Goal: Register for event/course: Sign up to attend an event or enroll in a course

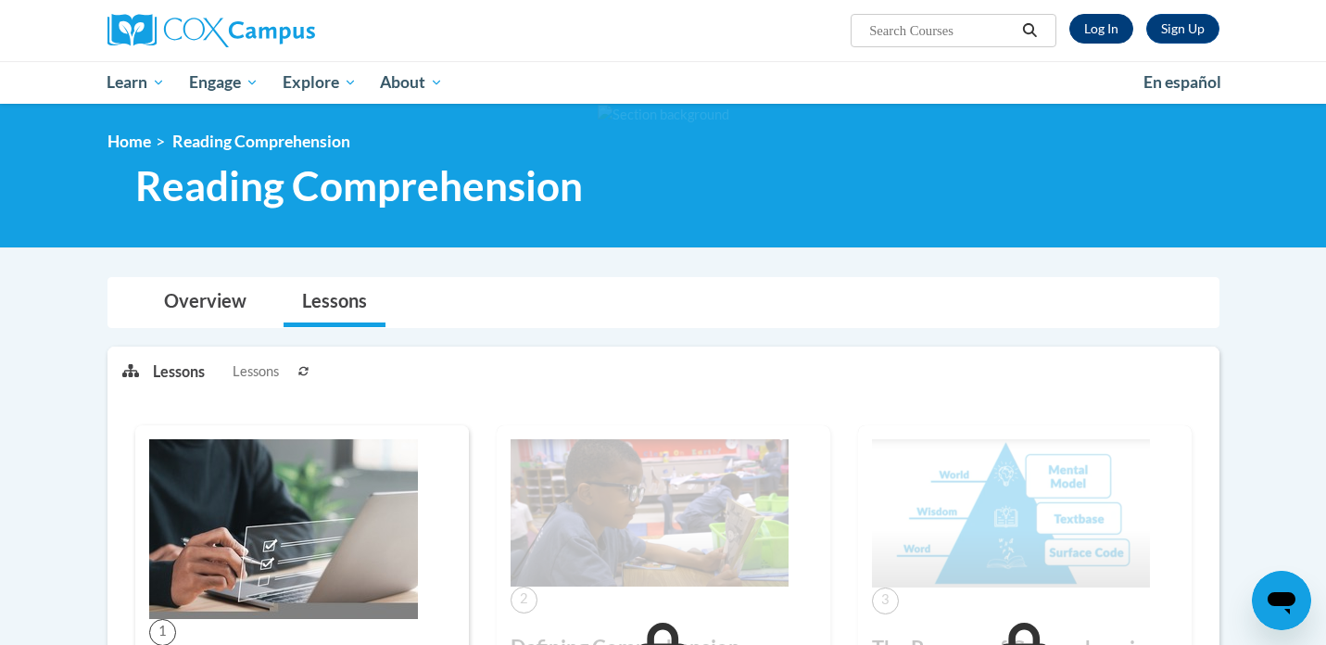
click at [1100, 19] on link "Log In" at bounding box center [1101, 29] width 64 height 30
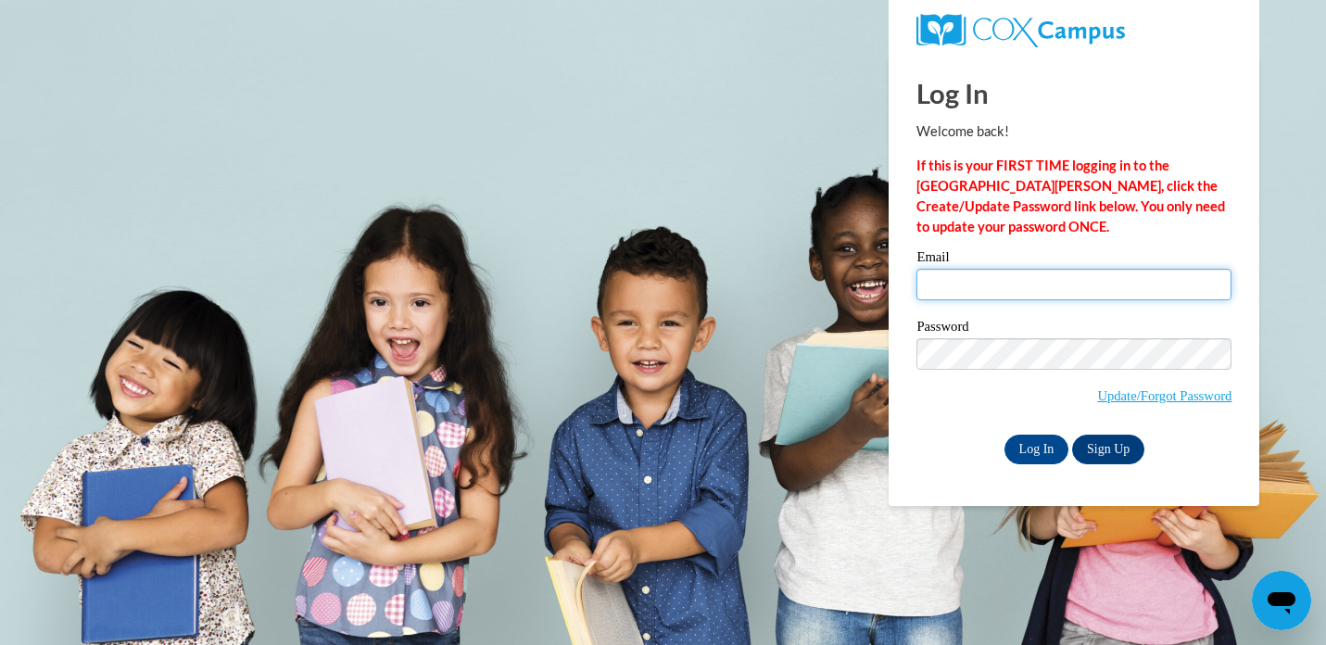
type input "bakarr5459@ung.edu"
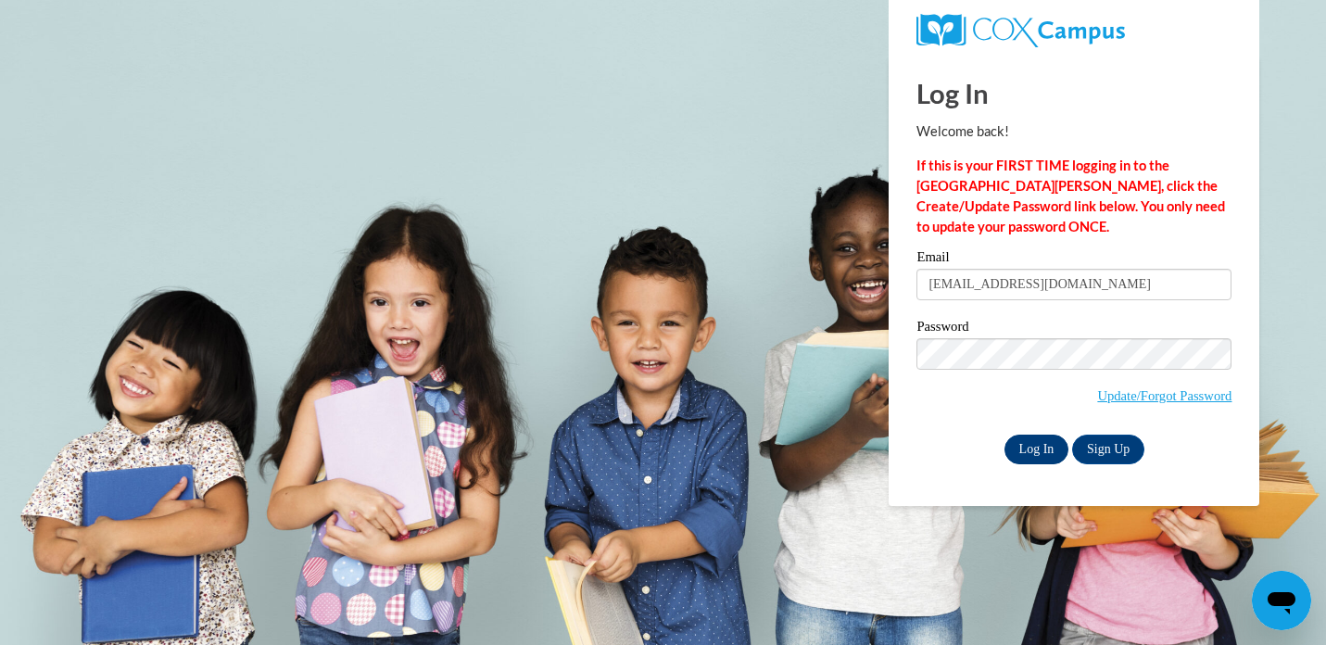
click at [1030, 448] on input "Log In" at bounding box center [1036, 449] width 65 height 30
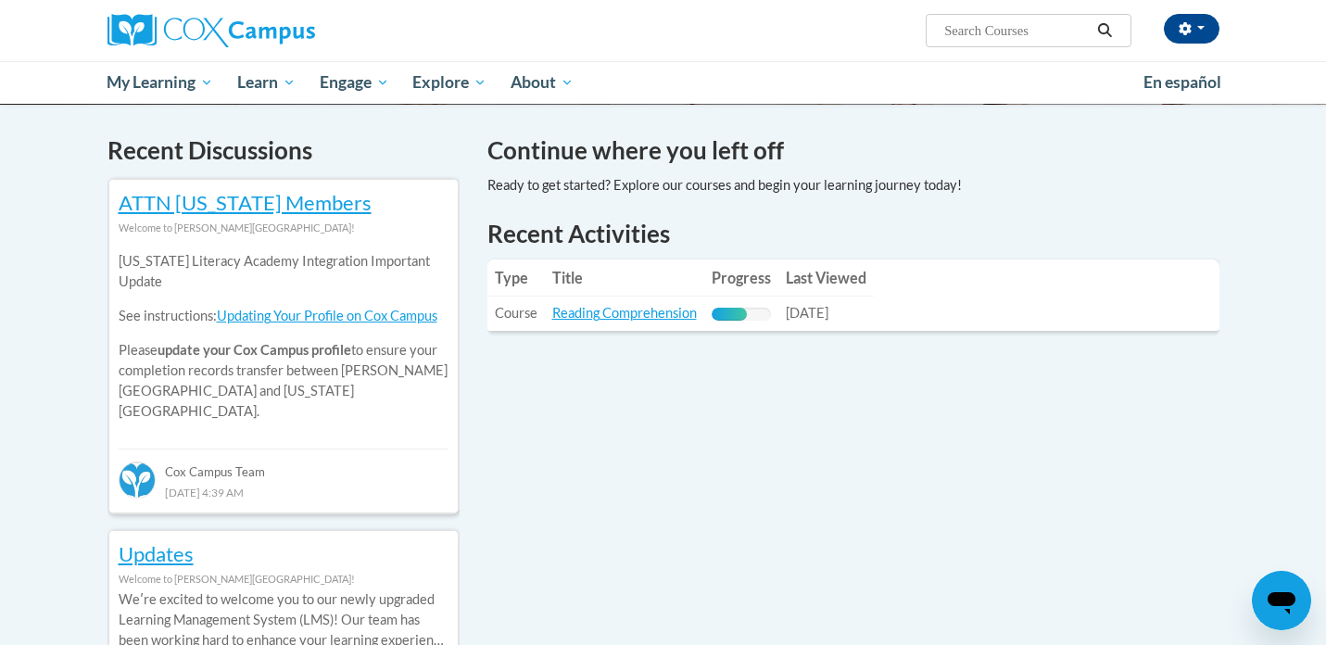
scroll to position [552, 0]
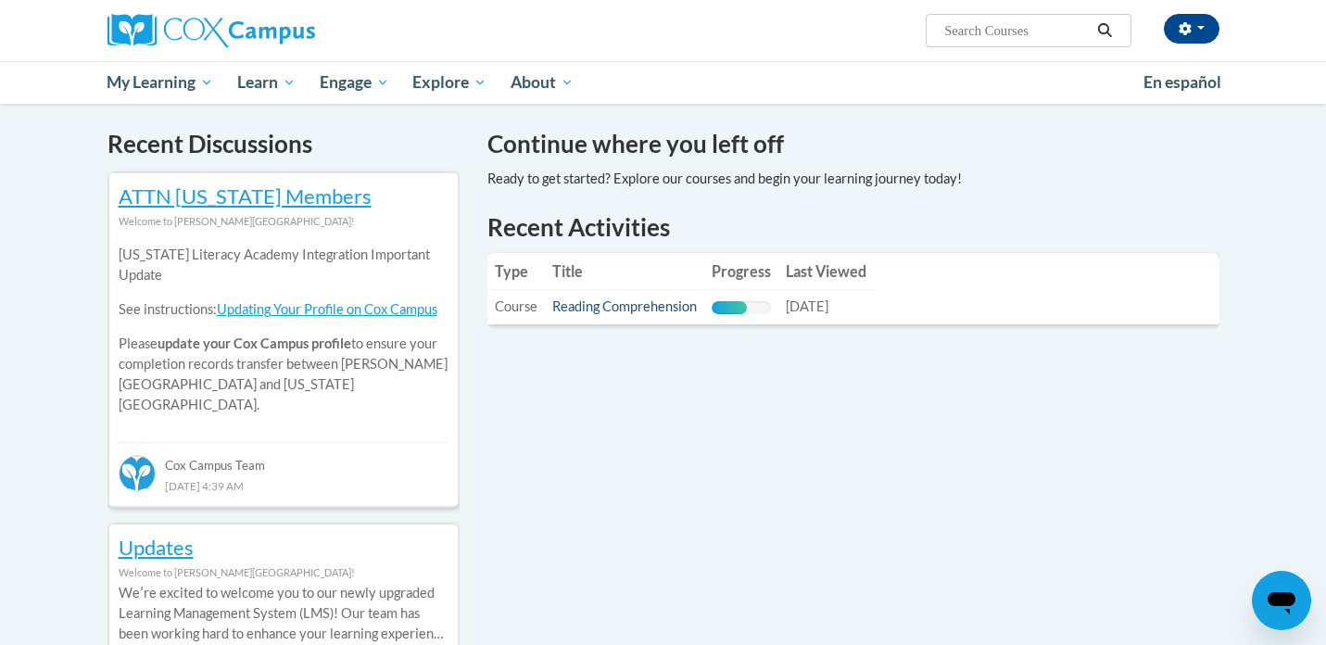
click at [644, 308] on link "Reading Comprehension" at bounding box center [624, 306] width 145 height 16
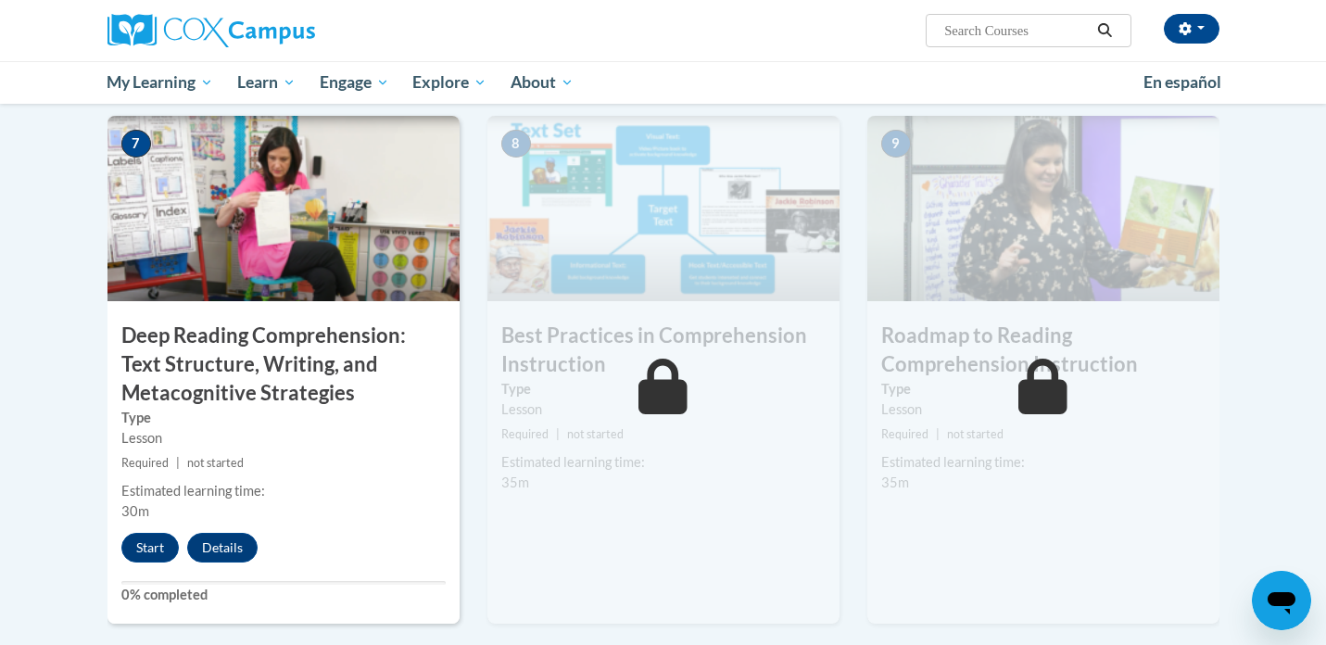
scroll to position [1420, 0]
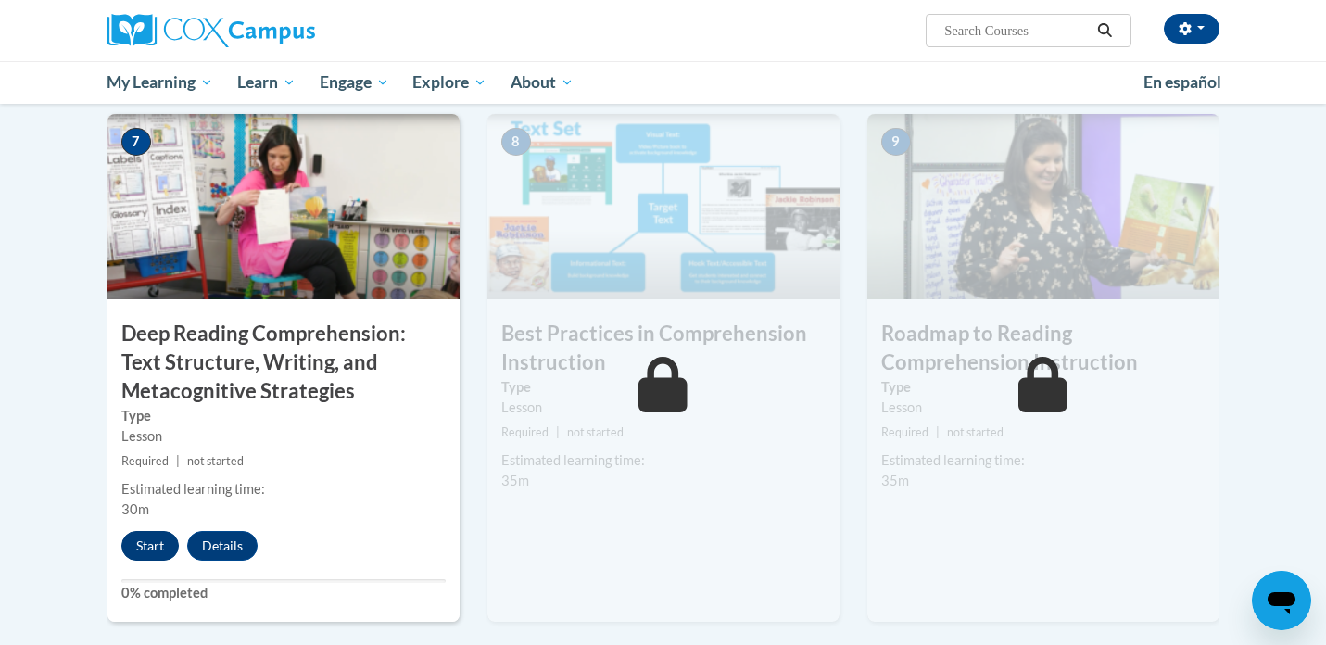
click at [156, 539] on button "Start" at bounding box center [149, 546] width 57 height 30
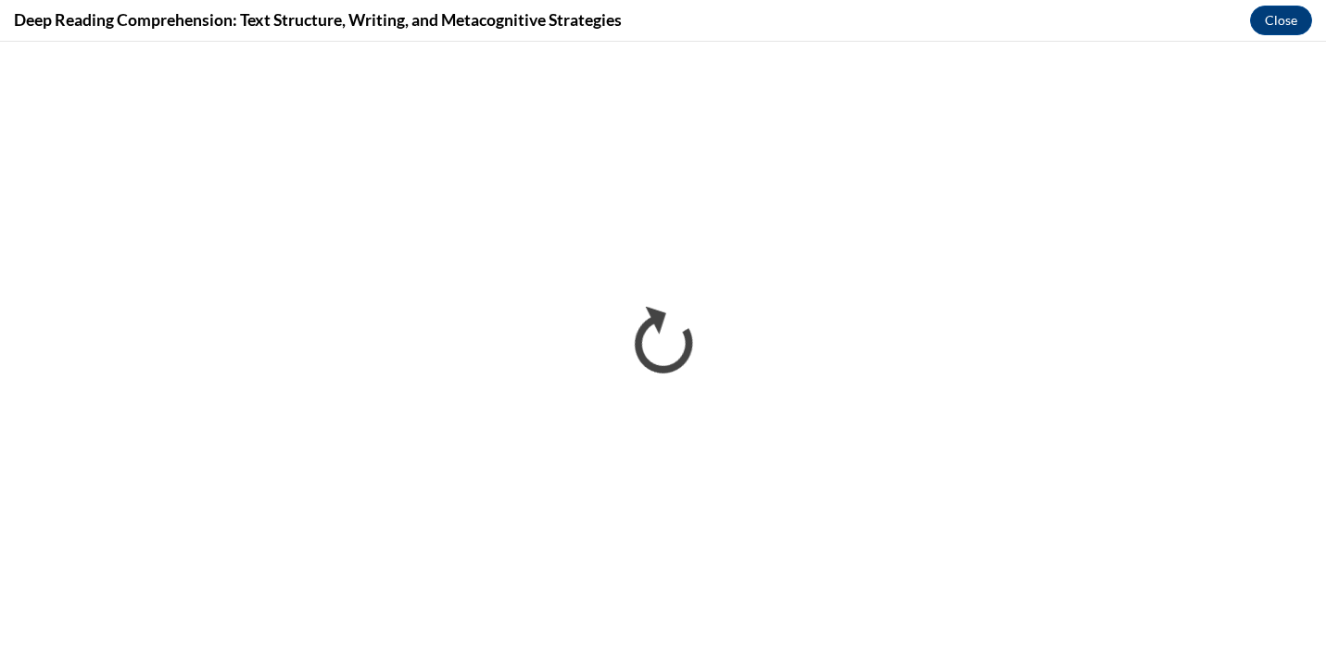
scroll to position [0, 0]
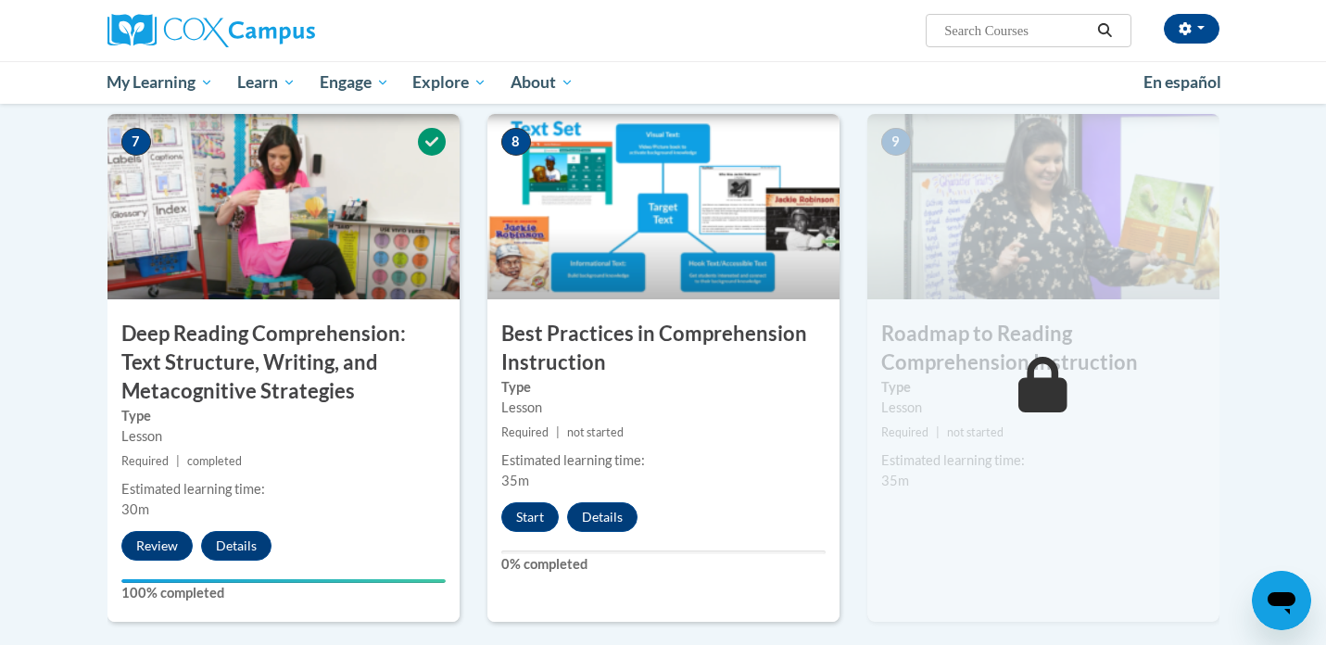
scroll to position [1403, 0]
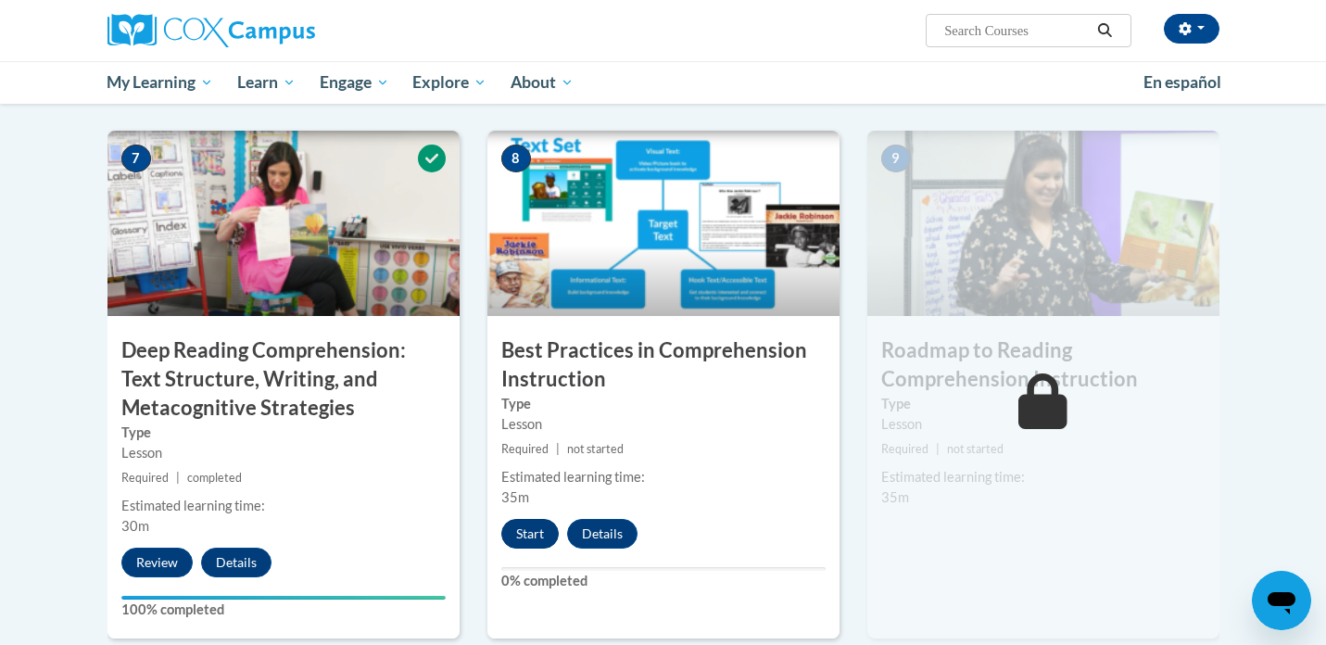
click at [538, 523] on button "Start" at bounding box center [529, 534] width 57 height 30
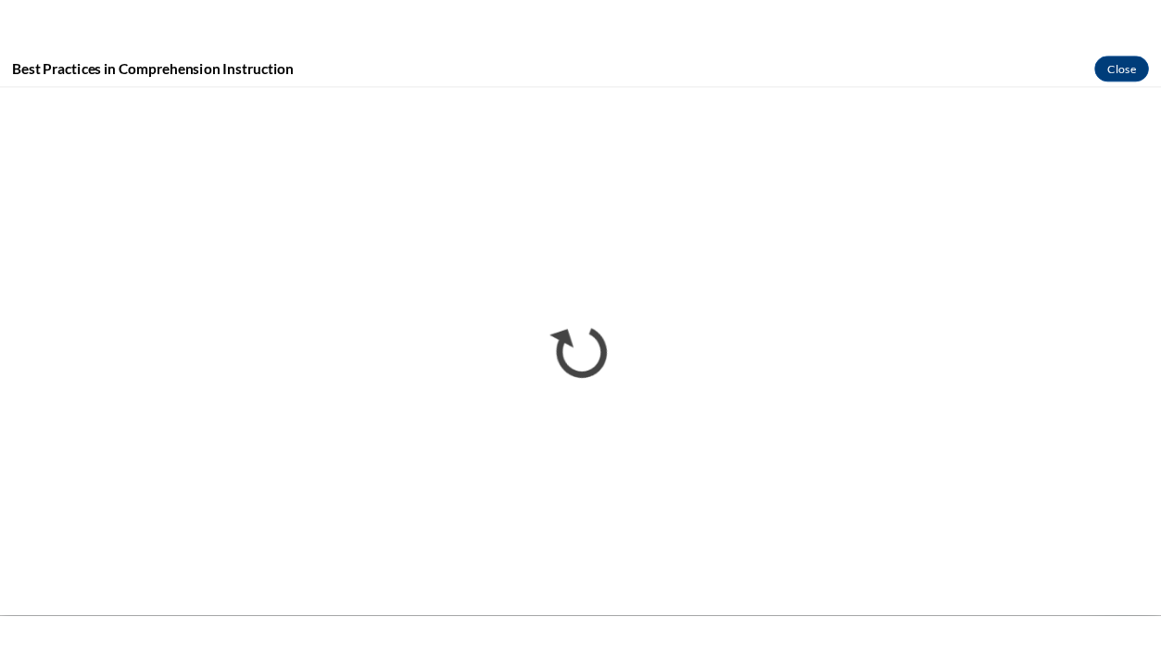
scroll to position [0, 0]
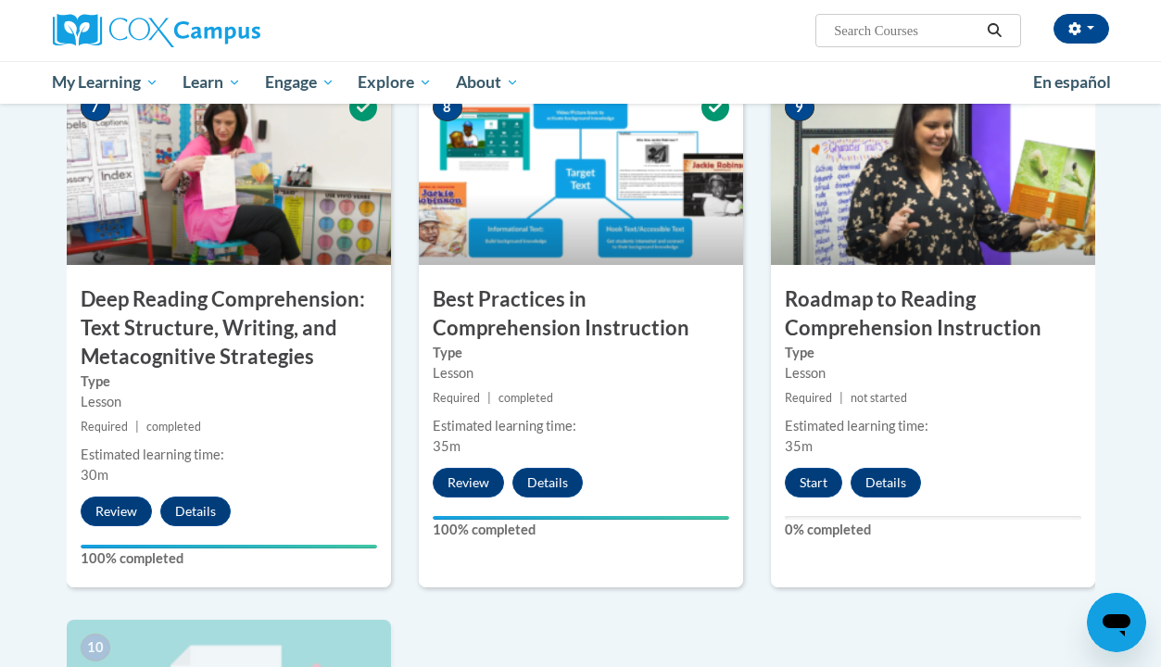
scroll to position [1509, 0]
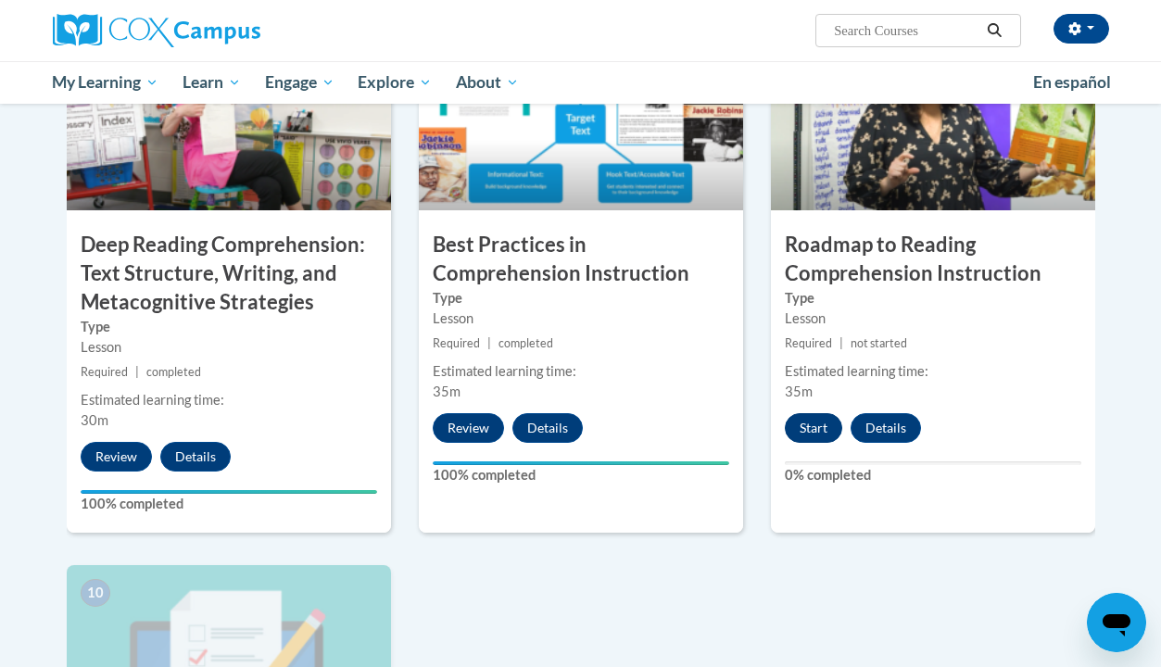
click at [820, 429] on button "Start" at bounding box center [813, 428] width 57 height 30
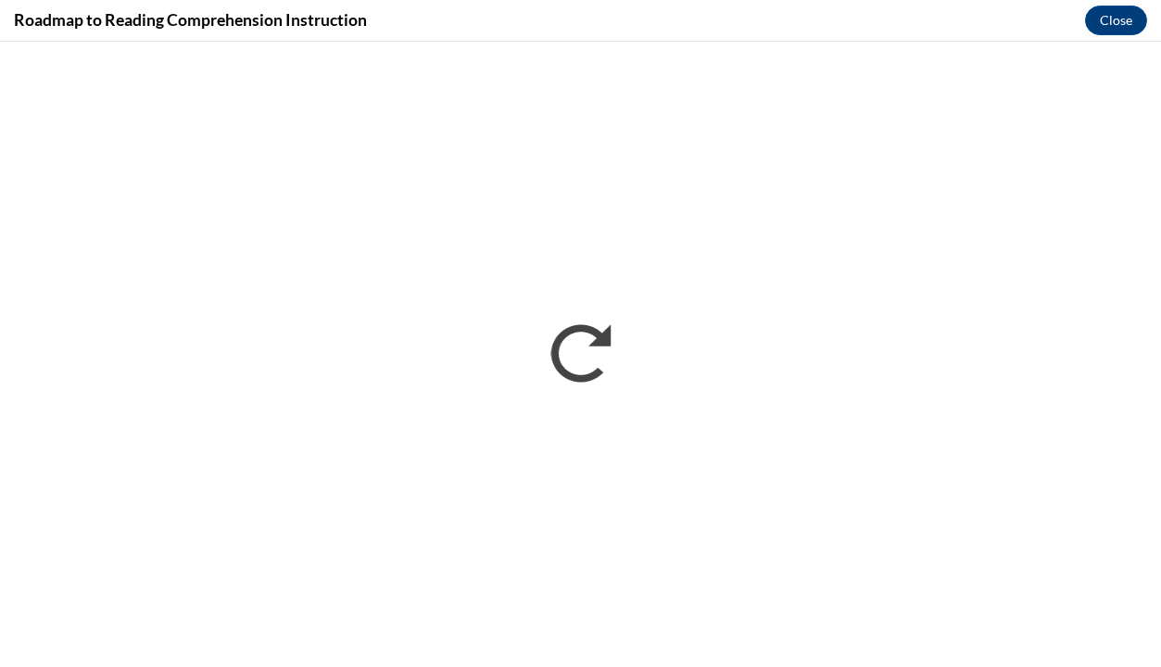
scroll to position [0, 0]
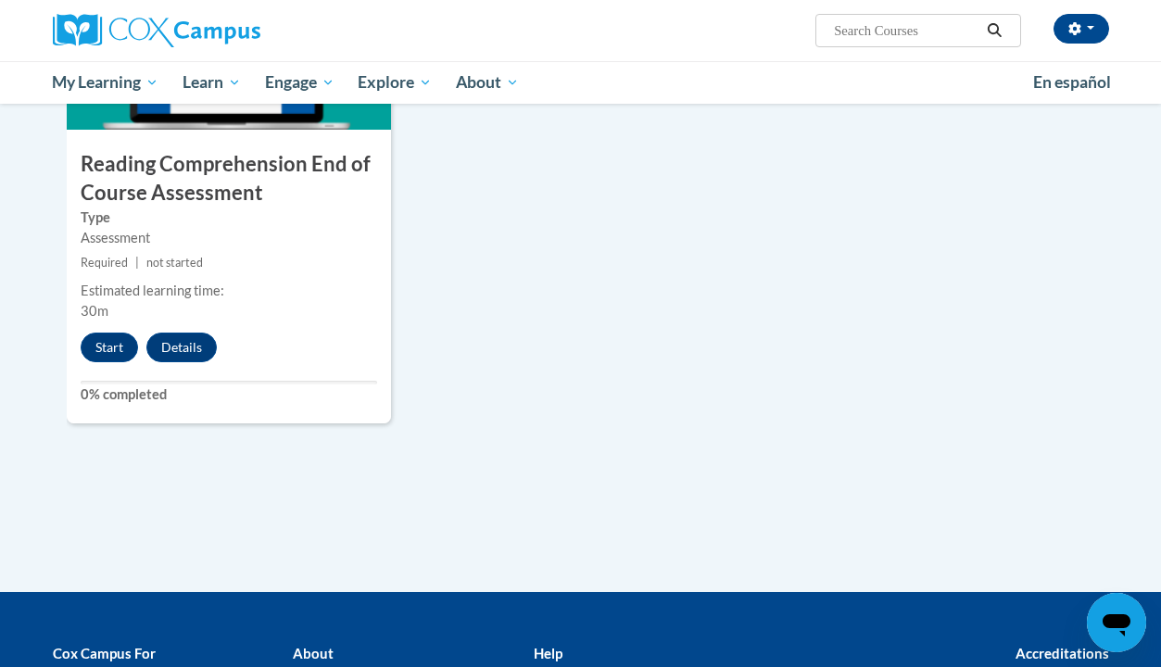
scroll to position [2102, 0]
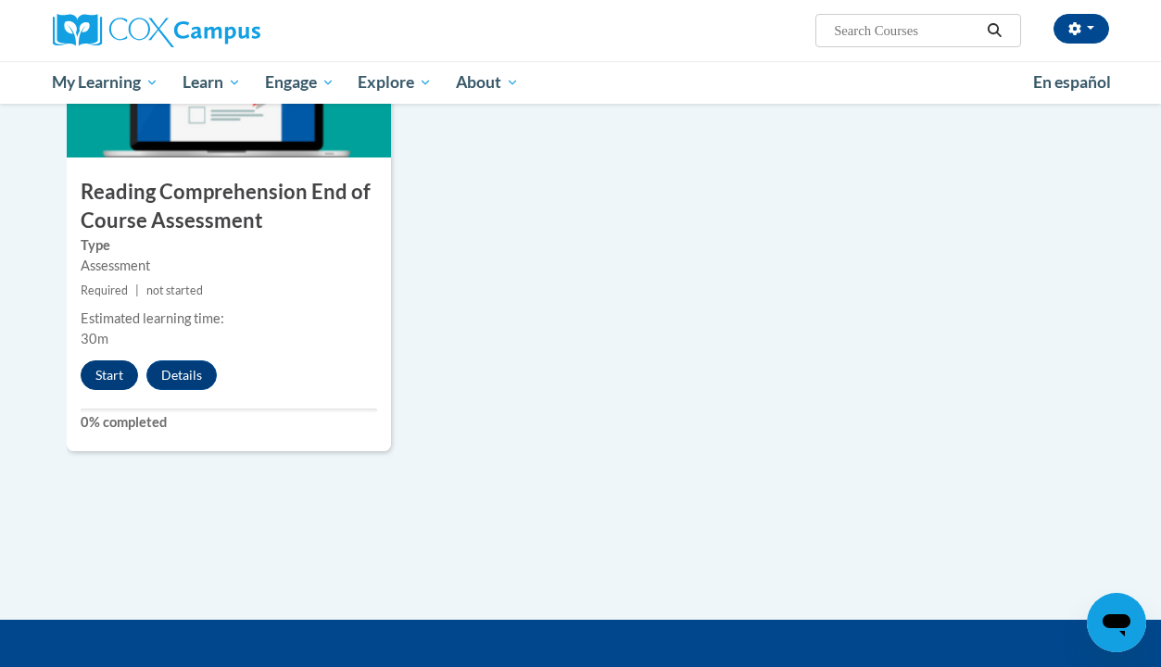
click at [114, 366] on button "Start" at bounding box center [109, 375] width 57 height 30
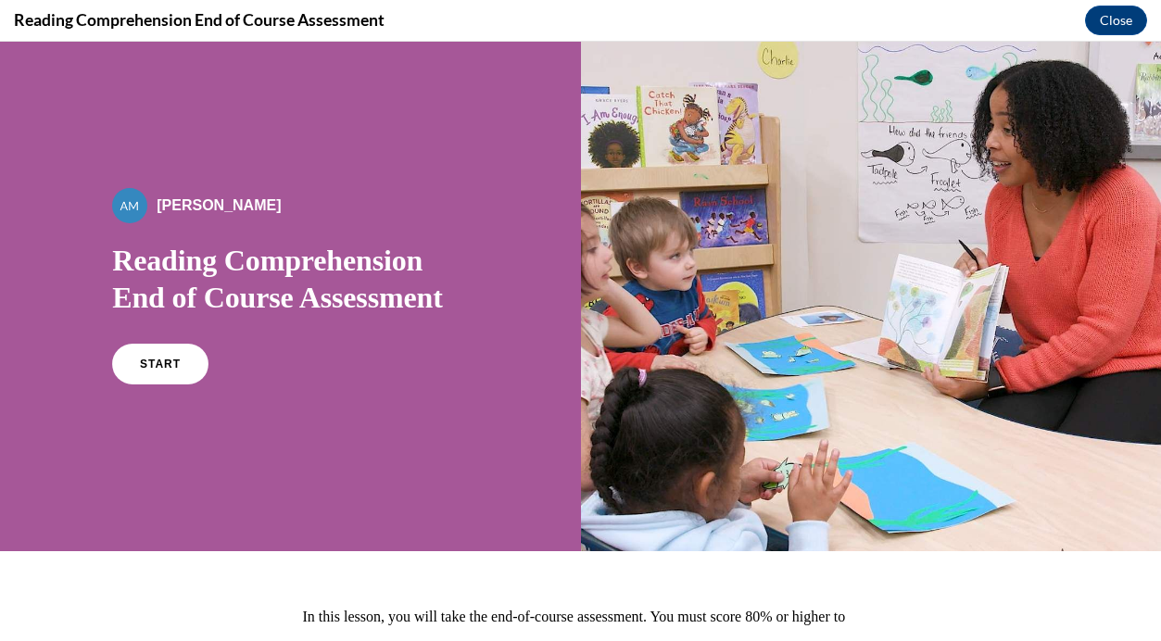
scroll to position [0, 0]
click at [189, 361] on link "START" at bounding box center [160, 364] width 101 height 43
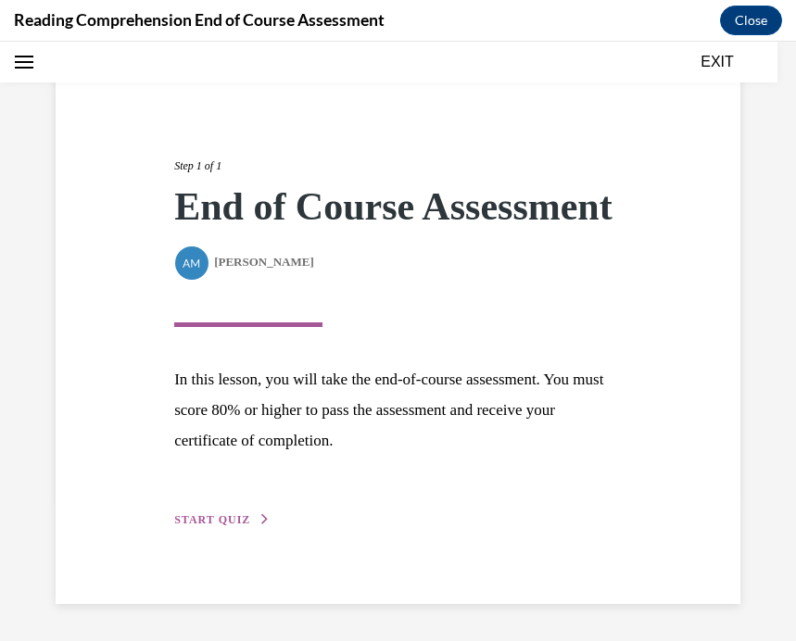
scroll to position [182, 0]
click at [220, 532] on div "Step 1 of 1 End of Course Assessment By Alexander Mackey Alexander Mackey In th…" at bounding box center [398, 322] width 685 height 563
click at [229, 517] on span "START QUIZ" at bounding box center [212, 519] width 76 height 13
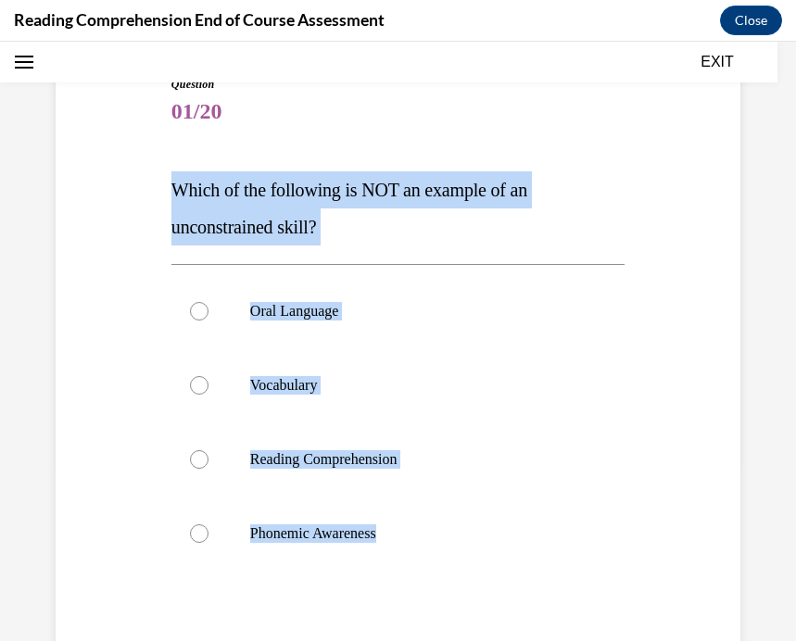
drag, startPoint x: 167, startPoint y: 187, endPoint x: 425, endPoint y: 600, distance: 487.3
click at [425, 600] on div "Question 01/20 Which of the following is NOT an example of an unconstrained ski…" at bounding box center [398, 424] width 462 height 752
copy div "Which of the following is NOT an example of an unconstrained skill? Oral Langua…"
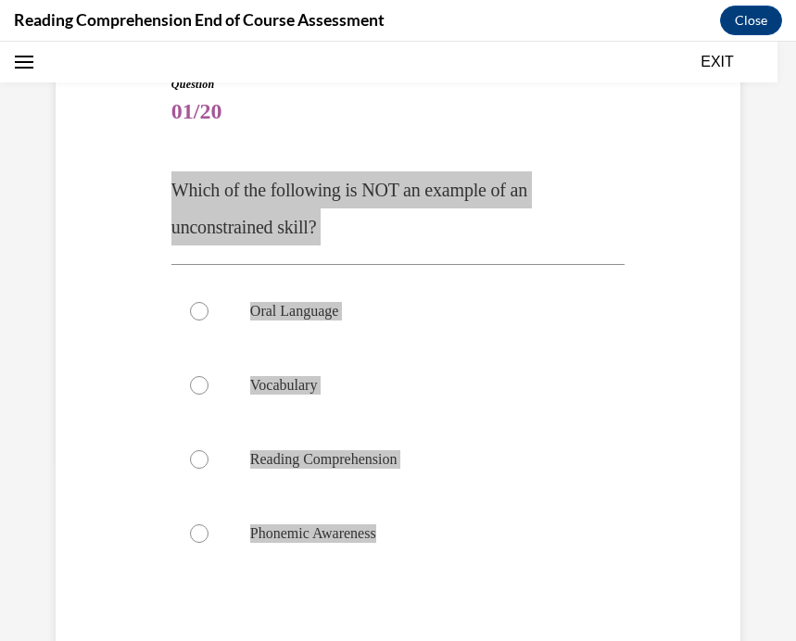
click at [550, 238] on p "Which of the following is NOT an example of an unconstrained skill?" at bounding box center [397, 208] width 453 height 74
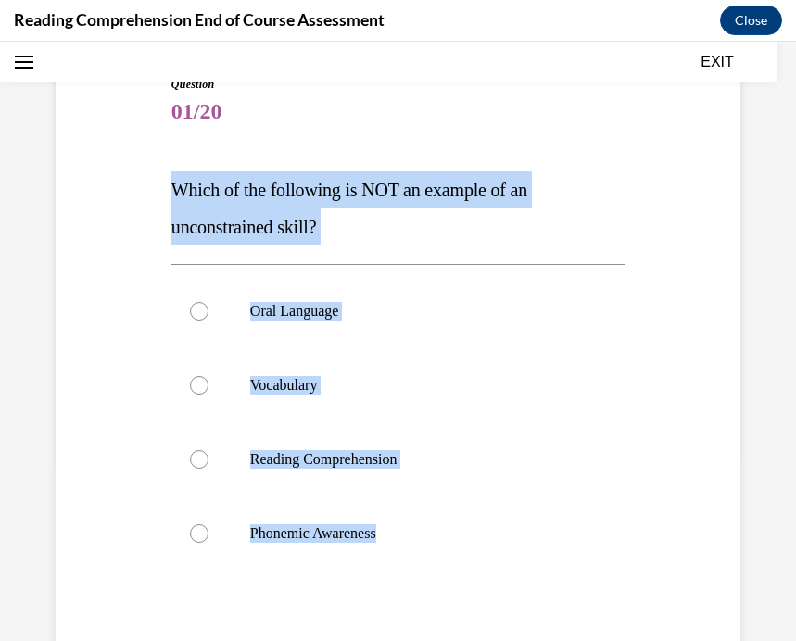
click at [550, 238] on p "Which of the following is NOT an example of an unconstrained skill?" at bounding box center [397, 208] width 453 height 74
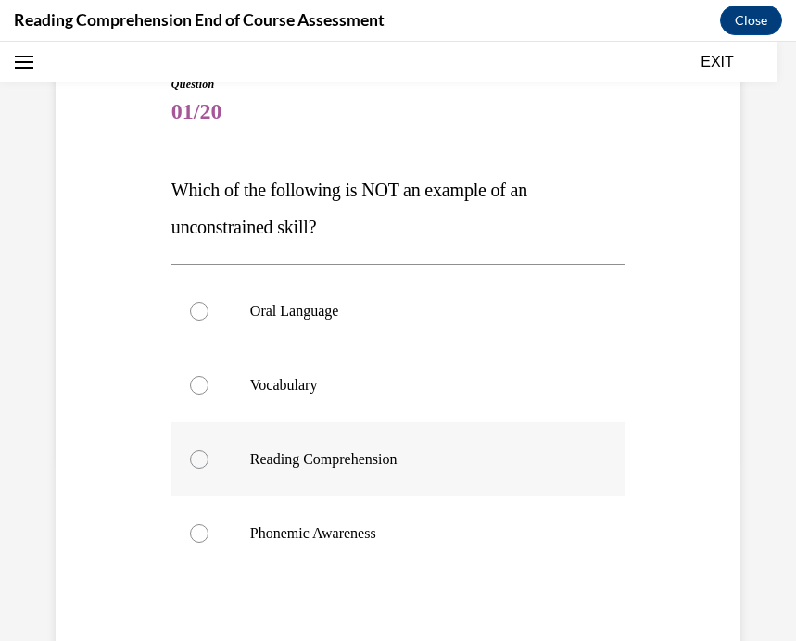
click at [391, 474] on label "Reading Comprehension" at bounding box center [397, 459] width 453 height 74
click at [208, 469] on input "Reading Comprehension" at bounding box center [199, 459] width 19 height 19
radio input "true"
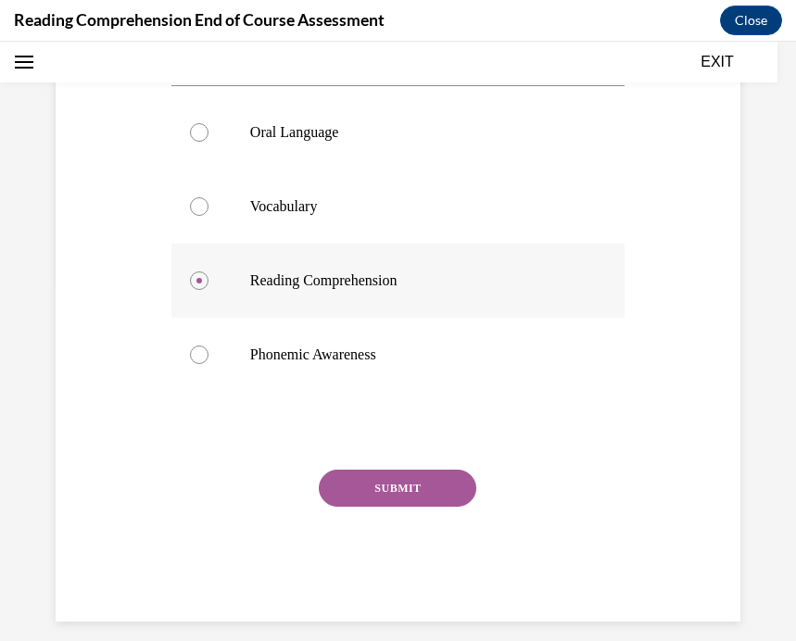
scroll to position [356, 0]
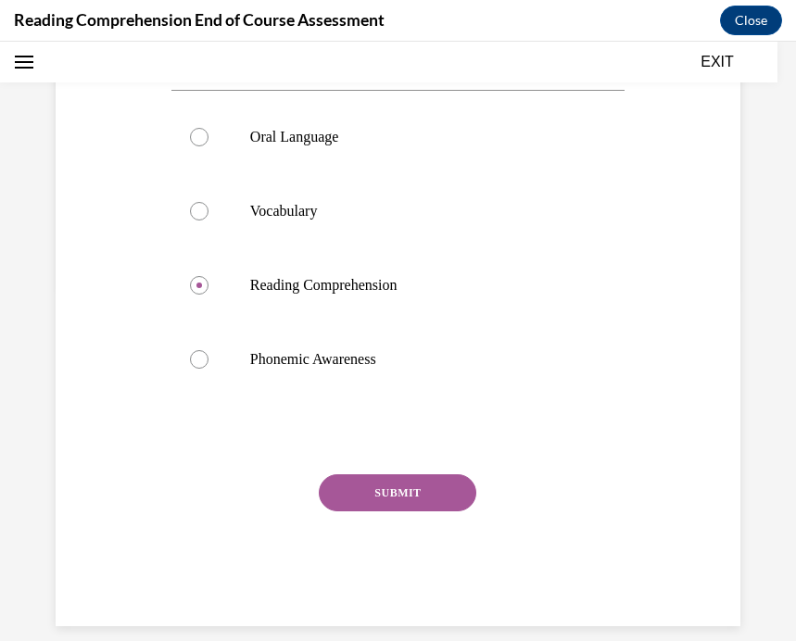
click at [402, 484] on button "SUBMIT" at bounding box center [397, 492] width 157 height 37
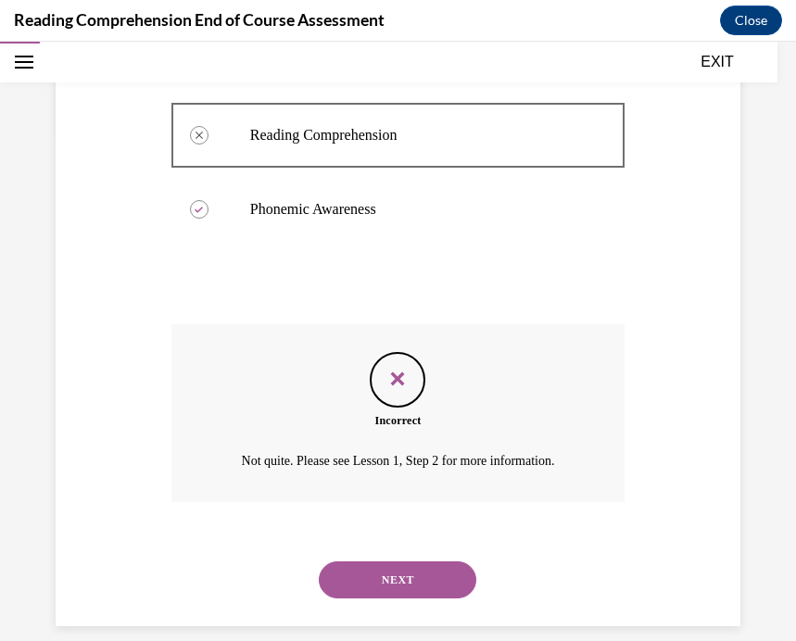
scroll to position [505, 0]
click at [412, 562] on button "NEXT" at bounding box center [397, 580] width 157 height 37
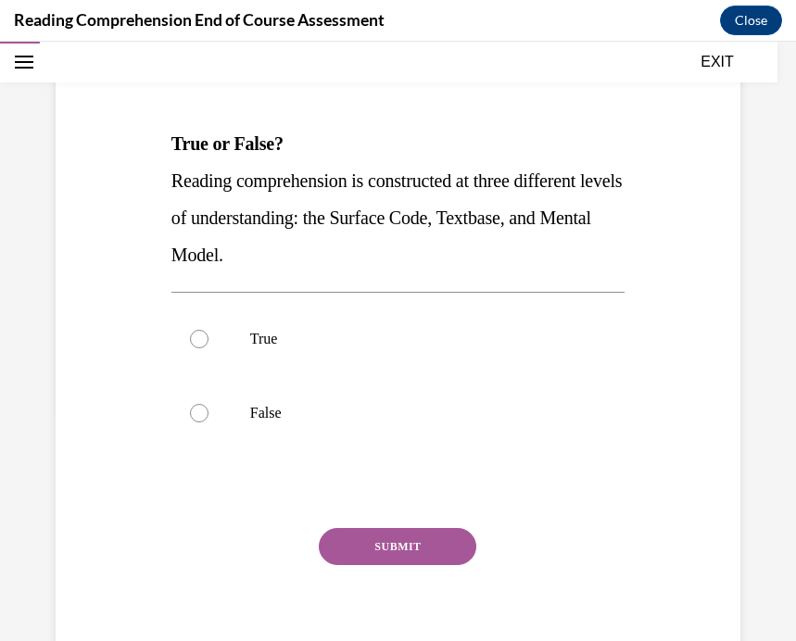
scroll to position [229, 0]
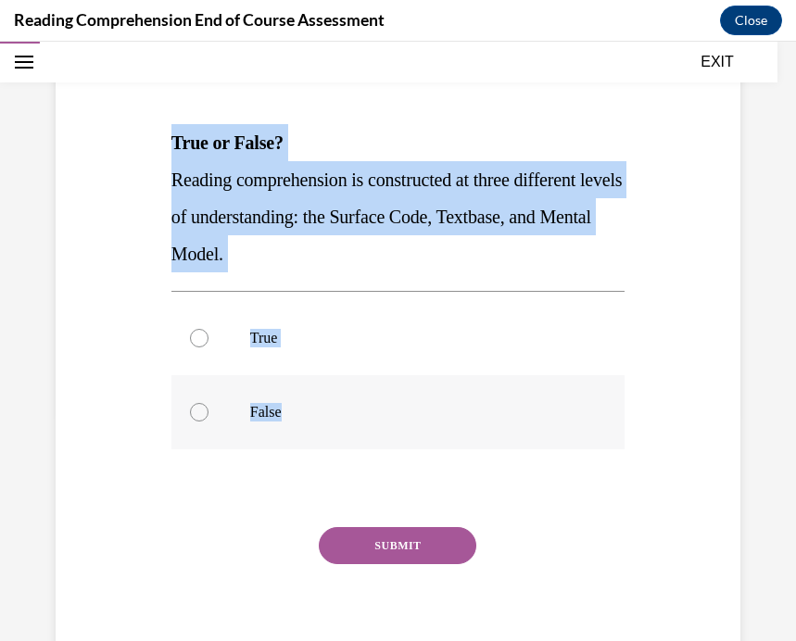
drag, startPoint x: 171, startPoint y: 143, endPoint x: 355, endPoint y: 409, distance: 323.7
click at [357, 411] on div "Question 02/20 True or False? Reading comprehension is constructed at three dif…" at bounding box center [397, 354] width 453 height 650
copy div "True or False? Reading comprehension is constructed at three different levels o…"
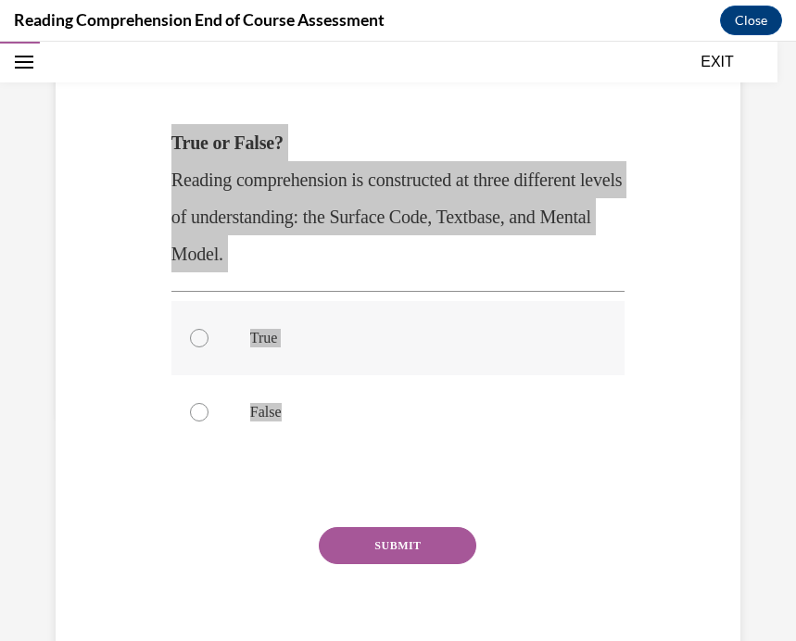
drag, startPoint x: 776, startPoint y: 82, endPoint x: 365, endPoint y: 339, distance: 485.3
click at [365, 339] on p "True" at bounding box center [414, 338] width 328 height 19
click at [208, 339] on input "True" at bounding box center [199, 338] width 19 height 19
radio input "true"
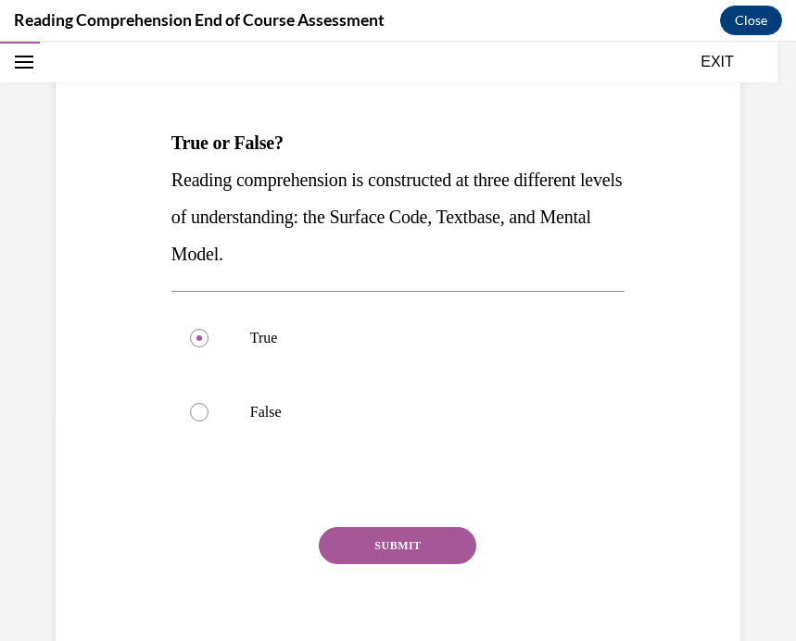
click at [389, 540] on button "SUBMIT" at bounding box center [397, 545] width 157 height 37
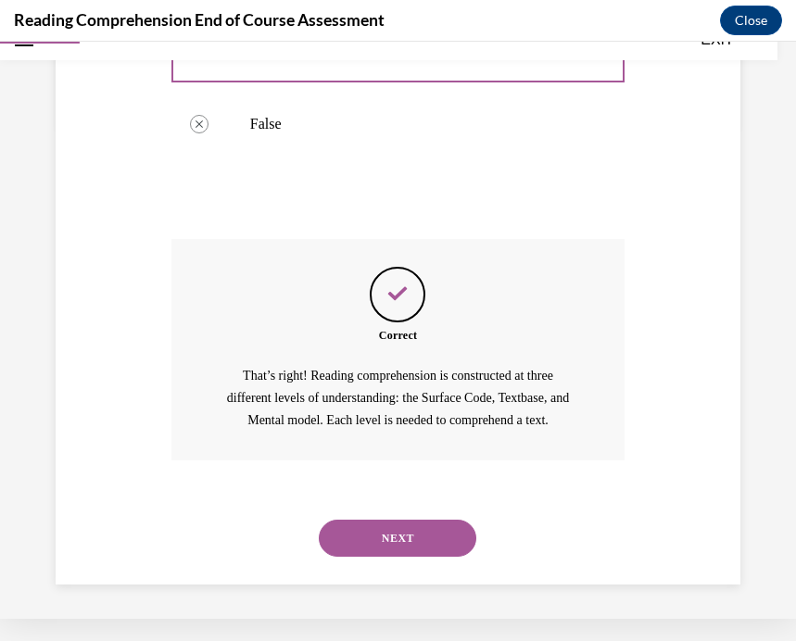
click at [395, 534] on button "NEXT" at bounding box center [397, 538] width 157 height 37
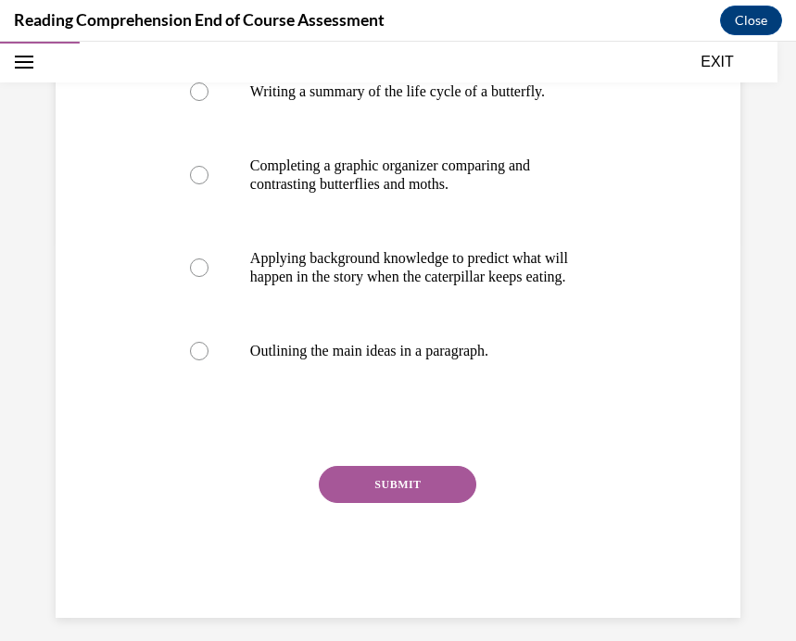
click at [199, 18] on h4 "Reading Comprehension End of Course Assessment" at bounding box center [199, 19] width 371 height 23
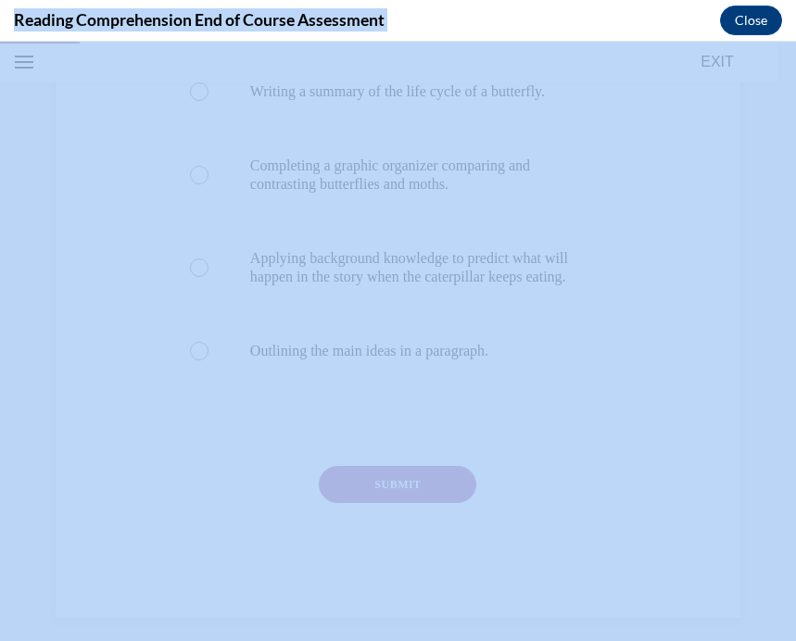
click at [199, 18] on h4 "Reading Comprehension End of Course Assessment" at bounding box center [199, 19] width 371 height 23
copy div "Reading Comprehension End of Course Assessment Close"
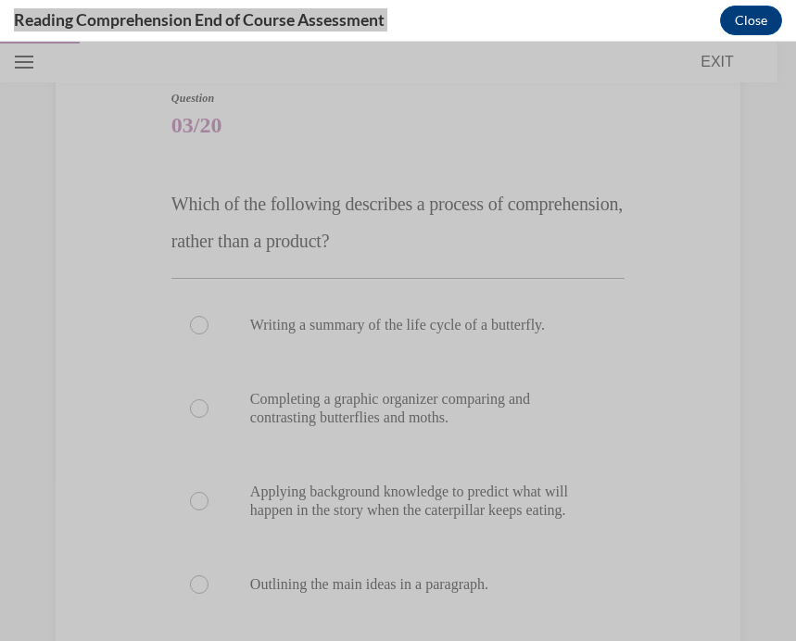
scroll to position [170, 0]
click at [168, 197] on div "Question 03/20 Which of the following describes a process of comprehension, rat…" at bounding box center [398, 454] width 462 height 789
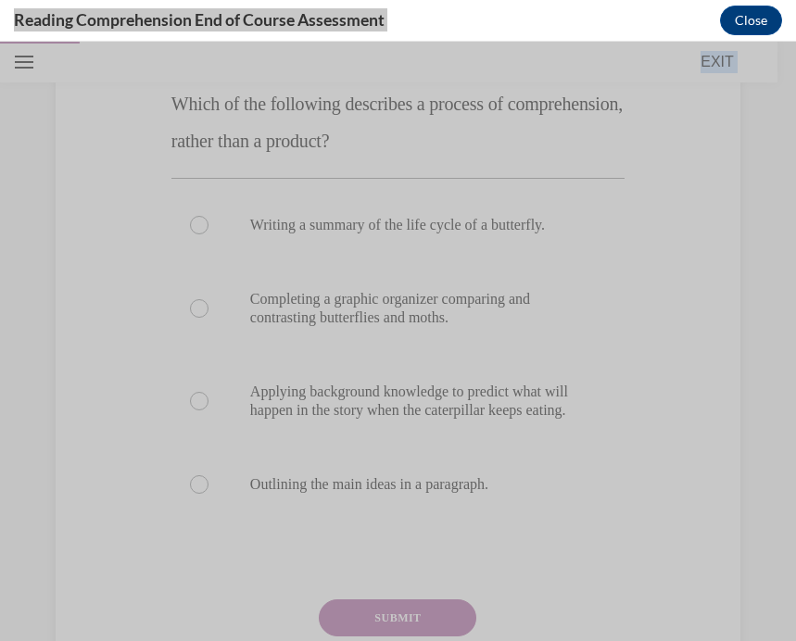
scroll to position [411, 0]
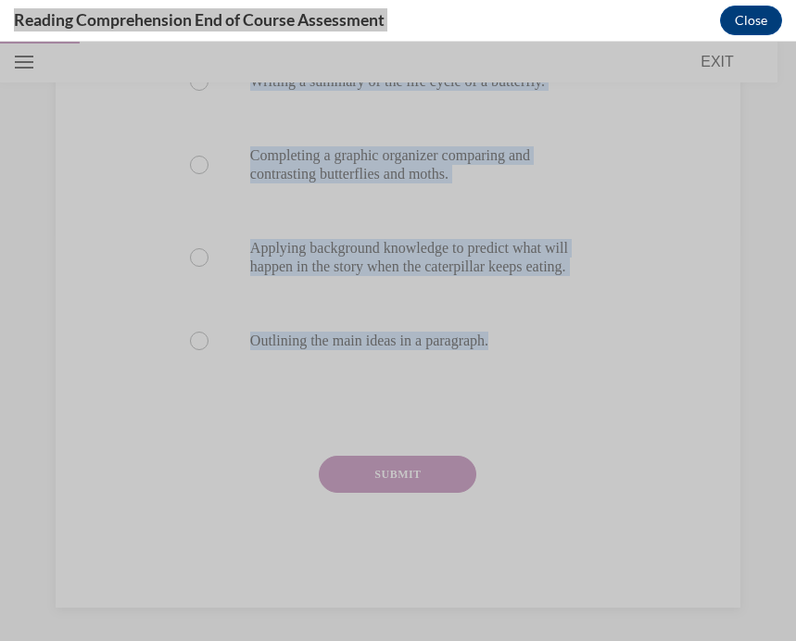
drag, startPoint x: 173, startPoint y: 199, endPoint x: 520, endPoint y: 396, distance: 398.7
click at [520, 396] on div "Question 03/20 Which of the following describes a process of comprehension, rat…" at bounding box center [397, 226] width 453 height 761
copy div "Which of the following describes a process of comprehension, rather than a prod…"
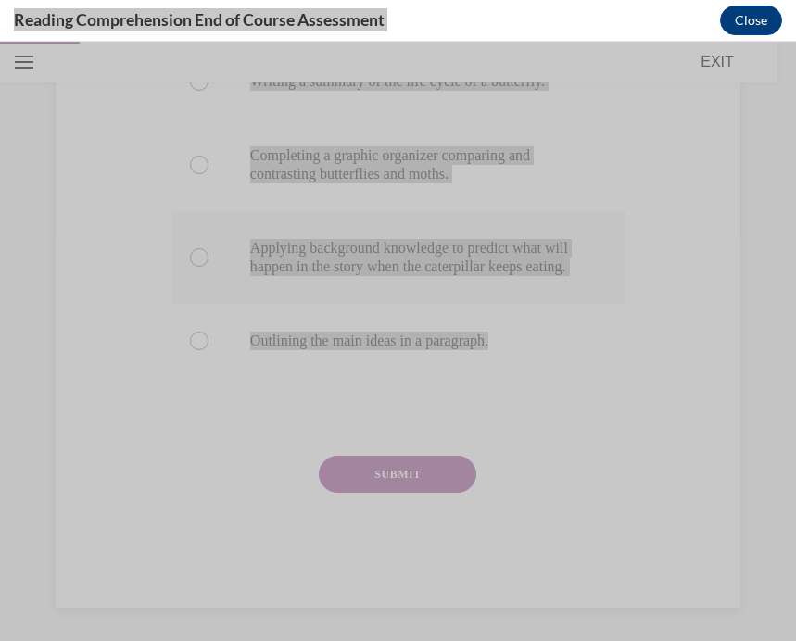
drag, startPoint x: 743, startPoint y: 132, endPoint x: 351, endPoint y: 254, distance: 410.5
click at [351, 254] on p "Applying background knowledge to predict what will happen in the story when the…" at bounding box center [414, 257] width 328 height 37
click at [208, 254] on input "Applying background knowledge to predict what will happen in the story when the…" at bounding box center [199, 257] width 19 height 19
radio input "true"
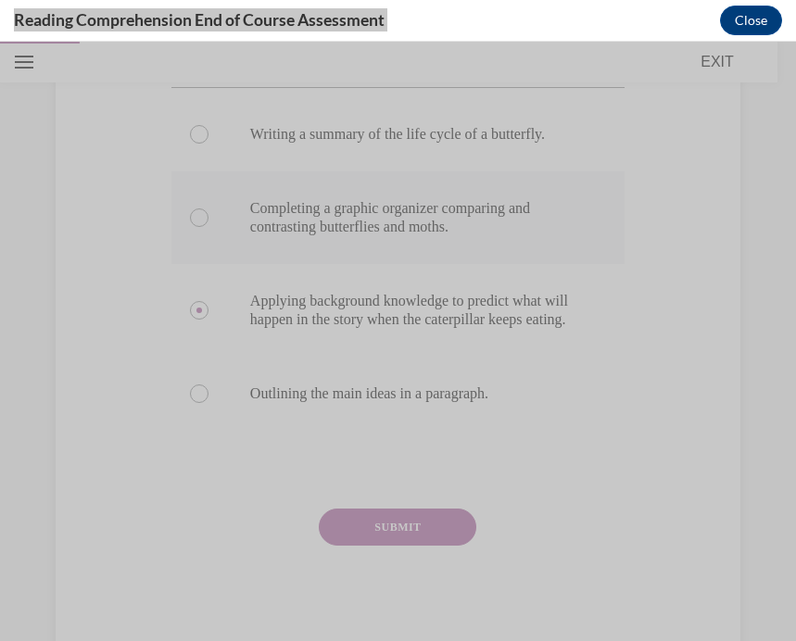
scroll to position [401, 0]
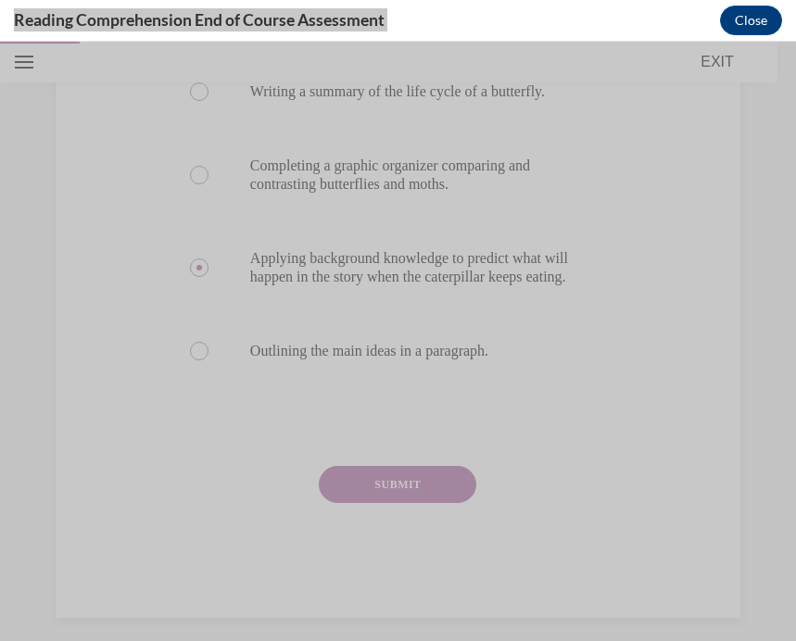
click at [399, 503] on button "SUBMIT" at bounding box center [397, 484] width 157 height 37
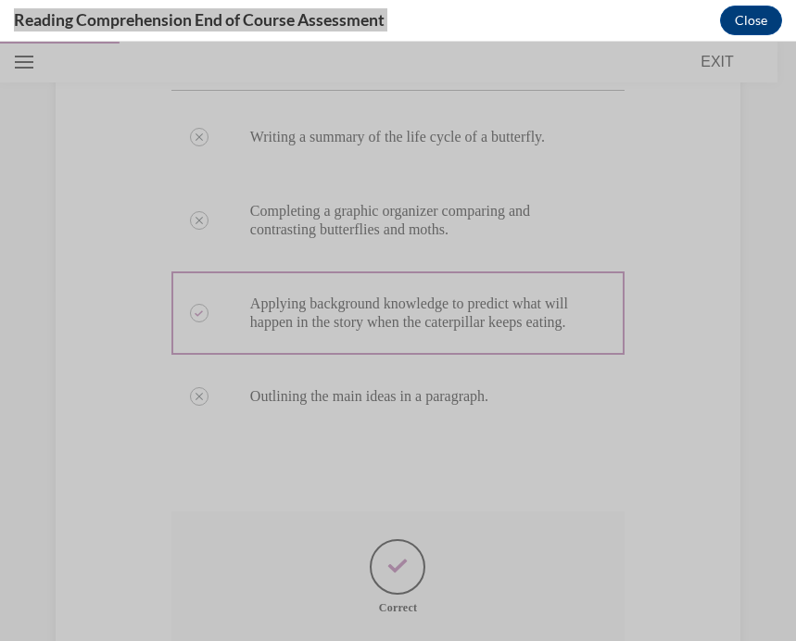
scroll to position [624, 0]
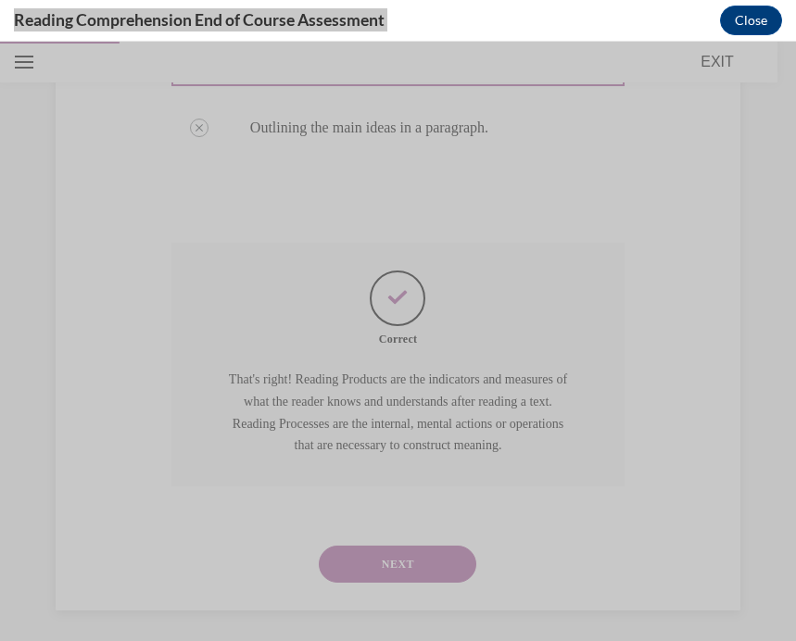
click at [416, 549] on button "NEXT" at bounding box center [397, 564] width 157 height 37
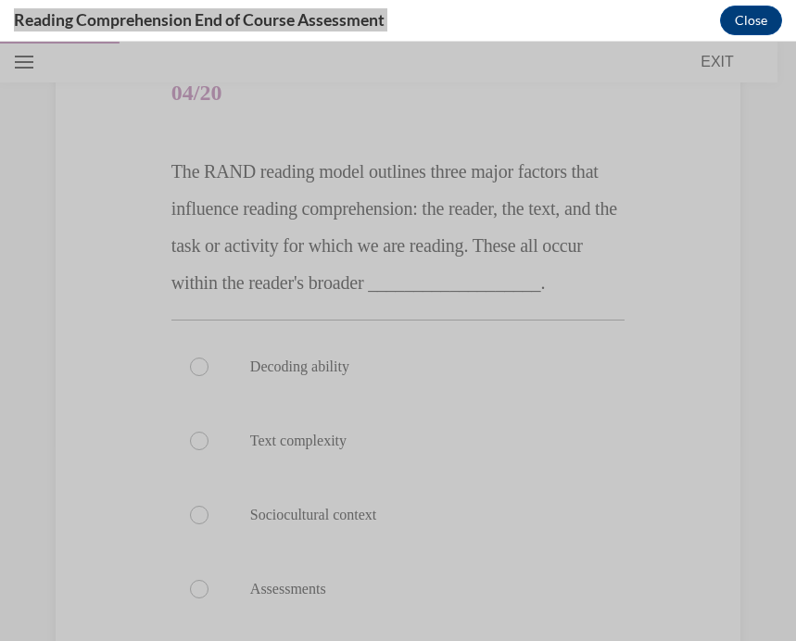
scroll to position [217, 0]
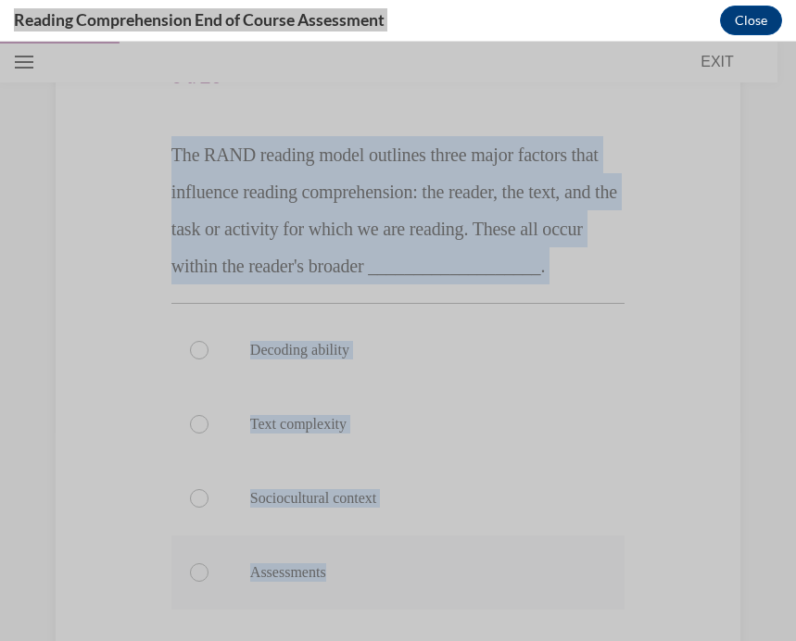
drag, startPoint x: 171, startPoint y: 150, endPoint x: 464, endPoint y: 631, distance: 562.9
click at [464, 631] on div "Question 04/20 The RAND reading model outlines three major factors that influen…" at bounding box center [397, 440] width 453 height 798
copy div "The RAND reading model outlines three major factors that influence reading comp…"
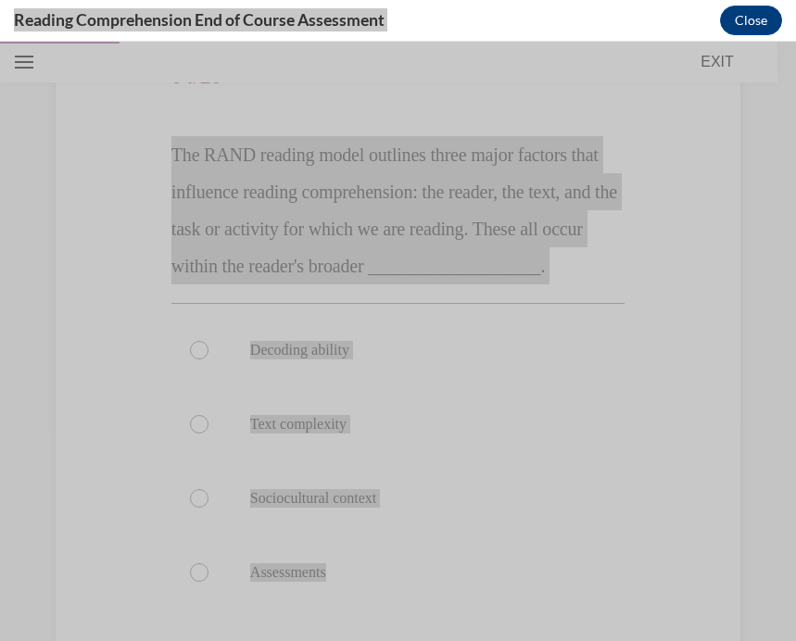
click at [382, 535] on label "Sociocultural context" at bounding box center [397, 498] width 453 height 74
click at [208, 508] on input "Sociocultural context" at bounding box center [199, 498] width 19 height 19
radio input "true"
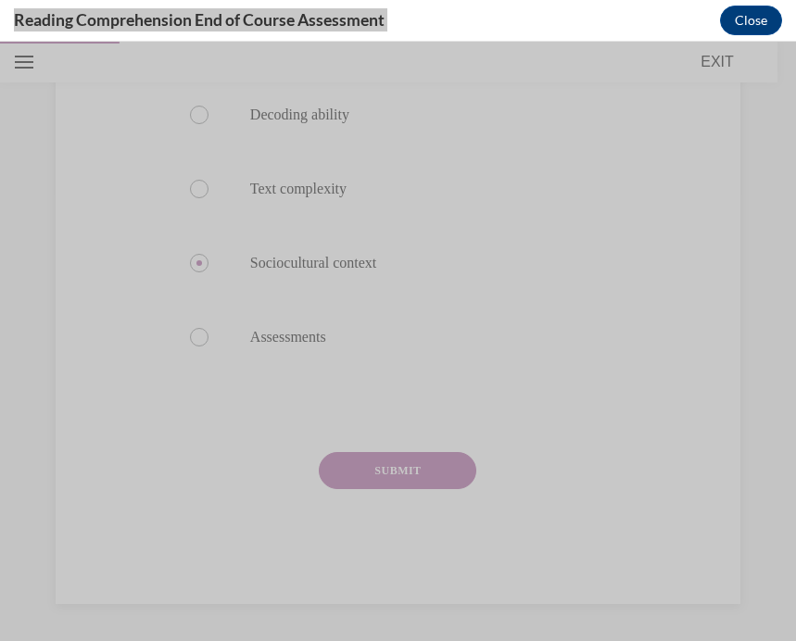
click at [393, 489] on button "SUBMIT" at bounding box center [397, 470] width 157 height 37
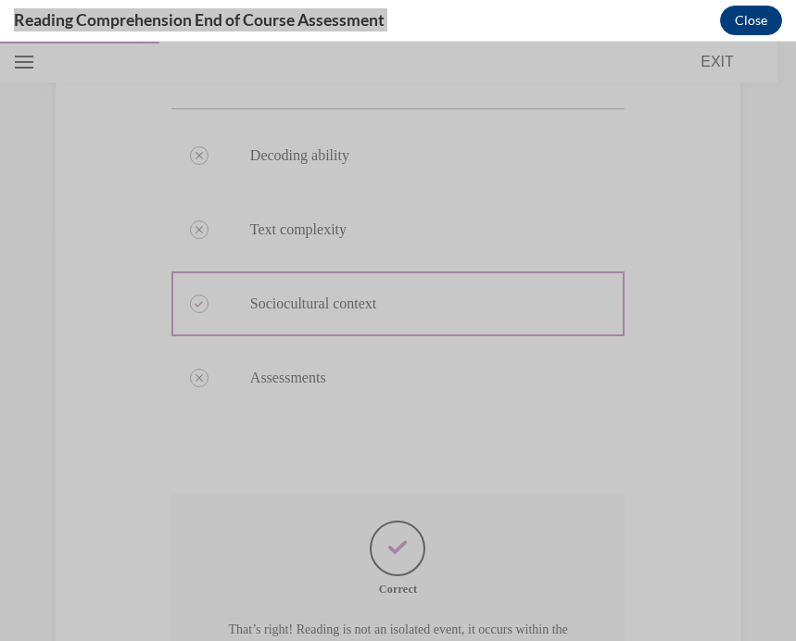
scroll to position [637, 0]
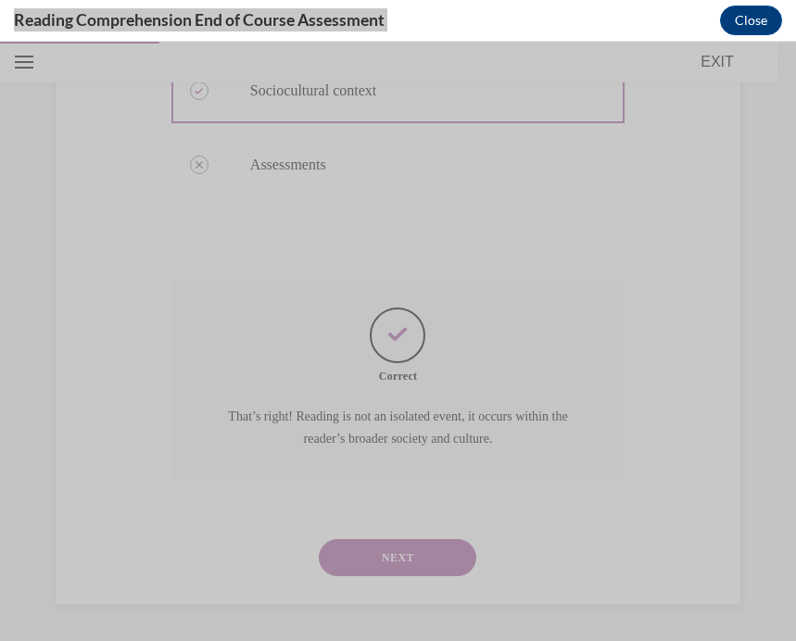
click at [398, 557] on button "NEXT" at bounding box center [397, 557] width 157 height 37
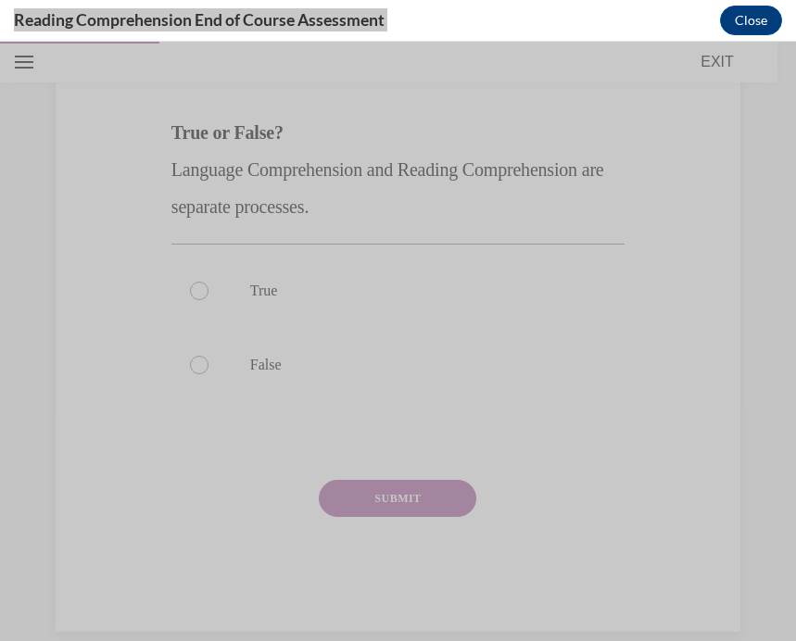
click at [167, 167] on div "Question 05/20 True or False? Language Comprehension and Reading Comprehension …" at bounding box center [398, 311] width 462 height 641
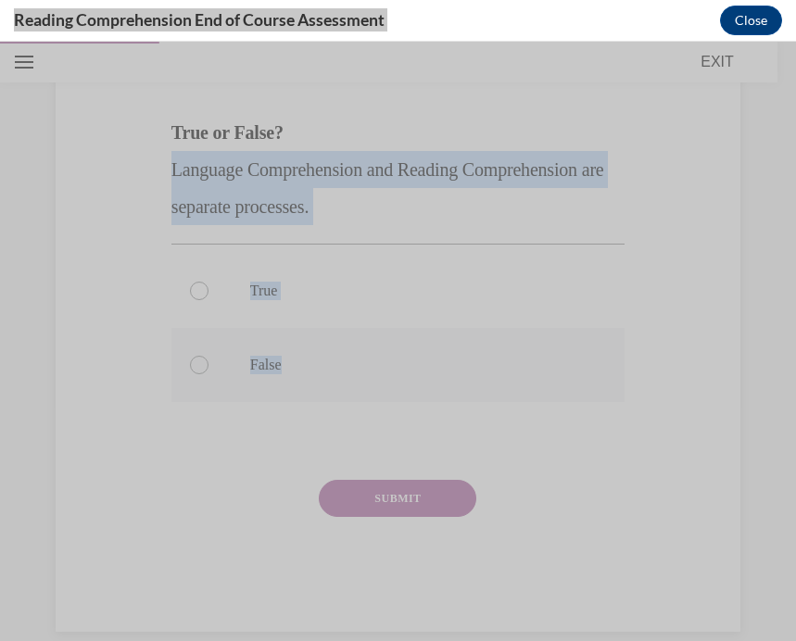
drag, startPoint x: 175, startPoint y: 167, endPoint x: 310, endPoint y: 384, distance: 256.3
click at [310, 384] on div "Question 05/20 True or False? Language Comprehension and Reading Comprehension …" at bounding box center [397, 325] width 453 height 613
copy div "Language Comprehension and Reading Comprehension are separate processes. True F…"
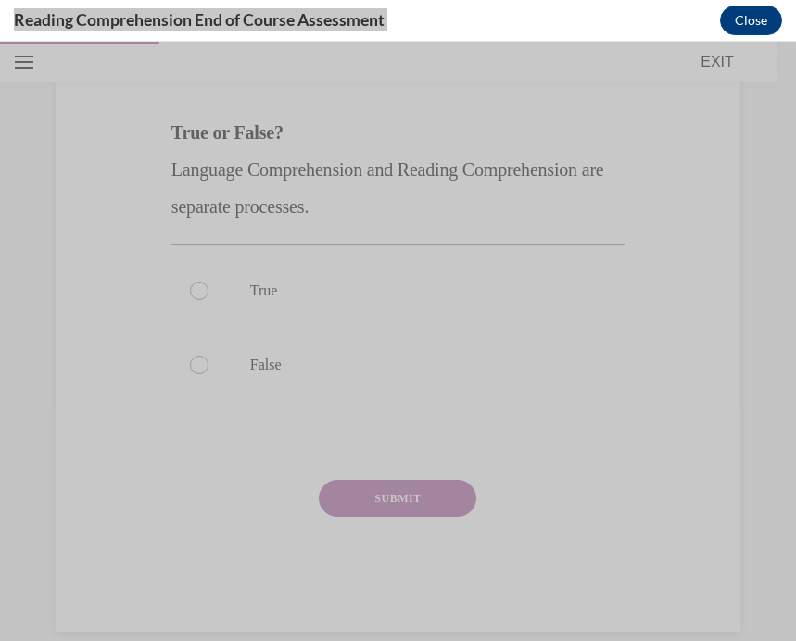
click at [324, 418] on div "Question 05/20 True or False? Language Comprehension and Reading Comprehension …" at bounding box center [397, 325] width 453 height 613
click at [349, 396] on label "False" at bounding box center [397, 365] width 453 height 74
click at [208, 374] on input "False" at bounding box center [199, 365] width 19 height 19
radio input "true"
click at [391, 525] on div "SUBMIT" at bounding box center [397, 526] width 453 height 93
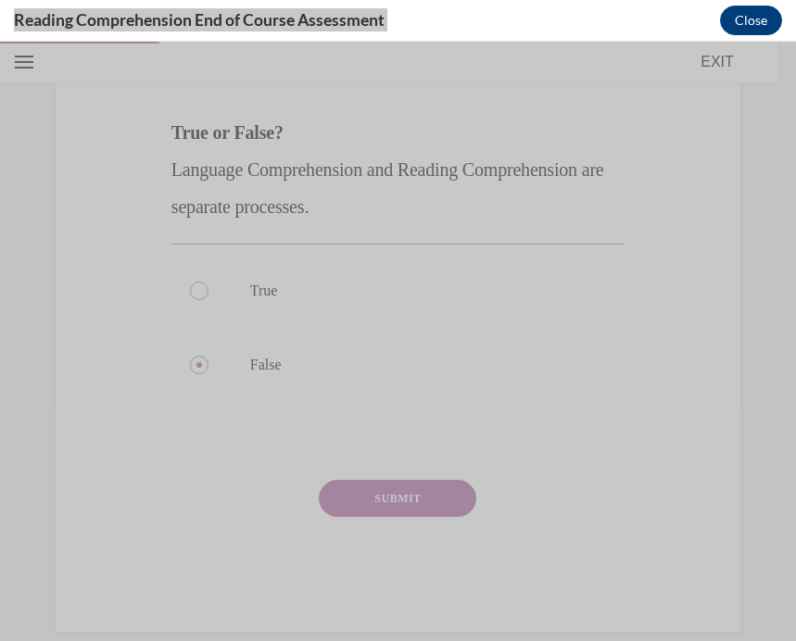
click at [391, 525] on div "SUBMIT" at bounding box center [397, 526] width 453 height 93
click at [392, 528] on div "SUBMIT" at bounding box center [397, 526] width 453 height 93
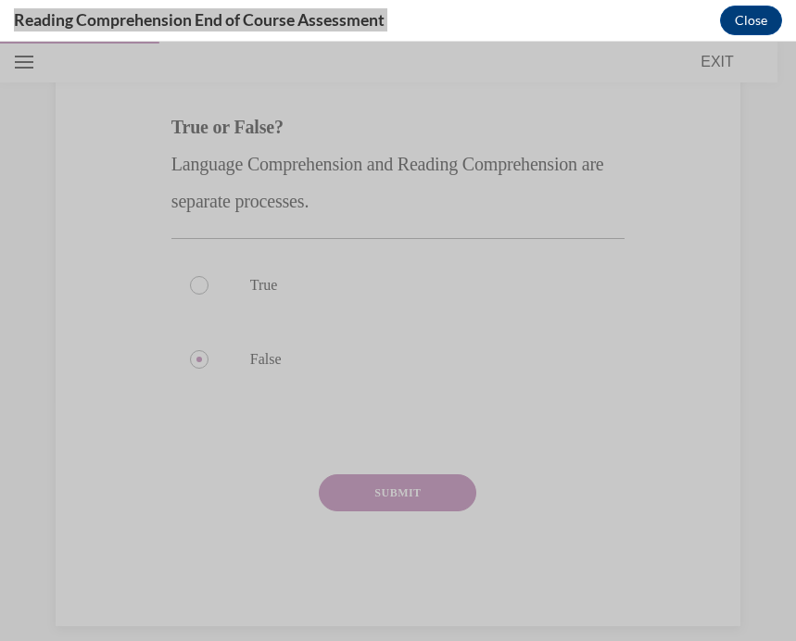
click at [416, 484] on button "SUBMIT" at bounding box center [397, 492] width 157 height 37
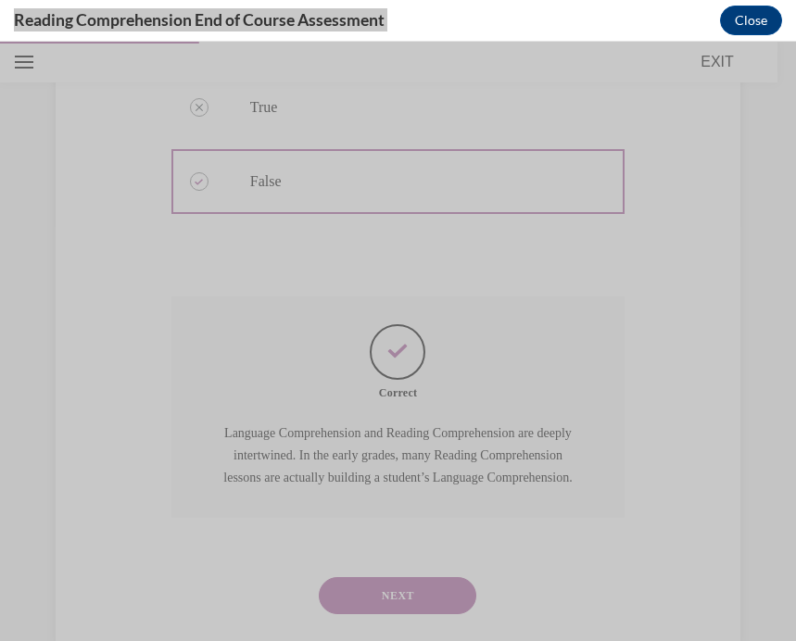
scroll to position [458, 0]
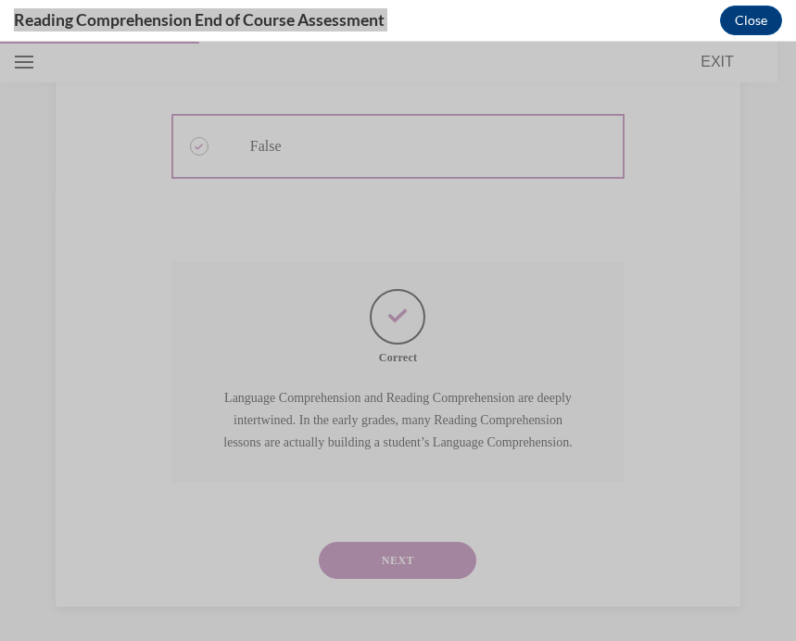
click at [403, 554] on button "NEXT" at bounding box center [397, 560] width 157 height 37
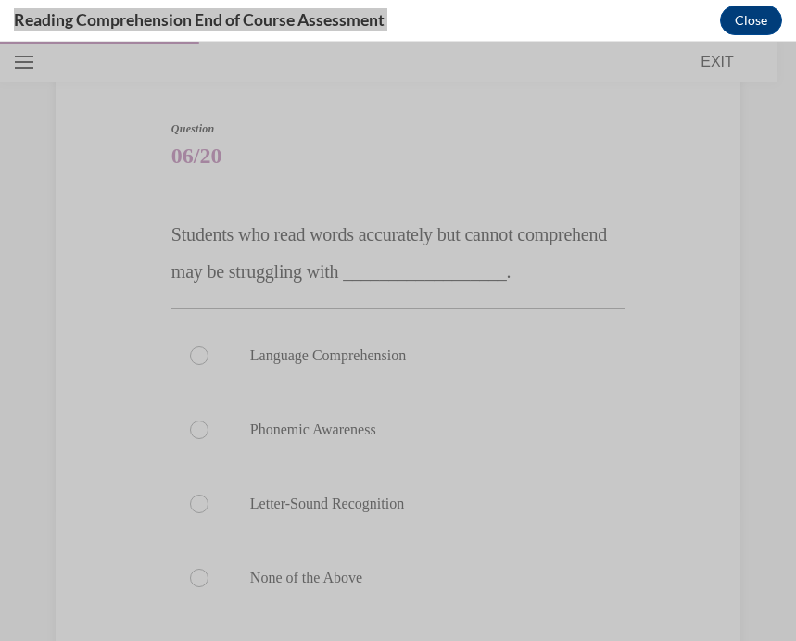
scroll to position [186, 0]
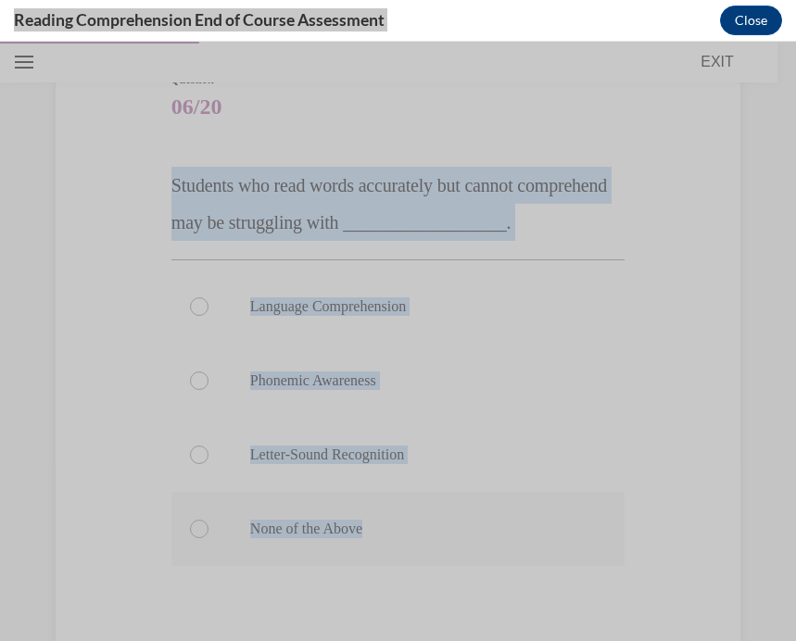
drag, startPoint x: 172, startPoint y: 186, endPoint x: 397, endPoint y: 535, distance: 415.5
click at [397, 535] on div "Question 06/20 Students who read words accurately but cannot comprehend may be …" at bounding box center [397, 433] width 453 height 724
copy div "Students who read words accurately but cannot comprehend may be struggling with…"
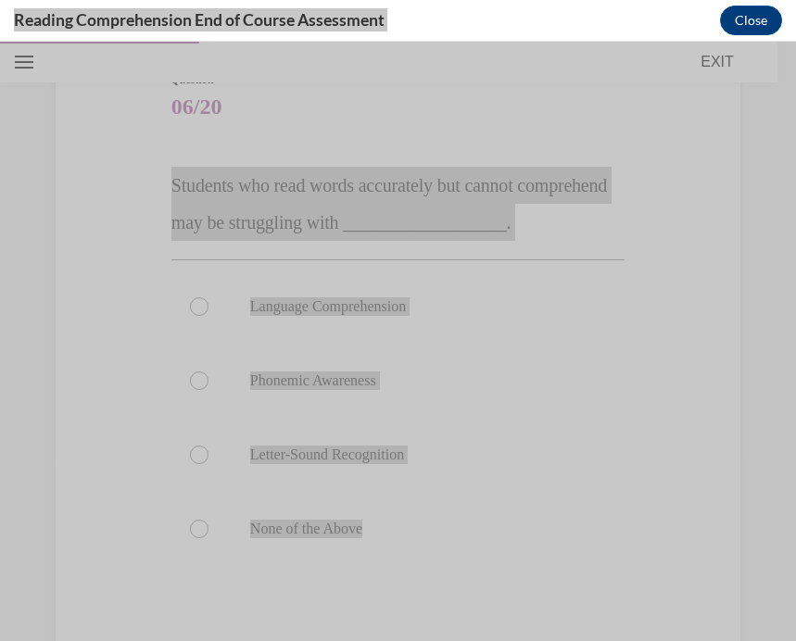
click at [360, 319] on label "Language Comprehension" at bounding box center [397, 307] width 453 height 74
click at [208, 316] on input "Language Comprehension" at bounding box center [199, 306] width 19 height 19
radio input "true"
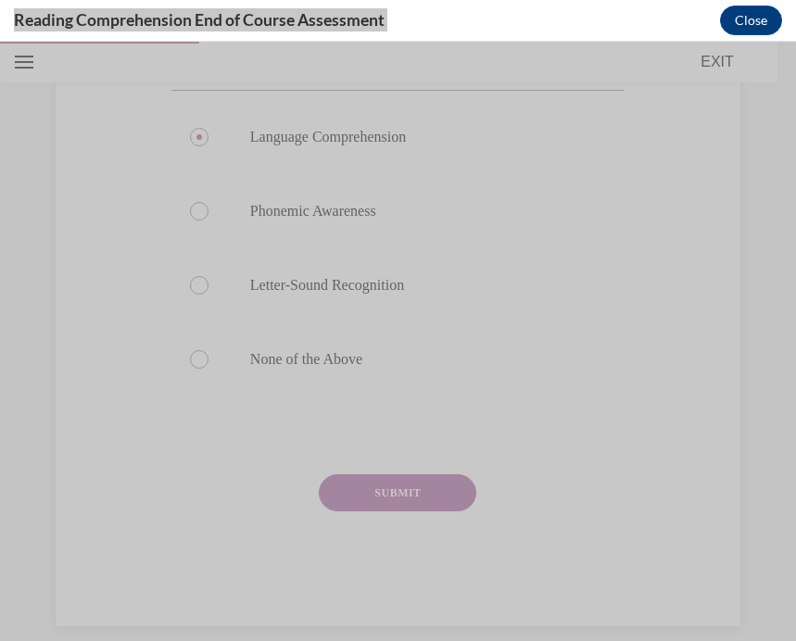
click at [378, 488] on button "SUBMIT" at bounding box center [397, 492] width 157 height 37
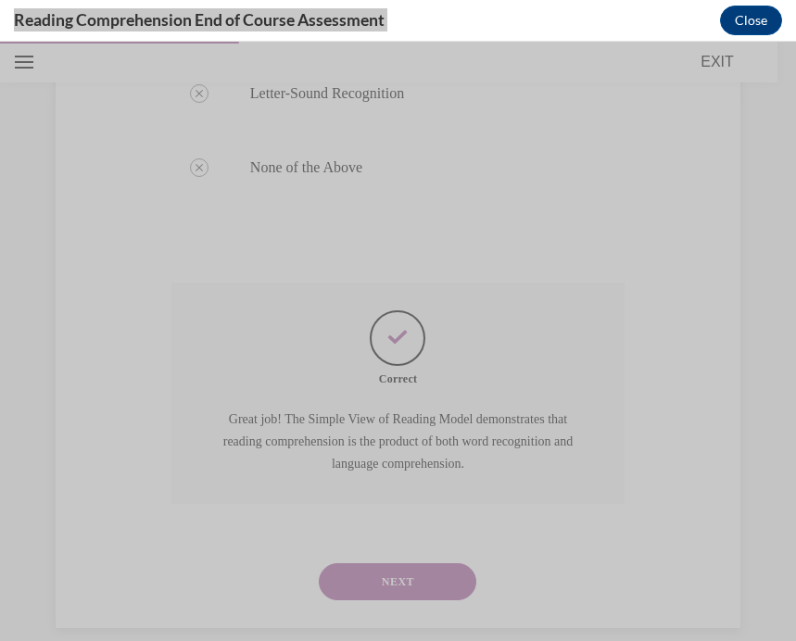
scroll to position [547, 0]
click at [430, 564] on button "NEXT" at bounding box center [397, 582] width 157 height 37
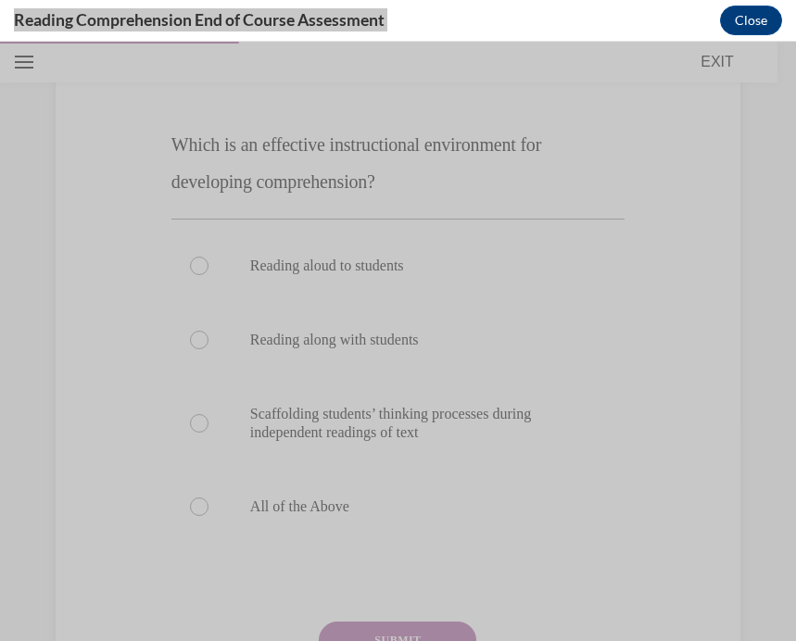
scroll to position [230, 0]
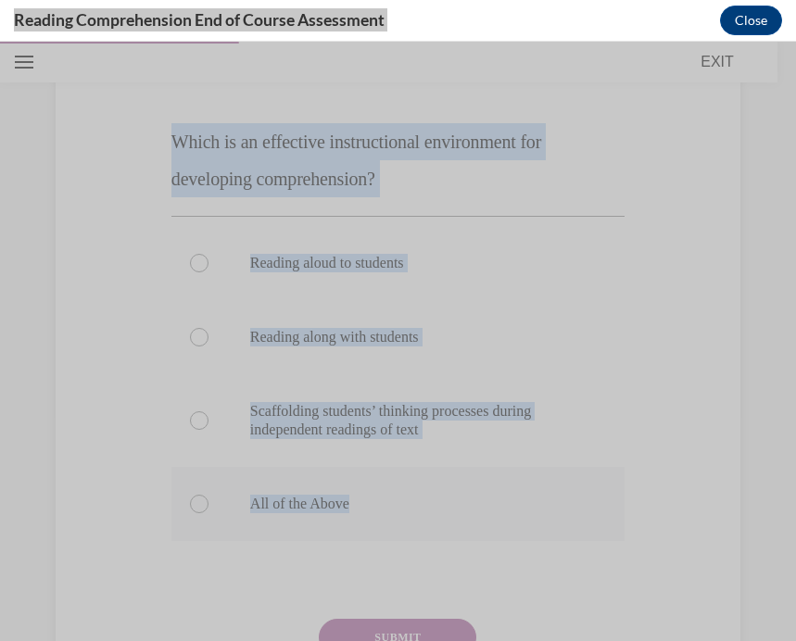
drag, startPoint x: 172, startPoint y: 141, endPoint x: 390, endPoint y: 520, distance: 437.0
click at [390, 520] on div "Question 07/20 Which is an effective instructional environment for developing c…" at bounding box center [397, 399] width 453 height 743
copy div "Which is an effective instructional environment for developing comprehension? R…"
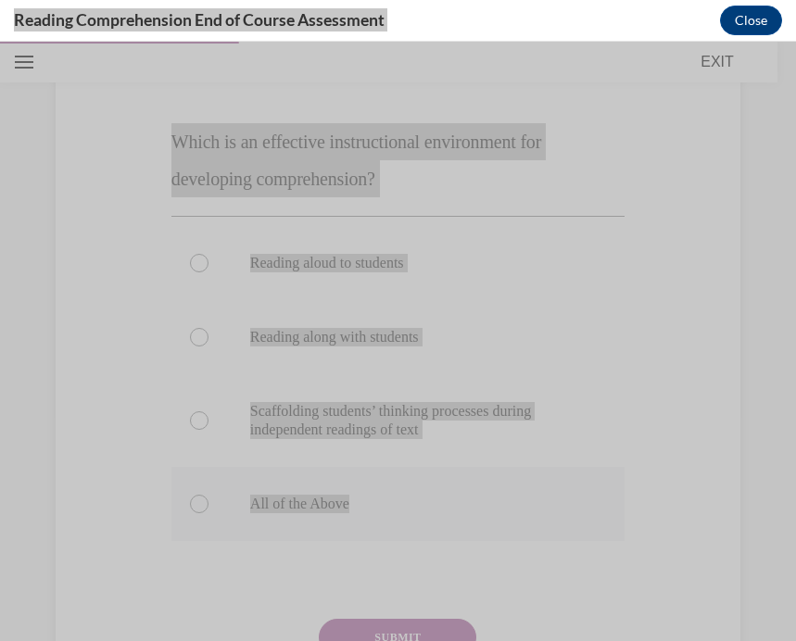
drag, startPoint x: 783, startPoint y: 133, endPoint x: 334, endPoint y: 501, distance: 579.9
click at [334, 501] on p "All of the Above" at bounding box center [414, 504] width 328 height 19
click at [208, 501] on input "All of the Above" at bounding box center [199, 504] width 19 height 19
radio input "true"
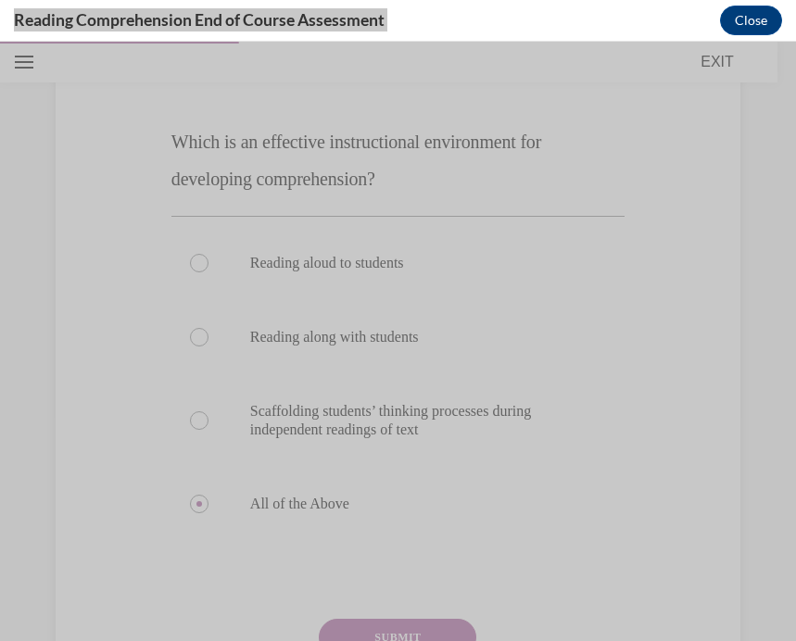
click at [389, 628] on button "SUBMIT" at bounding box center [397, 637] width 157 height 37
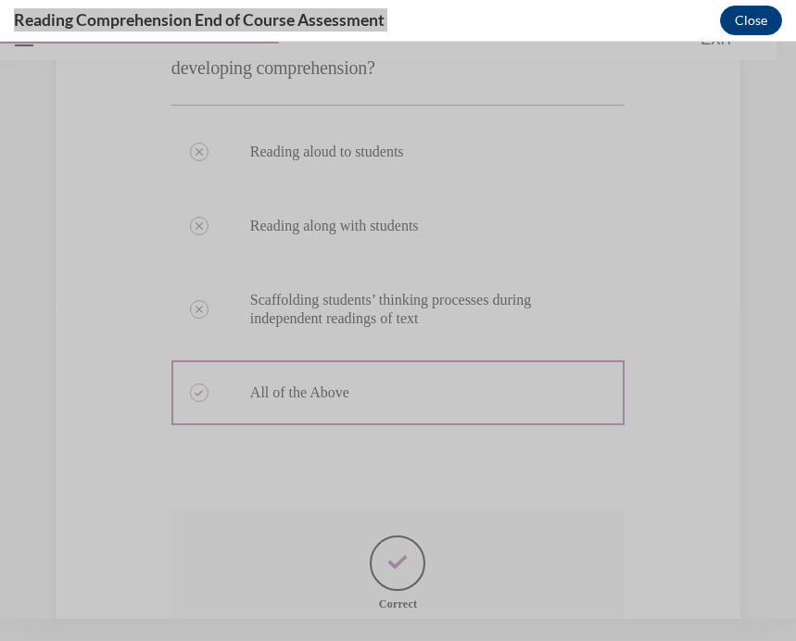
scroll to position [545, 0]
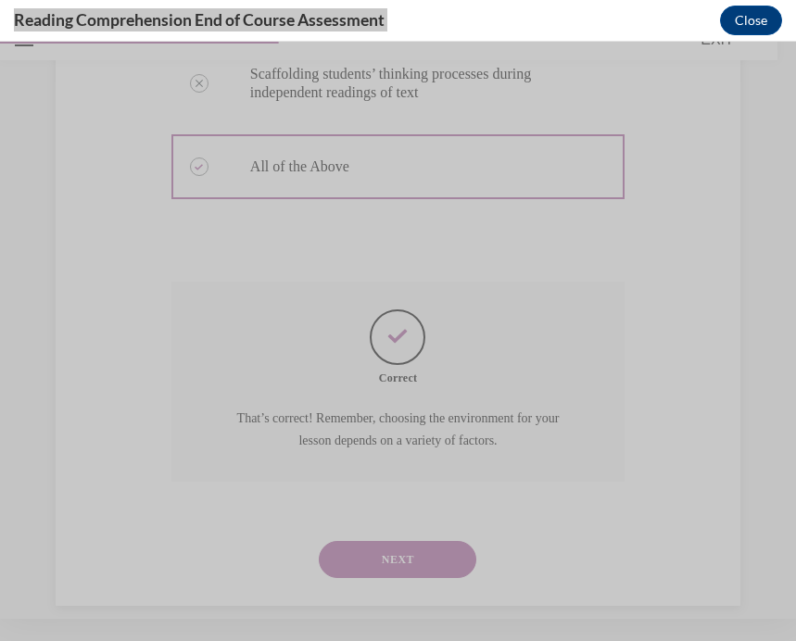
click at [424, 541] on button "NEXT" at bounding box center [397, 559] width 157 height 37
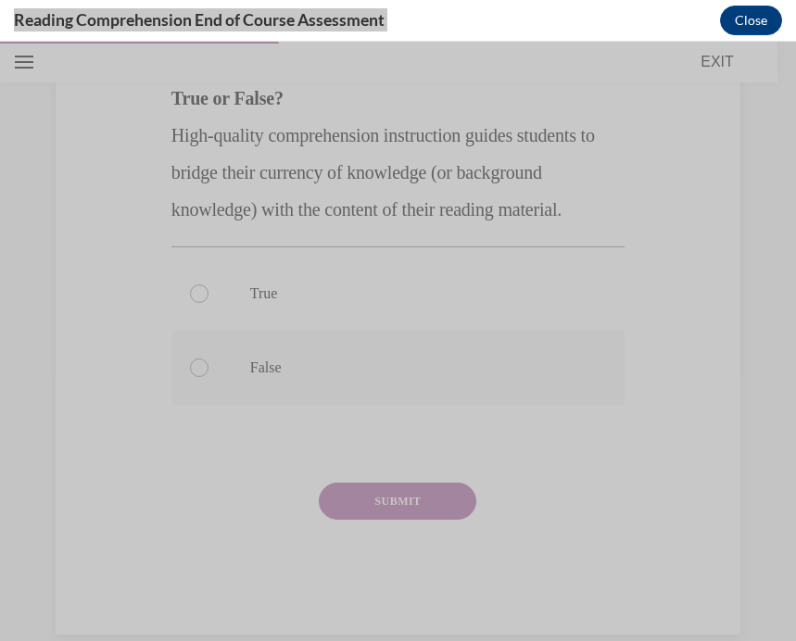
drag, startPoint x: 180, startPoint y: 367, endPoint x: 236, endPoint y: 367, distance: 56.5
click at [236, 367] on label "False" at bounding box center [397, 368] width 453 height 74
click at [208, 367] on input "False" at bounding box center [199, 367] width 19 height 19
radio input "true"
click at [170, 365] on div "Question 08/20 True or False? High-quality comprehension instruction guides stu…" at bounding box center [398, 295] width 462 height 678
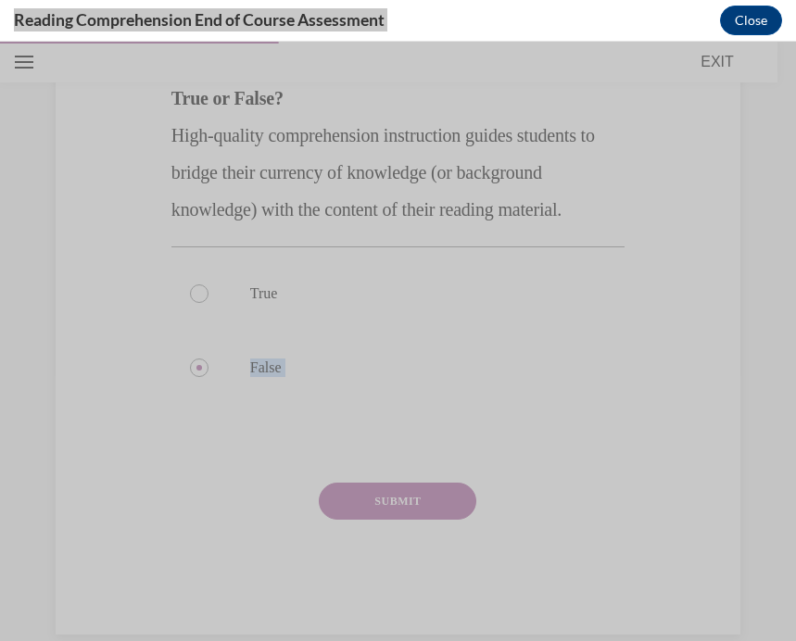
drag, startPoint x: 170, startPoint y: 365, endPoint x: 302, endPoint y: 482, distance: 176.5
click at [302, 482] on div "Question 08/20 True or False? High-quality comprehension instruction guides stu…" at bounding box center [398, 295] width 462 height 678
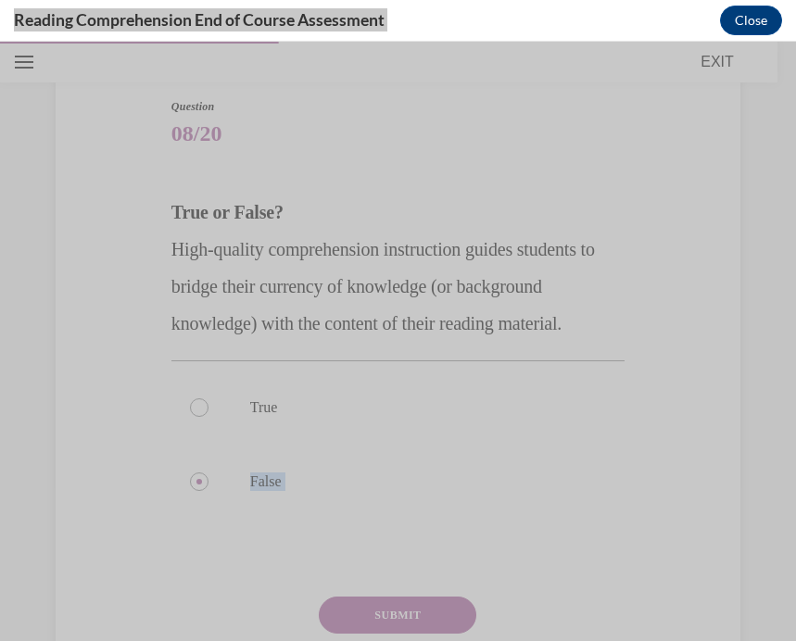
scroll to position [160, 0]
click at [178, 260] on p "High-quality comprehension instruction guides students to bridge their currency…" at bounding box center [397, 285] width 453 height 111
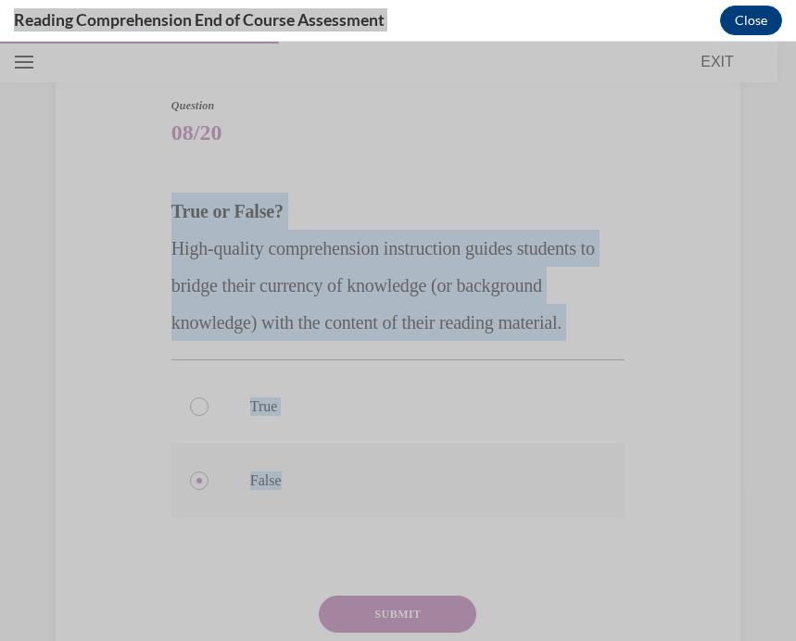
drag, startPoint x: 170, startPoint y: 211, endPoint x: 351, endPoint y: 492, distance: 333.8
click at [351, 492] on div "Question 08/20 True or False? High-quality comprehension instruction guides stu…" at bounding box center [397, 422] width 453 height 650
copy div "True or False? High-quality comprehension instruction guides students to bridge…"
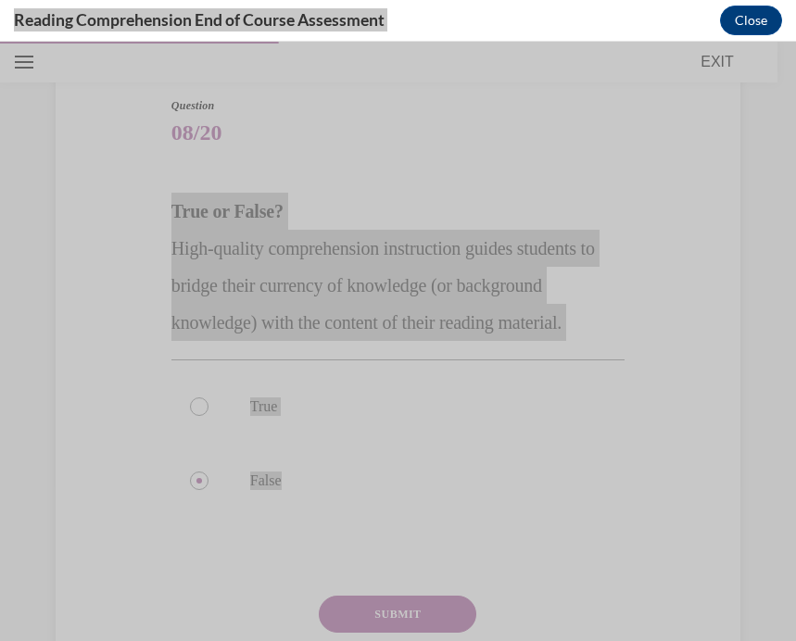
click at [480, 429] on label "True" at bounding box center [397, 407] width 453 height 74
click at [208, 416] on input "True" at bounding box center [199, 406] width 19 height 19
radio input "true"
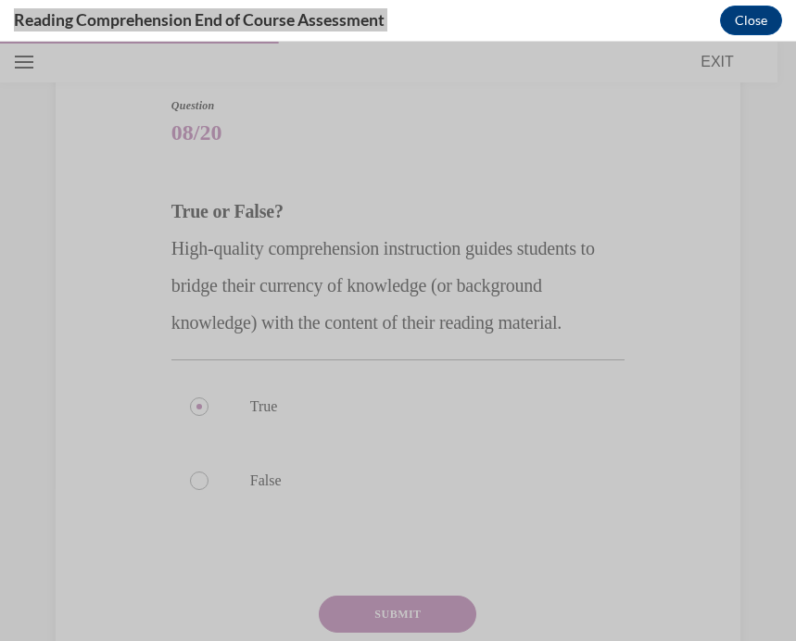
click at [480, 429] on label "True" at bounding box center [397, 407] width 453 height 74
click at [208, 416] on input "True" at bounding box center [199, 406] width 19 height 19
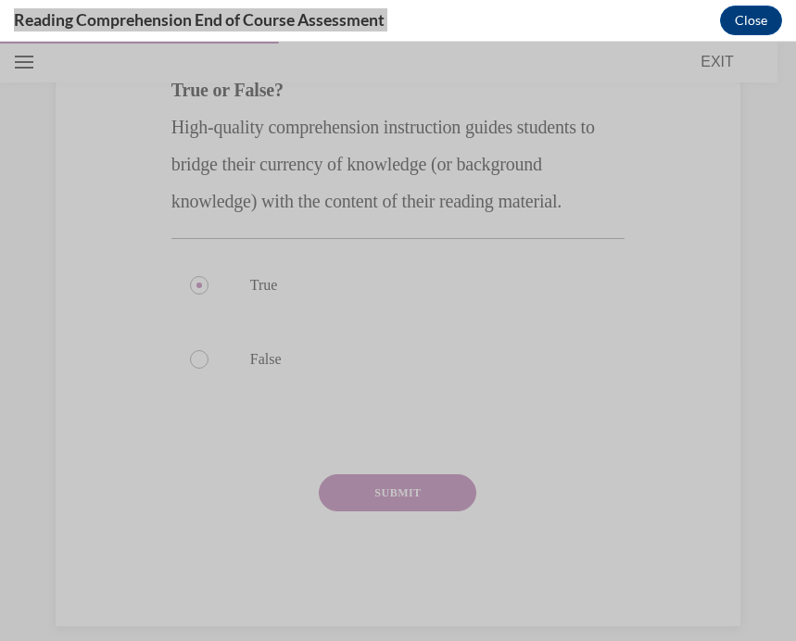
click at [417, 498] on button "SUBMIT" at bounding box center [397, 492] width 157 height 37
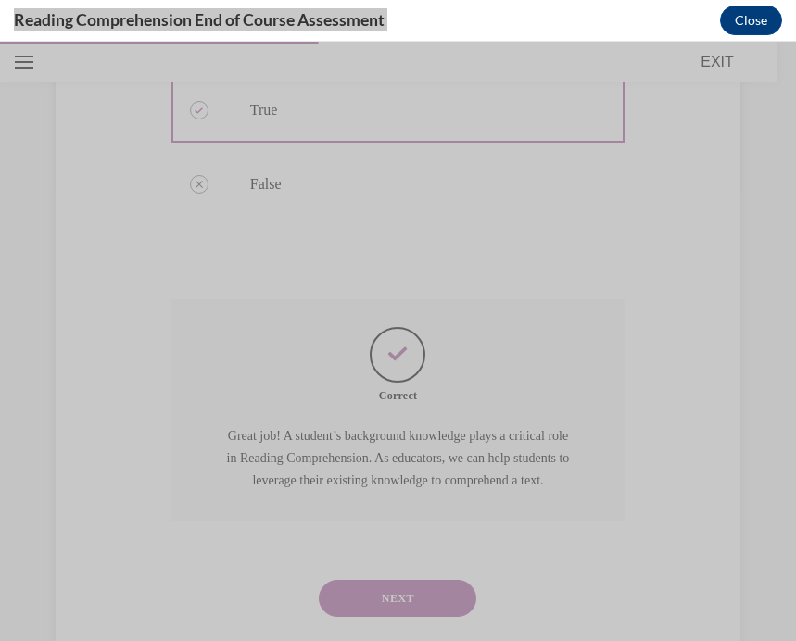
scroll to position [495, 0]
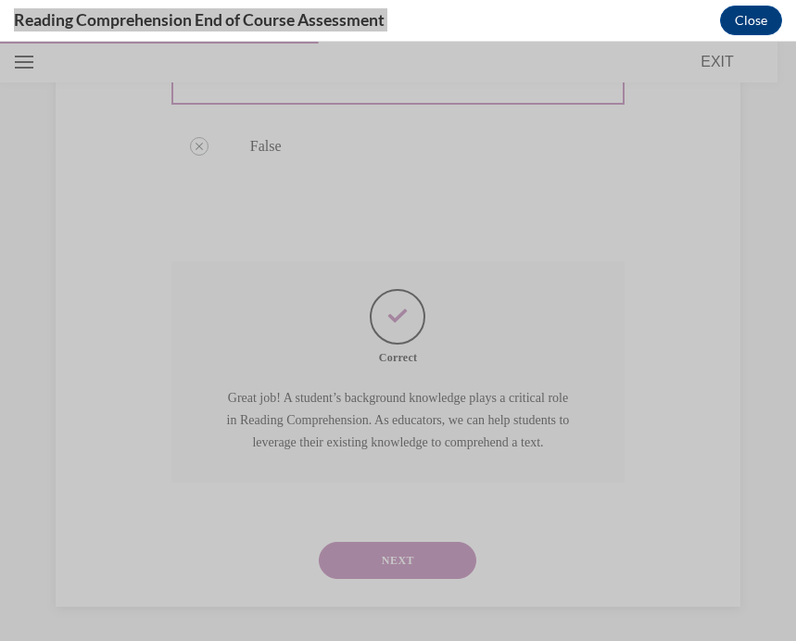
click at [410, 552] on button "NEXT" at bounding box center [397, 560] width 157 height 37
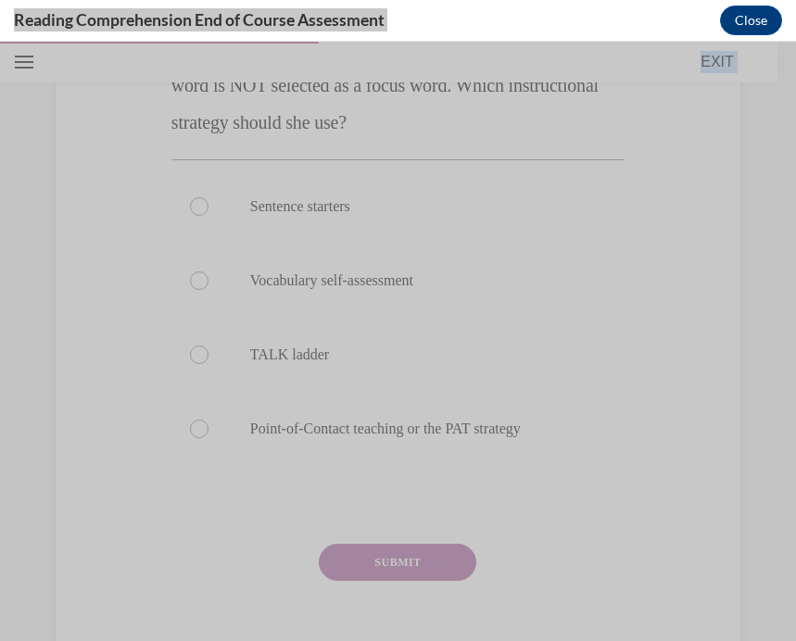
scroll to position [430, 0]
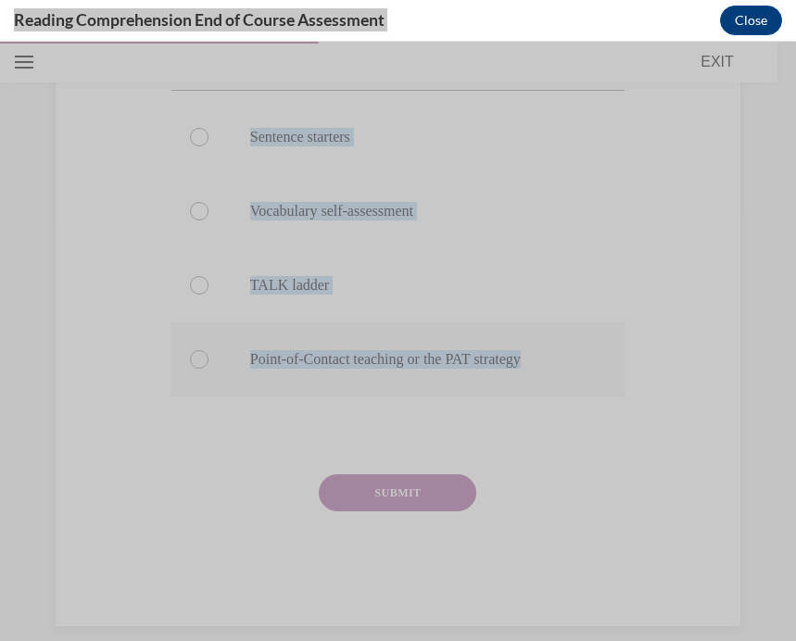
drag, startPoint x: 170, startPoint y: 154, endPoint x: 557, endPoint y: 363, distance: 439.4
click at [557, 363] on div "Question 09/20 Mrs. Ivie needs to define a word during a read-aloud in order fo…" at bounding box center [397, 227] width 453 height 798
copy div "Mrs. Ivie needs to define a word during a read-aloud in order for her students …"
click at [390, 372] on label "Point-of-Contact teaching or the PAT strategy" at bounding box center [397, 359] width 453 height 74
click at [208, 369] on input "Point-of-Contact teaching or the PAT strategy" at bounding box center [199, 359] width 19 height 19
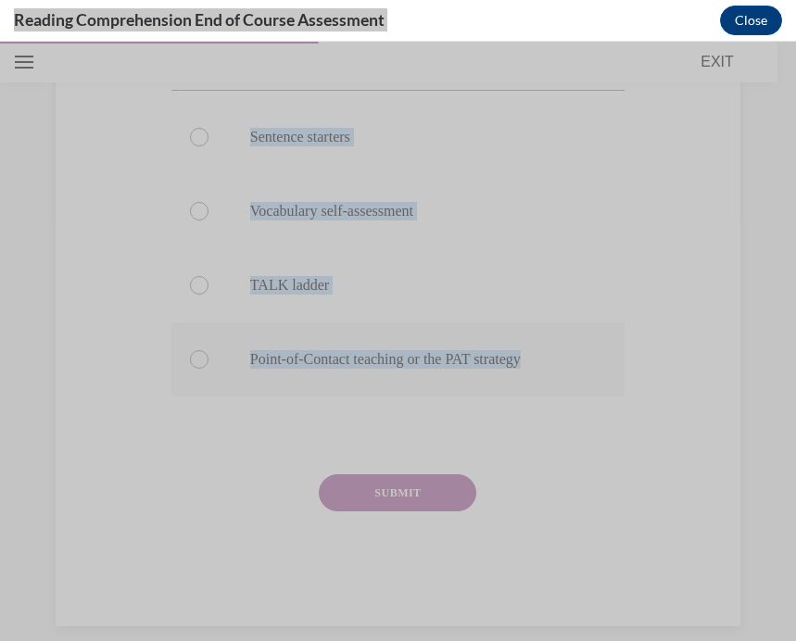
radio input "true"
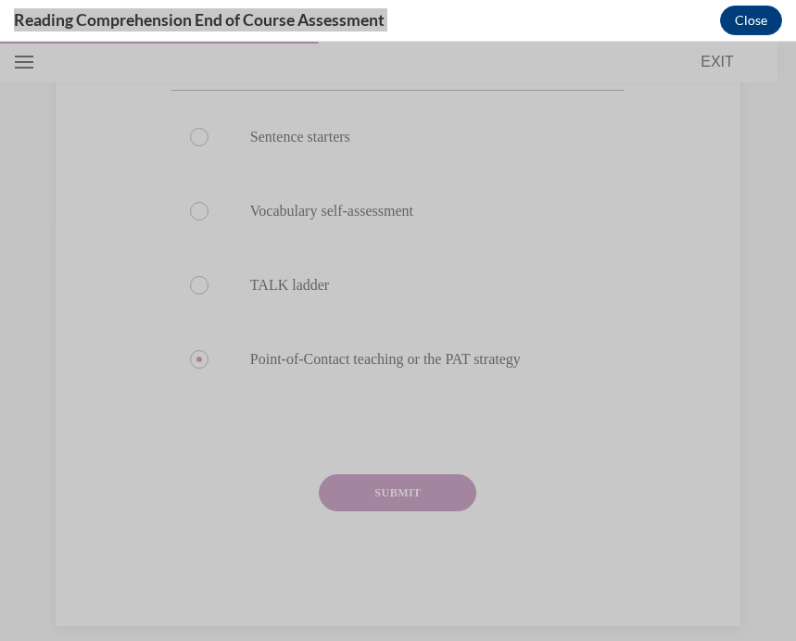
click at [416, 491] on button "SUBMIT" at bounding box center [397, 492] width 157 height 37
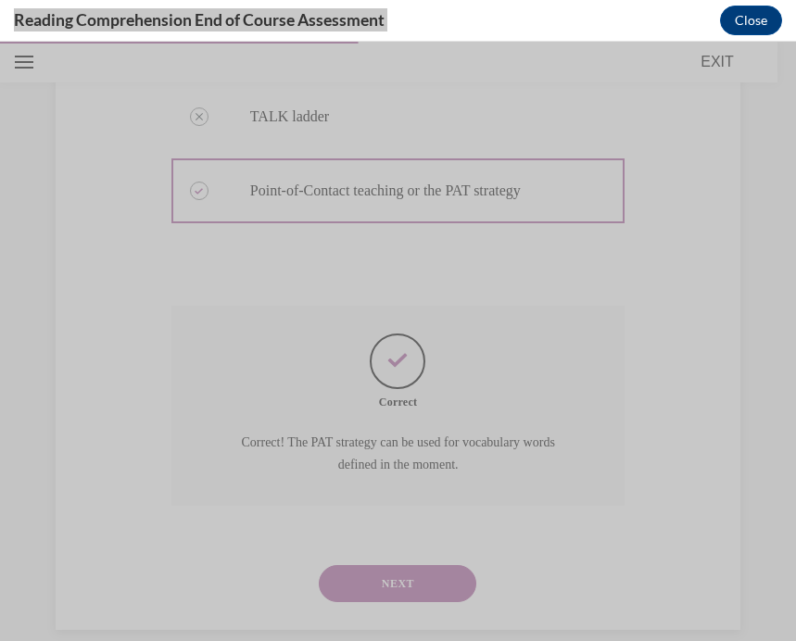
scroll to position [600, 0]
click at [415, 563] on button "NEXT" at bounding box center [397, 581] width 157 height 37
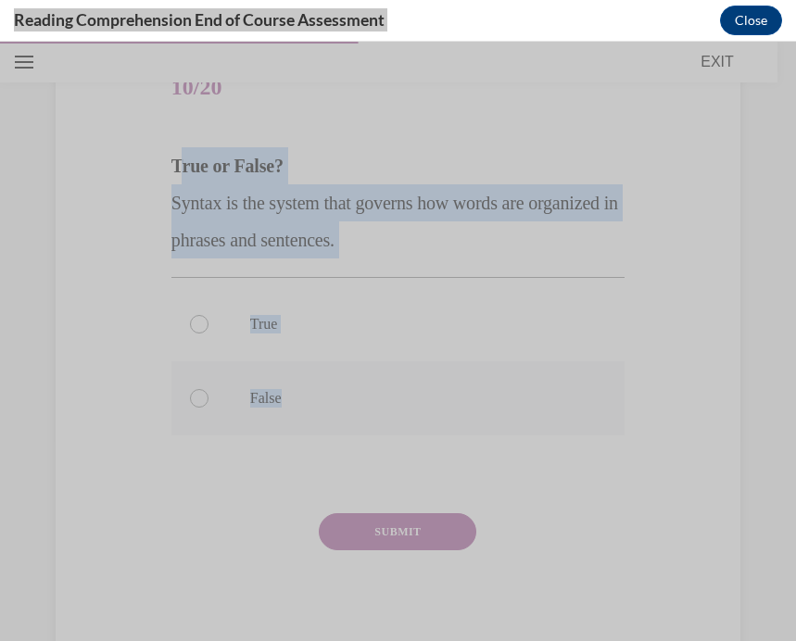
drag, startPoint x: 179, startPoint y: 165, endPoint x: 355, endPoint y: 413, distance: 304.3
click at [358, 413] on div "Question 10/20 True or False? Syntax is the system that governs how words are o…" at bounding box center [397, 358] width 453 height 613
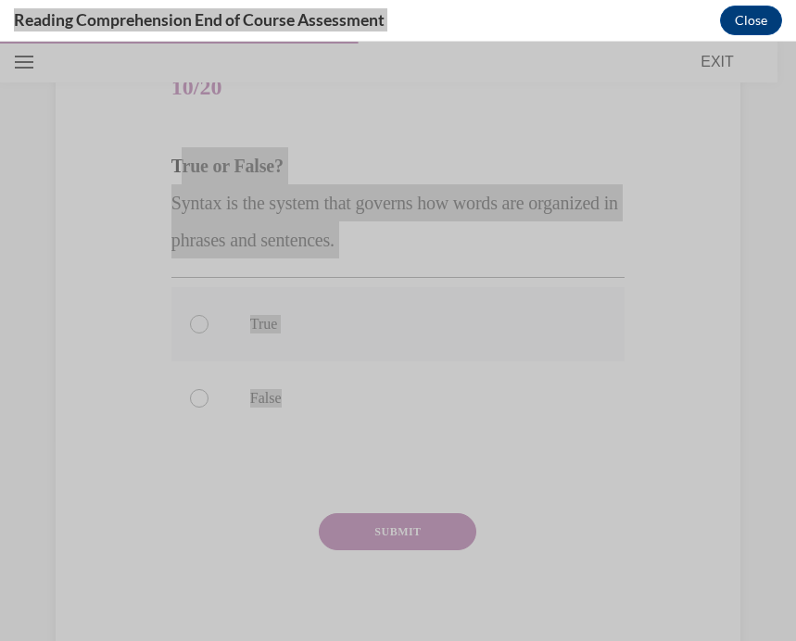
drag, startPoint x: 762, startPoint y: 200, endPoint x: 208, endPoint y: 314, distance: 565.5
click at [208, 314] on label "True" at bounding box center [397, 324] width 453 height 74
click at [208, 315] on input "True" at bounding box center [199, 324] width 19 height 19
radio input "true"
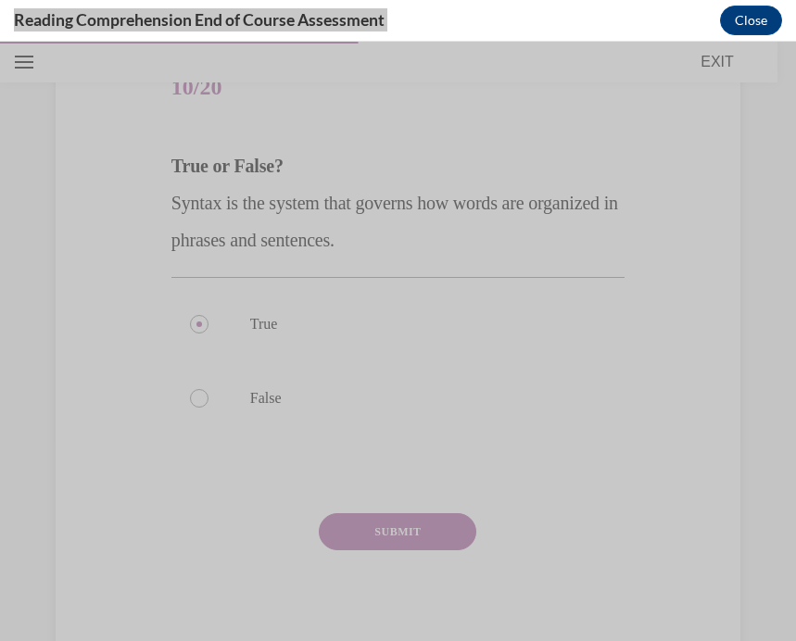
click at [438, 545] on button "SUBMIT" at bounding box center [397, 531] width 157 height 37
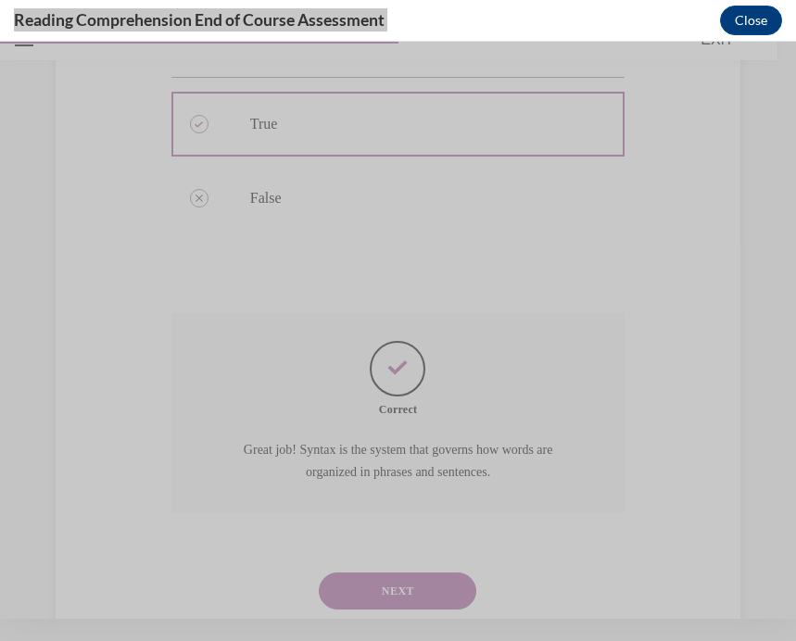
scroll to position [415, 0]
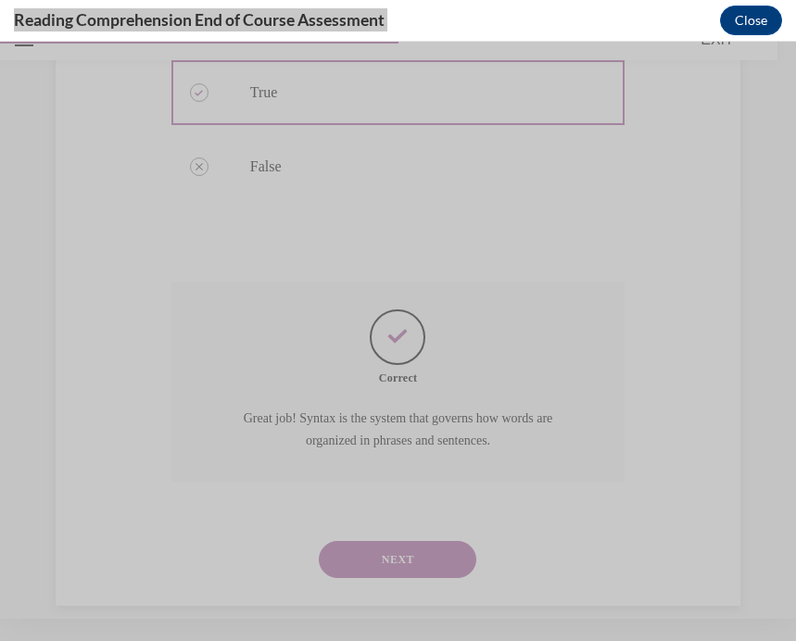
click at [410, 541] on button "NEXT" at bounding box center [397, 559] width 157 height 37
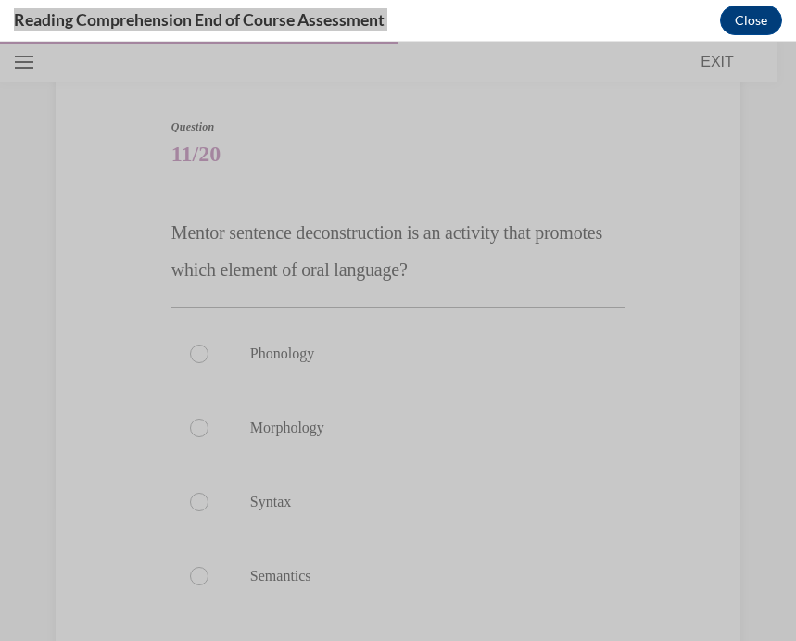
scroll to position [157, 0]
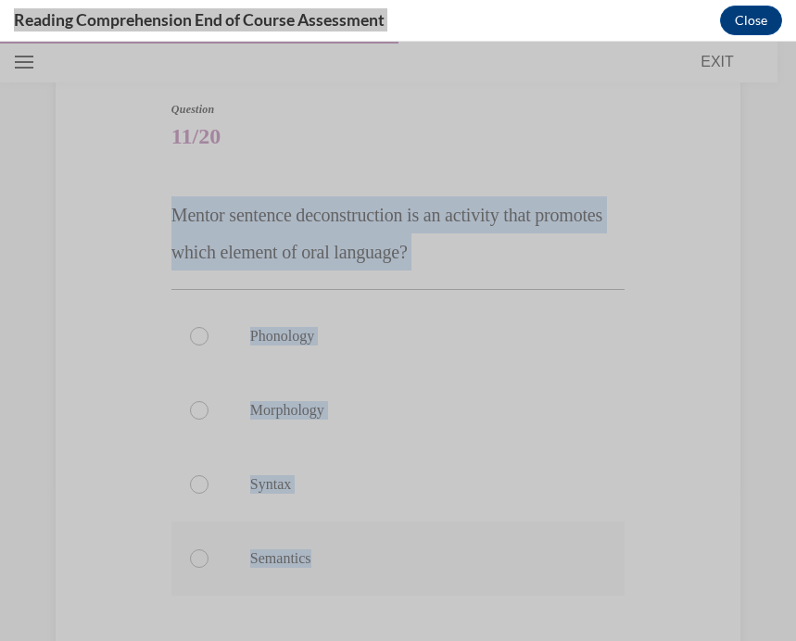
drag, startPoint x: 170, startPoint y: 211, endPoint x: 383, endPoint y: 560, distance: 407.8
click at [383, 560] on div "Question 11/20 Mentor sentence deconstruction is an activity that promotes whic…" at bounding box center [397, 463] width 453 height 724
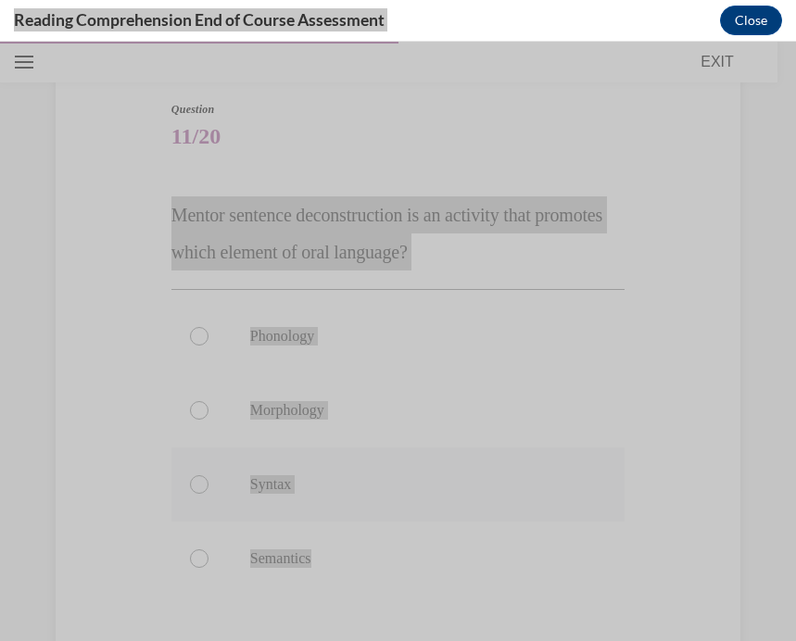
drag, startPoint x: 791, startPoint y: 102, endPoint x: 270, endPoint y: 479, distance: 643.5
click at [270, 479] on p "Syntax" at bounding box center [414, 484] width 328 height 19
click at [208, 479] on input "Syntax" at bounding box center [199, 484] width 19 height 19
radio input "true"
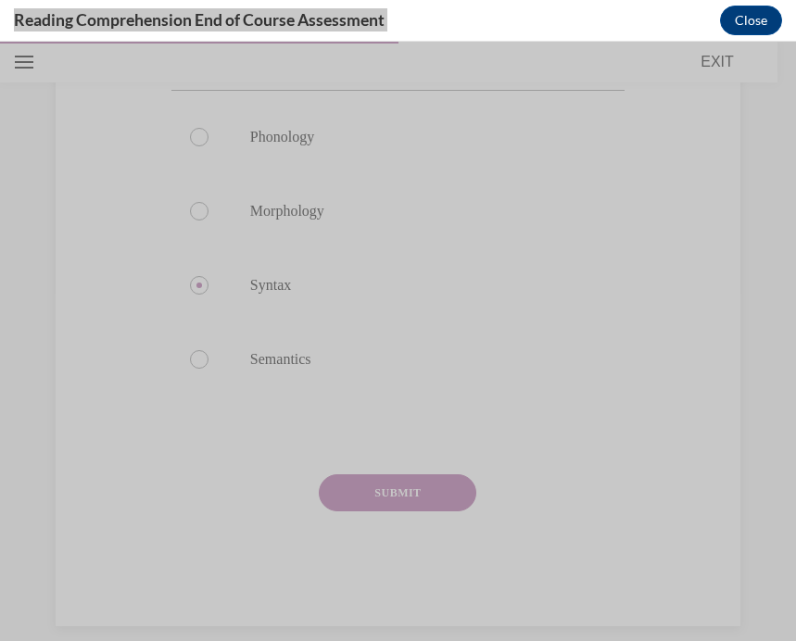
click at [446, 491] on button "SUBMIT" at bounding box center [397, 492] width 157 height 37
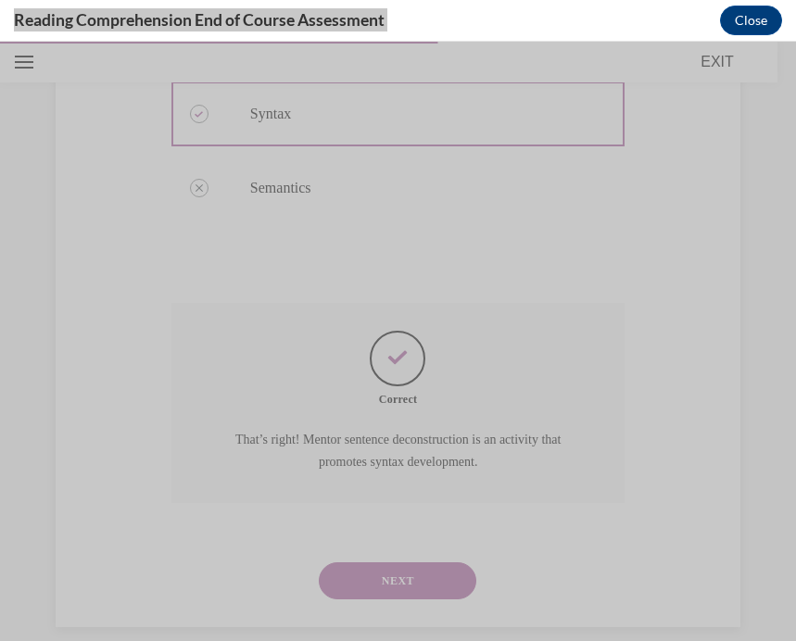
scroll to position [526, 0]
click at [408, 563] on button "NEXT" at bounding box center [397, 581] width 157 height 37
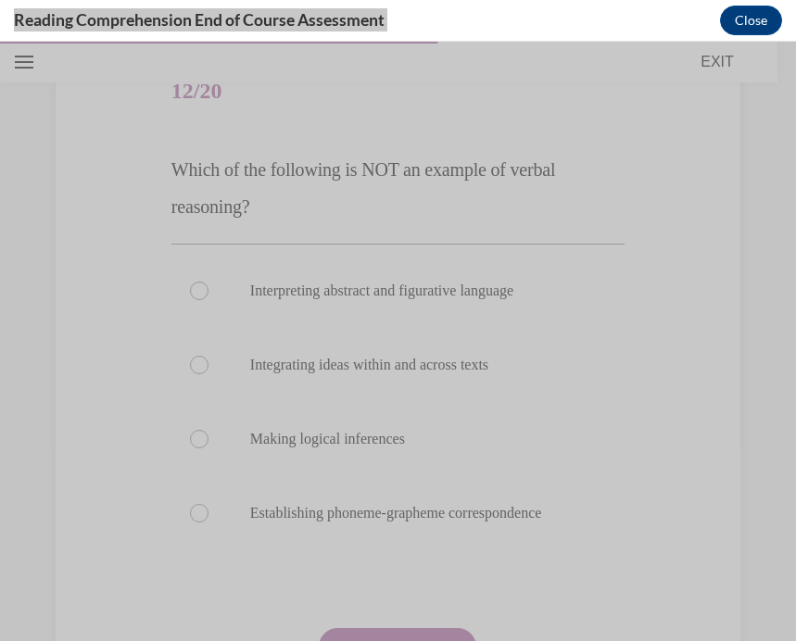
scroll to position [249, 0]
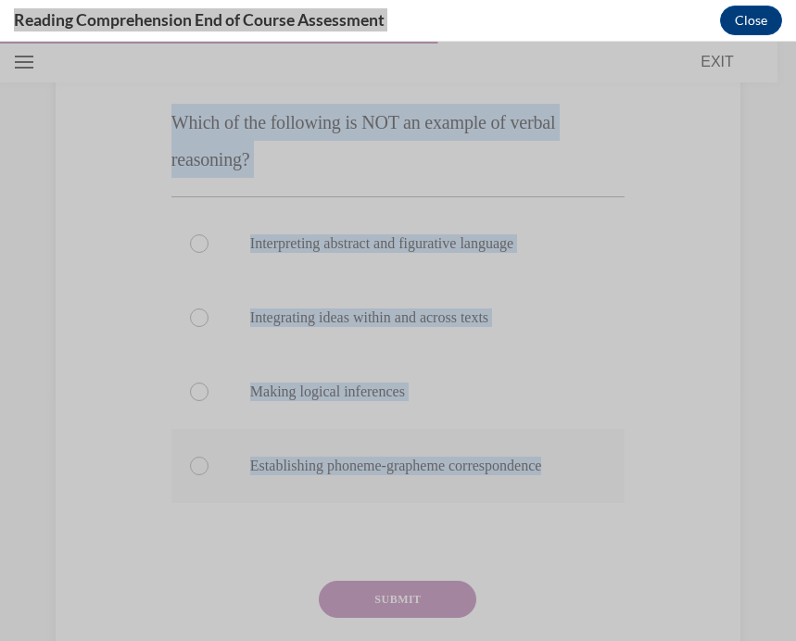
drag, startPoint x: 170, startPoint y: 120, endPoint x: 591, endPoint y: 481, distance: 553.8
click at [591, 481] on div "Question 12/20 Which of the following is NOT an example of verbal reasoning? In…" at bounding box center [397, 370] width 453 height 724
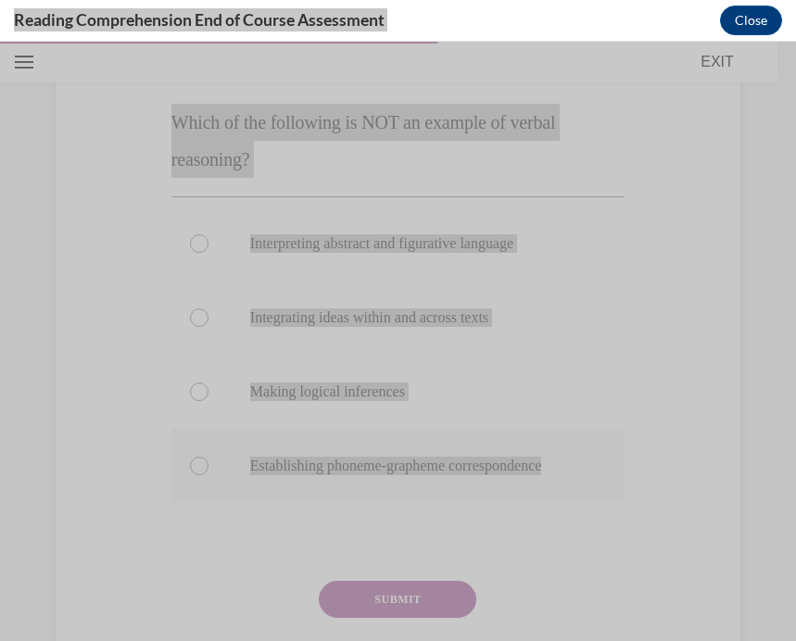
drag, startPoint x: 786, startPoint y: 68, endPoint x: 397, endPoint y: 457, distance: 550.2
click at [397, 457] on p "Establishing phoneme-grapheme correspondence" at bounding box center [414, 466] width 328 height 19
click at [208, 457] on input "Establishing phoneme-grapheme correspondence" at bounding box center [199, 466] width 19 height 19
radio input "true"
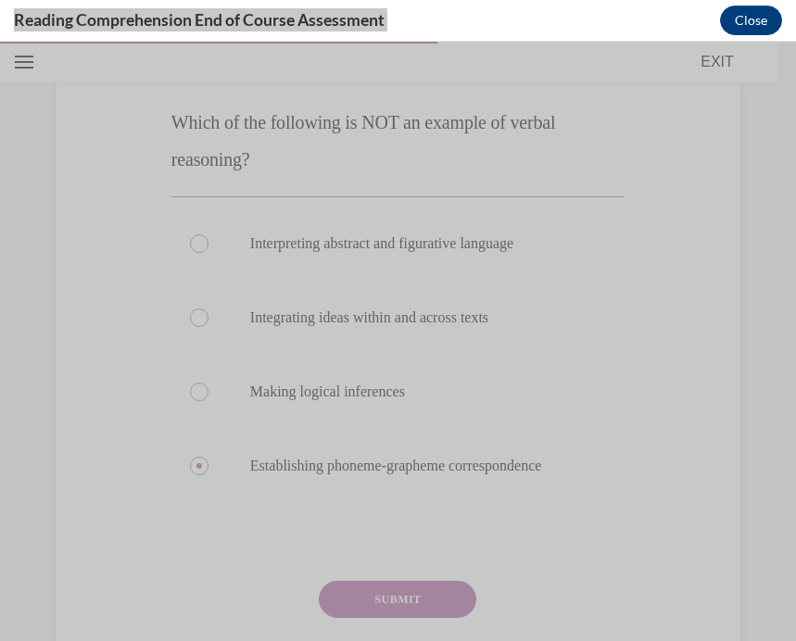
click at [435, 605] on button "SUBMIT" at bounding box center [397, 599] width 157 height 37
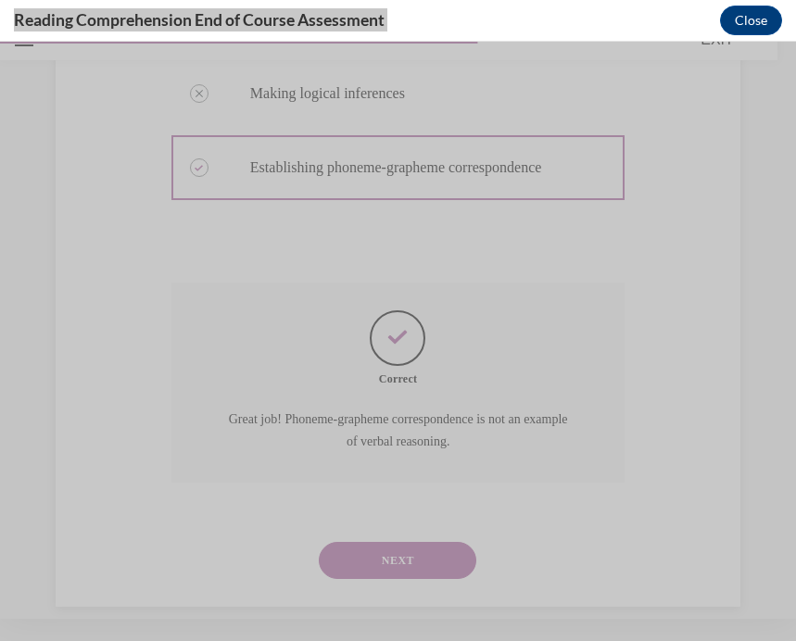
scroll to position [526, 0]
click at [417, 541] on button "NEXT" at bounding box center [397, 559] width 157 height 37
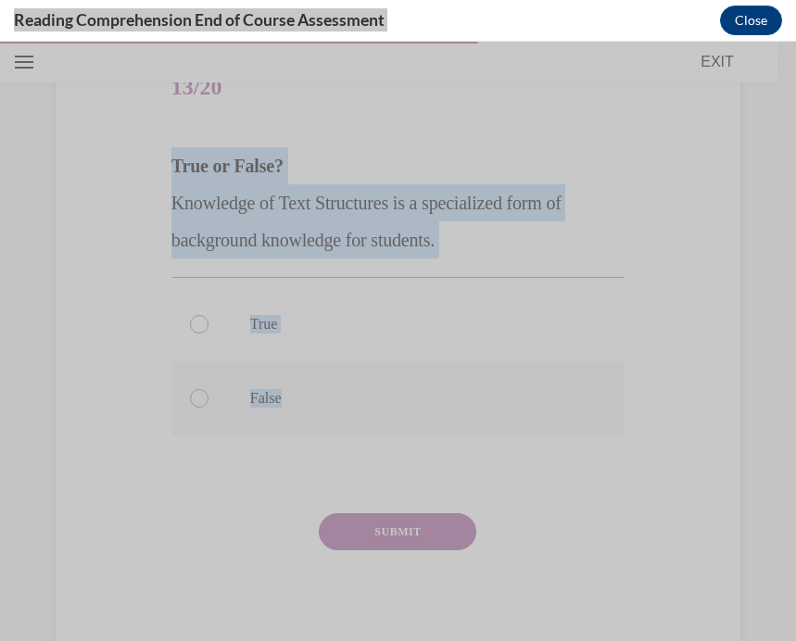
drag, startPoint x: 171, startPoint y: 165, endPoint x: 337, endPoint y: 412, distance: 297.8
click at [337, 412] on div "Question 13/20 True or False? Knowledge of Text Structures is a specialized for…" at bounding box center [397, 358] width 453 height 613
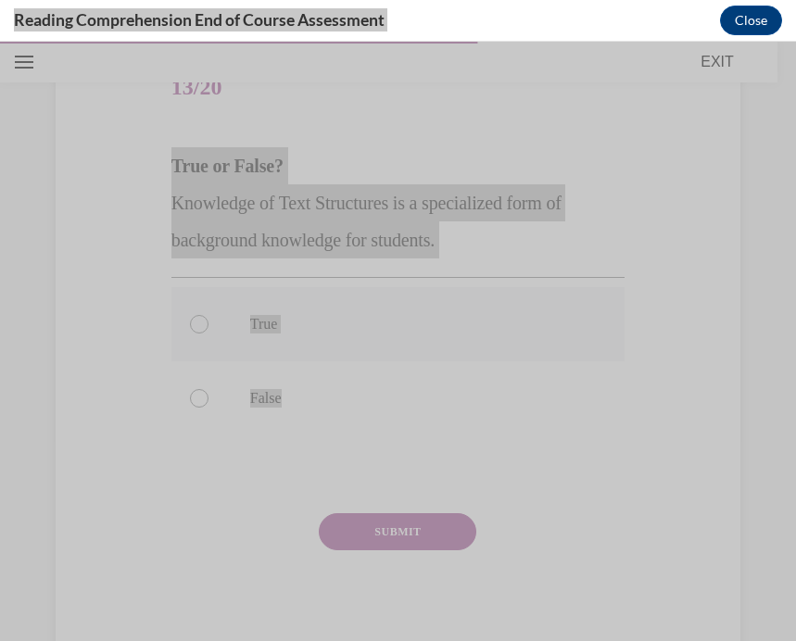
drag, startPoint x: 772, startPoint y: 416, endPoint x: 276, endPoint y: 314, distance: 506.0
click at [274, 314] on label "True" at bounding box center [397, 324] width 453 height 74
click at [208, 315] on input "True" at bounding box center [199, 324] width 19 height 19
radio input "true"
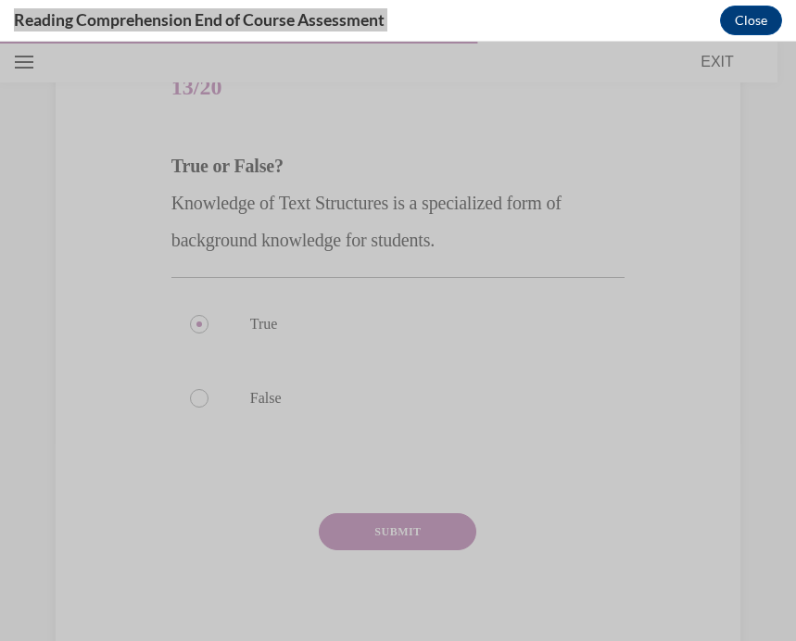
click at [410, 538] on button "SUBMIT" at bounding box center [397, 531] width 157 height 37
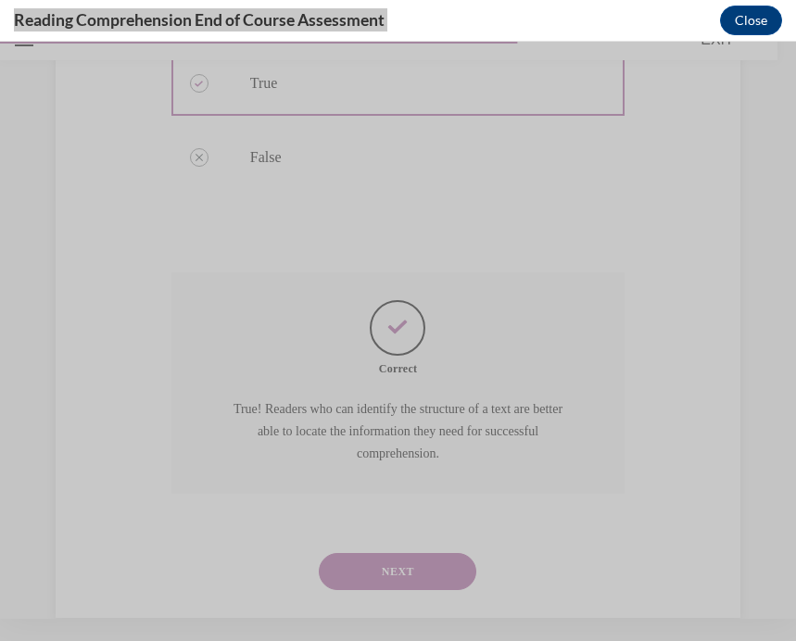
scroll to position [436, 0]
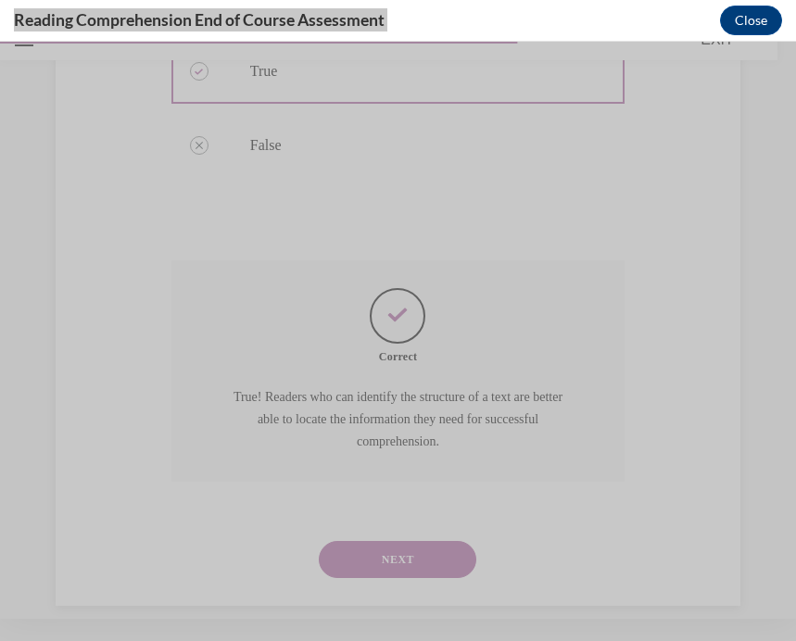
click at [399, 541] on button "NEXT" at bounding box center [397, 559] width 157 height 37
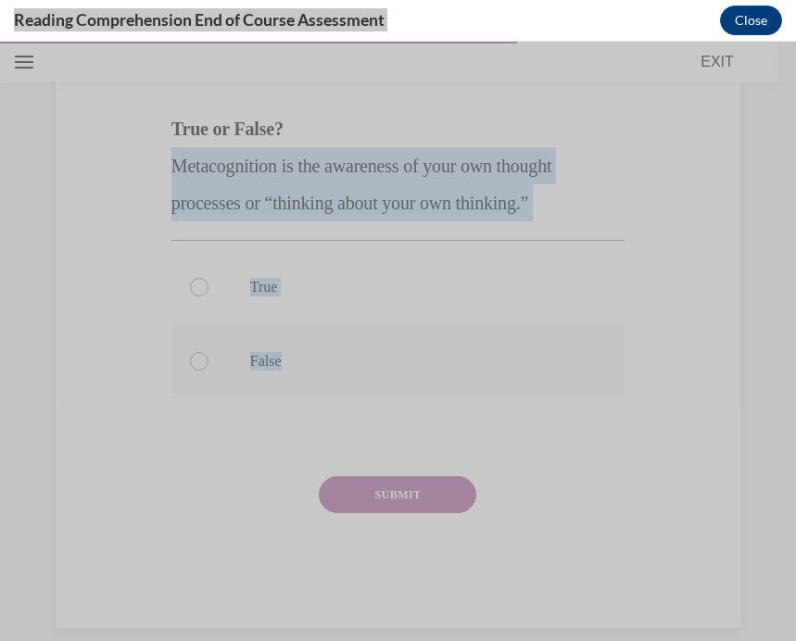
drag, startPoint x: 174, startPoint y: 165, endPoint x: 316, endPoint y: 396, distance: 270.7
click at [316, 396] on div "Question 14/20 True or False? Metacognition is the awareness of your own though…" at bounding box center [397, 321] width 453 height 613
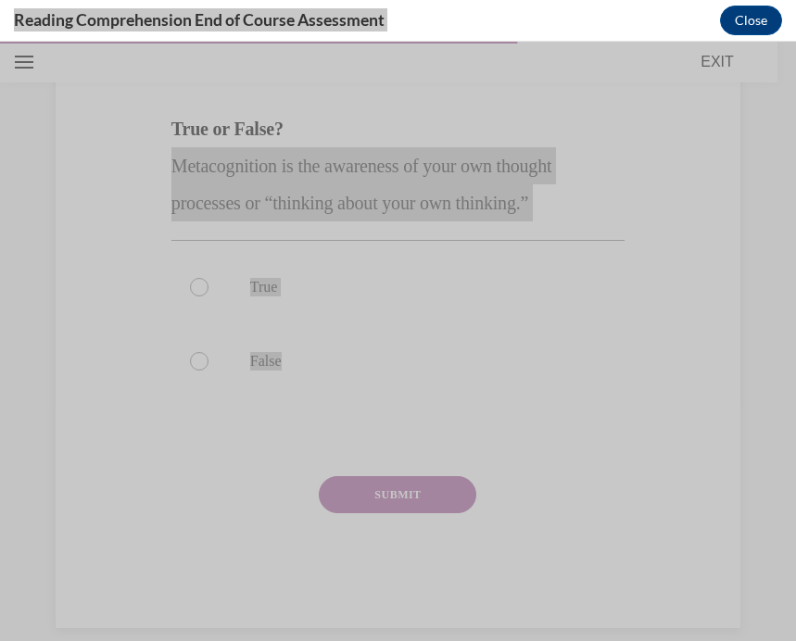
click at [228, 331] on label "False" at bounding box center [397, 361] width 453 height 74
click at [208, 352] on input "False" at bounding box center [199, 361] width 19 height 19
radio input "true"
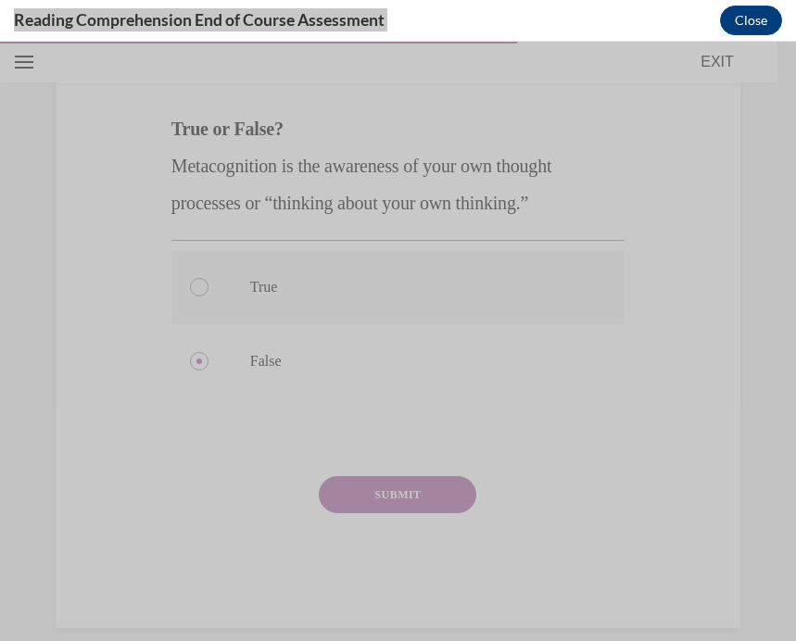
click at [241, 315] on label "True" at bounding box center [397, 287] width 453 height 74
click at [208, 296] on input "True" at bounding box center [199, 287] width 19 height 19
radio input "true"
click at [400, 535] on div "SUBMIT" at bounding box center [397, 522] width 453 height 93
click at [400, 495] on button "SUBMIT" at bounding box center [397, 492] width 157 height 37
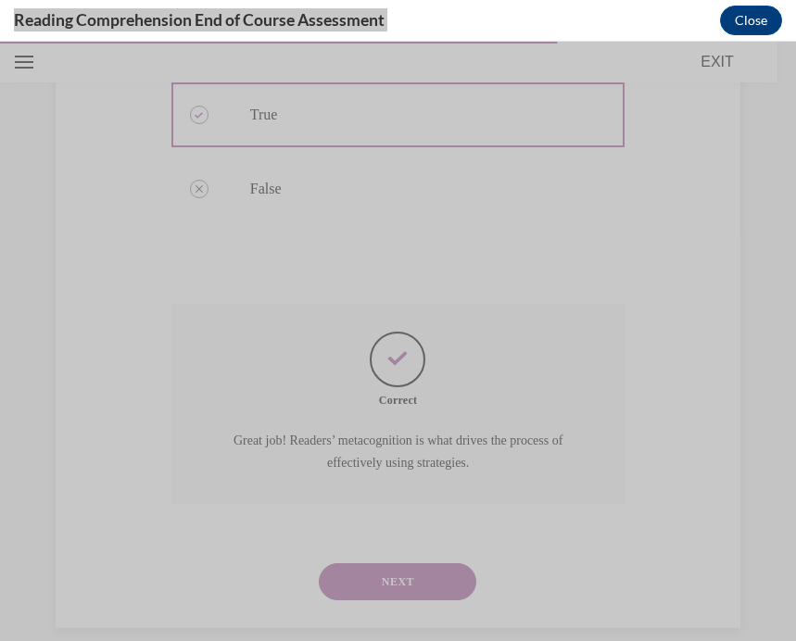
click at [407, 563] on button "NEXT" at bounding box center [397, 581] width 157 height 37
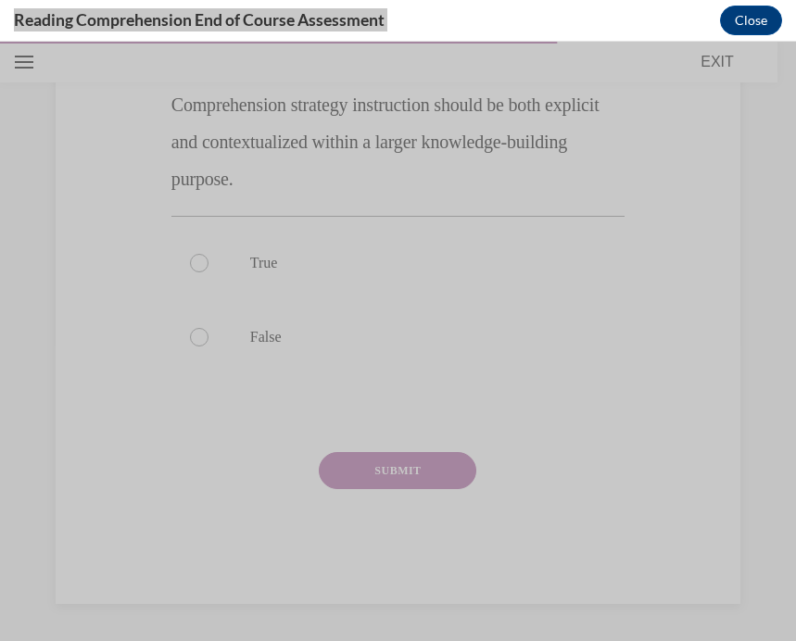
scroll to position [270, 0]
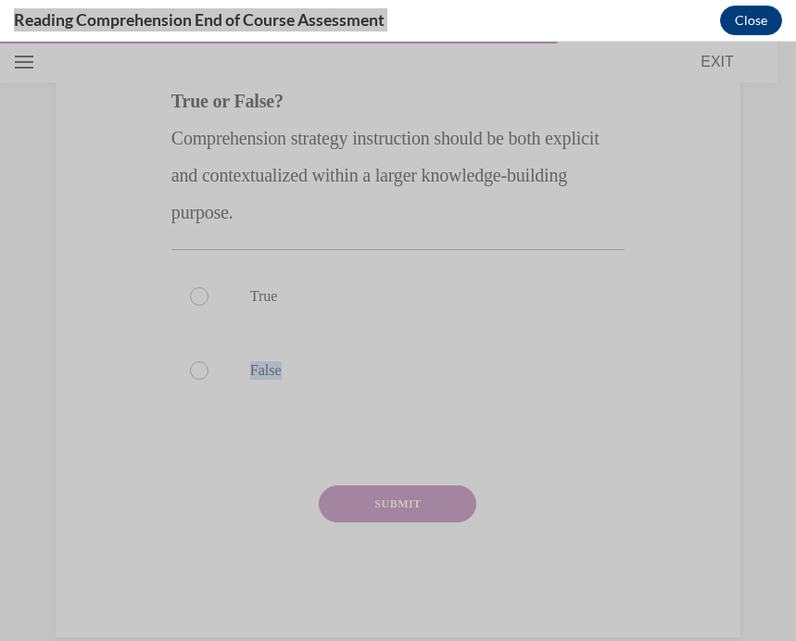
drag, startPoint x: 174, startPoint y: 369, endPoint x: 305, endPoint y: 410, distance: 137.1
click at [306, 411] on div "True False" at bounding box center [397, 333] width 453 height 168
click at [173, 364] on label "False" at bounding box center [397, 370] width 453 height 74
click at [190, 364] on input "False" at bounding box center [199, 370] width 19 height 19
radio input "true"
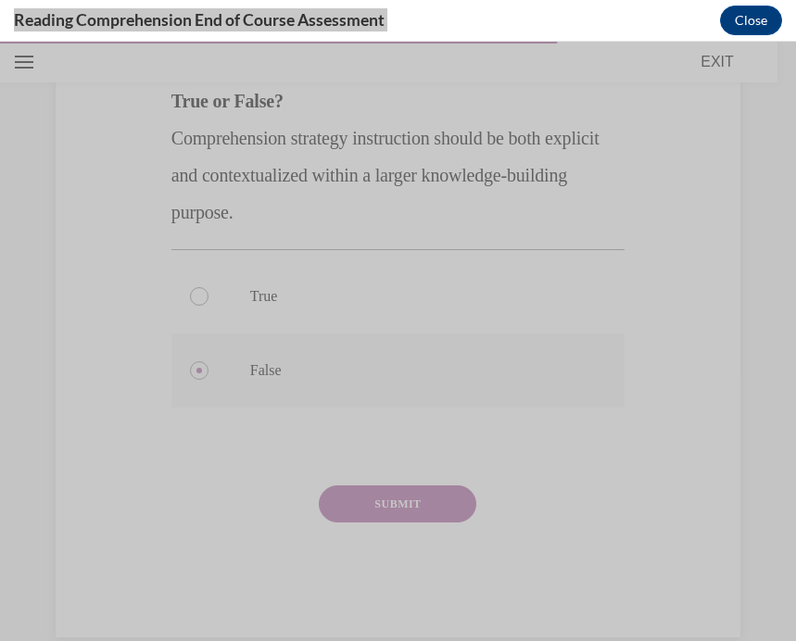
click at [171, 366] on label "False" at bounding box center [397, 370] width 453 height 74
click at [190, 366] on input "False" at bounding box center [199, 370] width 19 height 19
click at [178, 371] on label "False" at bounding box center [397, 370] width 453 height 74
click at [190, 371] on input "False" at bounding box center [199, 370] width 19 height 19
drag, startPoint x: 178, startPoint y: 371, endPoint x: 294, endPoint y: 472, distance: 154.2
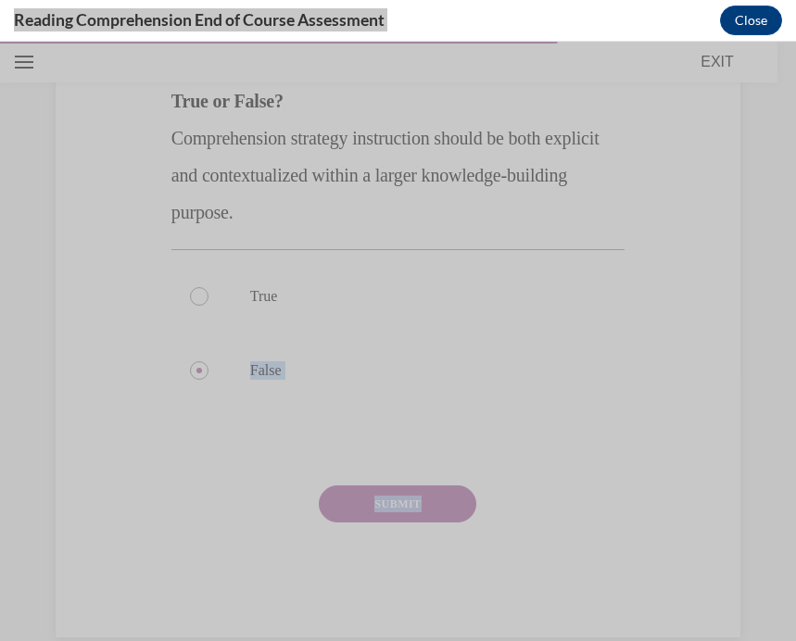
click at [294, 473] on div "Question 15/20 True or False? Comprehension strategy instruction should be both…" at bounding box center [397, 312] width 453 height 650
click at [296, 478] on div "Question 15/20 True or False? Comprehension strategy instruction should be both…" at bounding box center [397, 312] width 453 height 650
click at [289, 483] on div "Question 15/20 True or False? Comprehension strategy instruction should be both…" at bounding box center [397, 312] width 453 height 650
drag, startPoint x: 212, startPoint y: 484, endPoint x: 296, endPoint y: 481, distance: 84.4
click at [296, 483] on div "Question 15/20 True or False? Comprehension strategy instruction should be both…" at bounding box center [397, 312] width 453 height 650
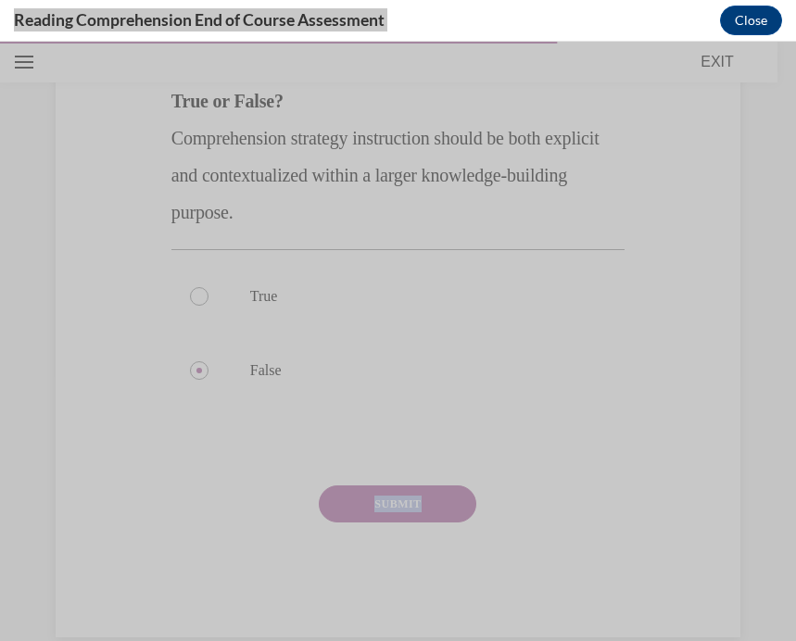
click at [292, 484] on div "Question 15/20 True or False? Comprehension strategy instruction should be both…" at bounding box center [397, 312] width 453 height 650
drag, startPoint x: 172, startPoint y: 369, endPoint x: 328, endPoint y: 409, distance: 160.9
click at [329, 412] on div "True False" at bounding box center [397, 333] width 453 height 168
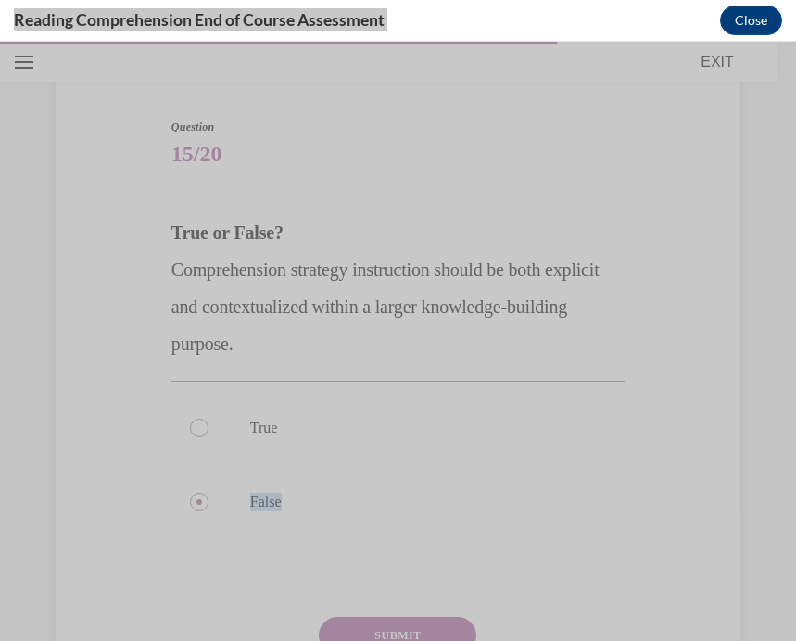
scroll to position [143, 0]
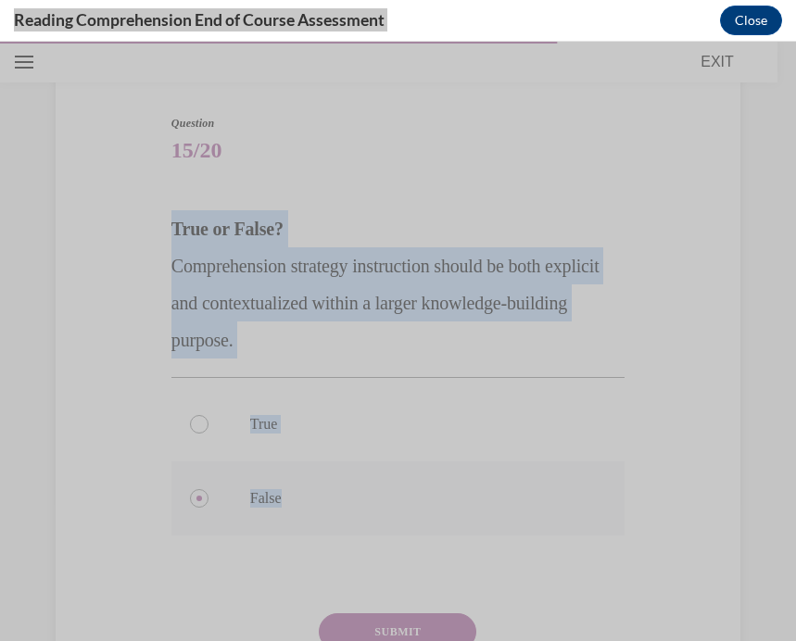
drag, startPoint x: 175, startPoint y: 228, endPoint x: 366, endPoint y: 493, distance: 326.5
click at [366, 493] on div "Question 15/20 True or False? Comprehension strategy instruction should be both…" at bounding box center [397, 440] width 453 height 650
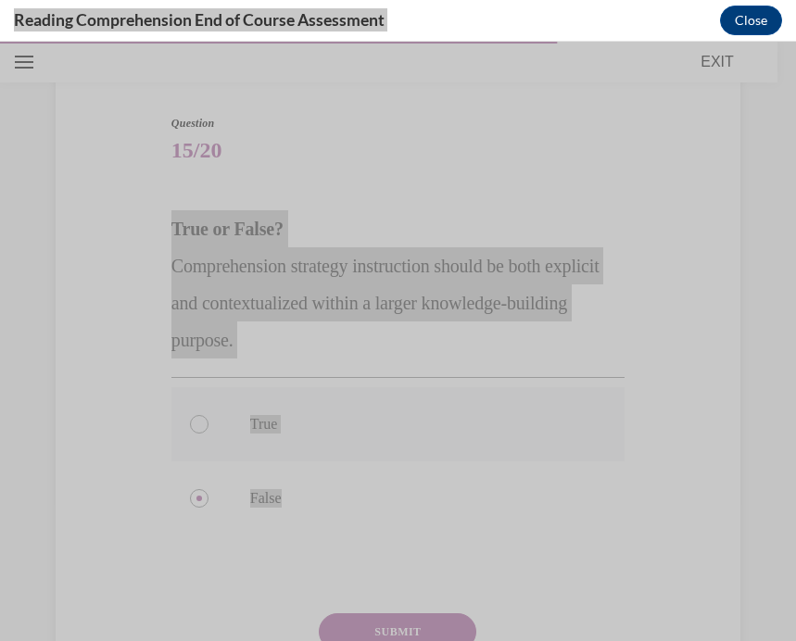
drag, startPoint x: 792, startPoint y: 102, endPoint x: 265, endPoint y: 426, distance: 618.8
click at [265, 426] on p "True" at bounding box center [414, 424] width 328 height 19
click at [208, 426] on input "True" at bounding box center [199, 424] width 19 height 19
radio input "true"
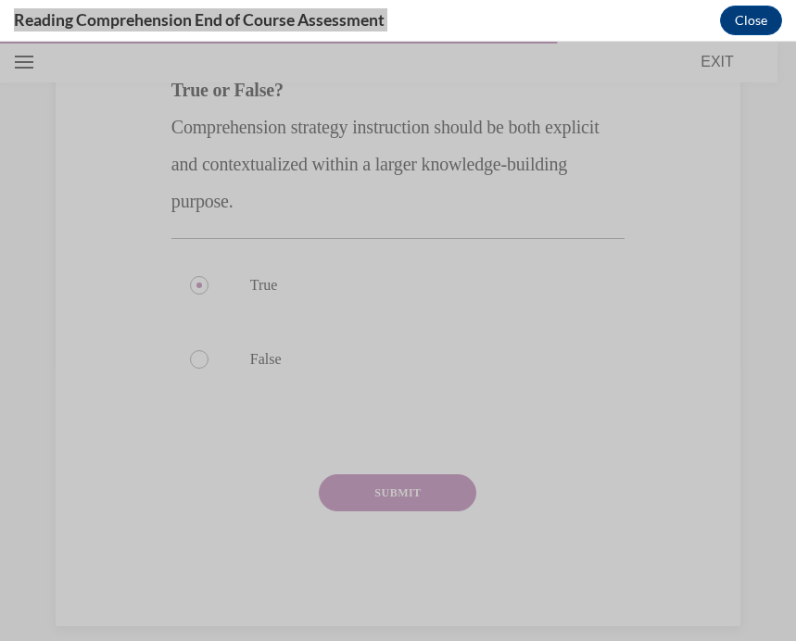
click at [407, 490] on button "SUBMIT" at bounding box center [397, 492] width 157 height 37
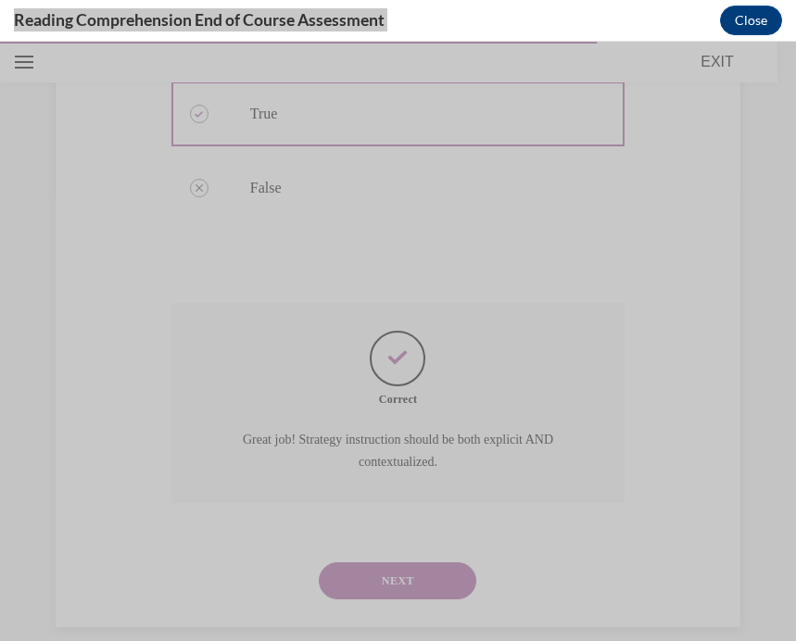
scroll to position [452, 0]
click at [396, 563] on button "NEXT" at bounding box center [397, 581] width 157 height 37
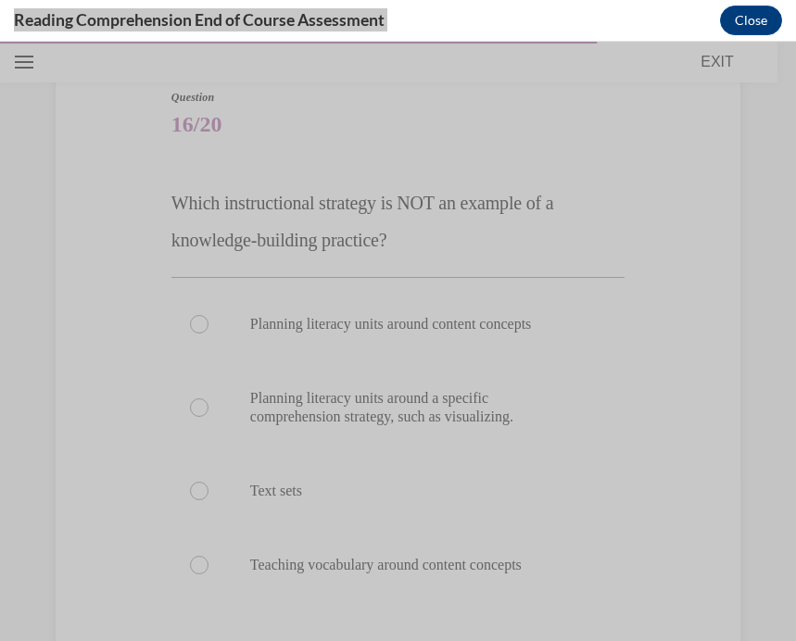
scroll to position [193, 0]
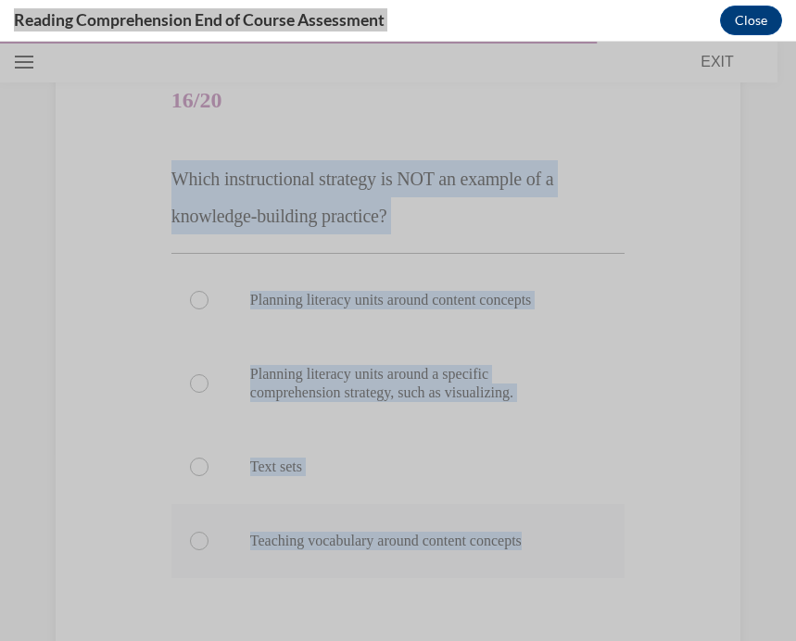
drag, startPoint x: 174, startPoint y: 174, endPoint x: 579, endPoint y: 560, distance: 559.5
click at [579, 563] on div "Question 16/20 Which instructional strategy is NOT an example of a knowledge-bu…" at bounding box center [397, 436] width 453 height 743
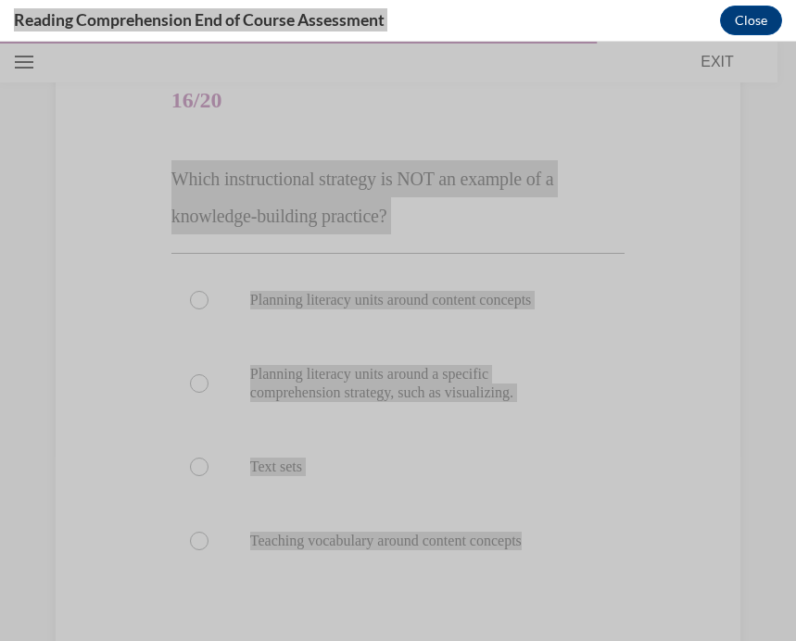
click at [349, 300] on p "Planning literacy units around content concepts" at bounding box center [414, 300] width 328 height 19
click at [208, 300] on input "Planning literacy units around content concepts" at bounding box center [199, 300] width 19 height 19
radio input "true"
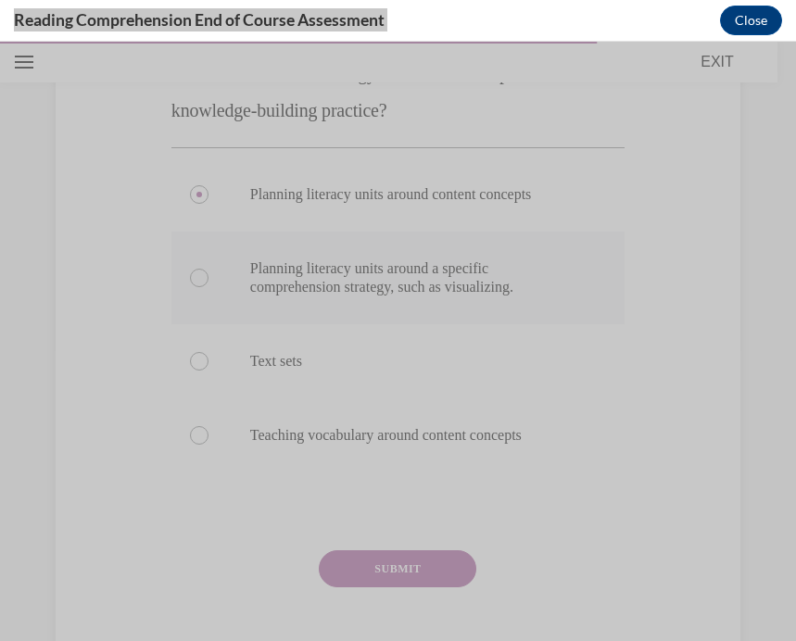
scroll to position [330, 0]
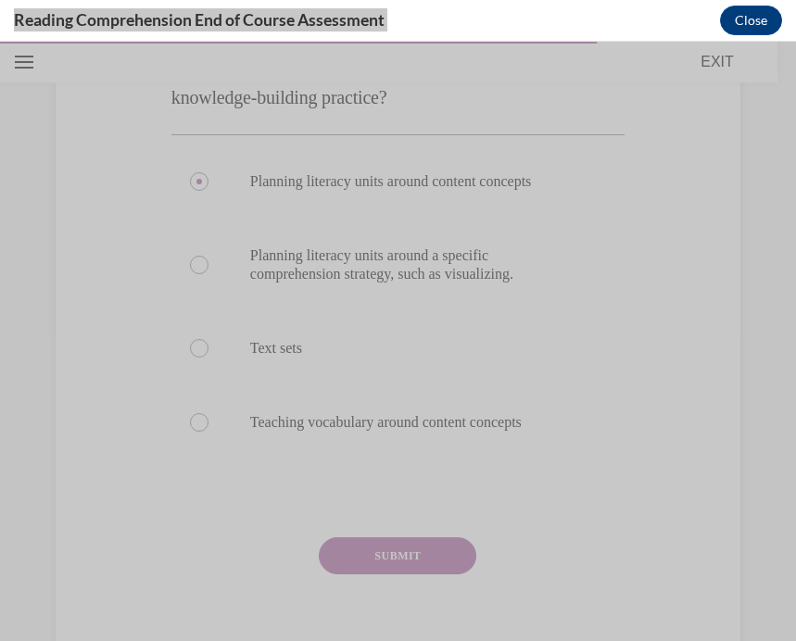
click at [405, 565] on button "SUBMIT" at bounding box center [397, 555] width 157 height 37
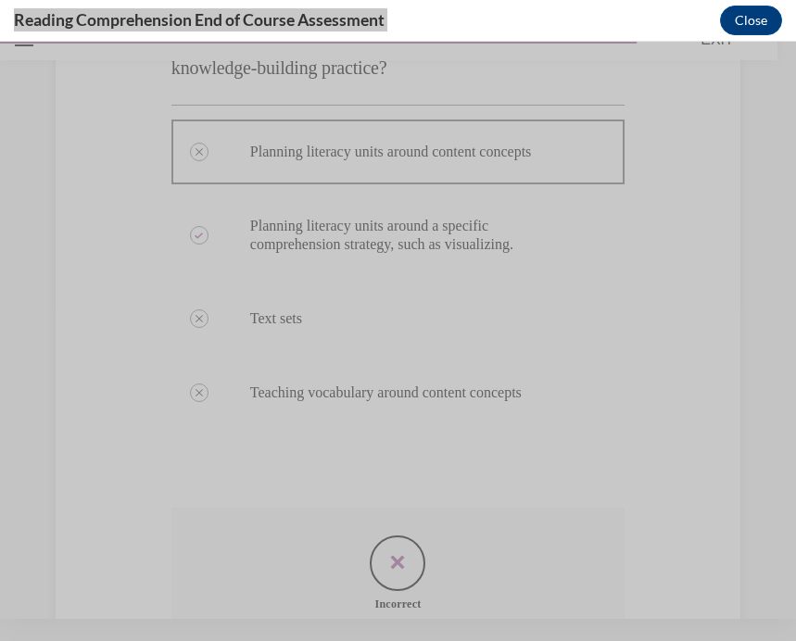
scroll to position [523, 0]
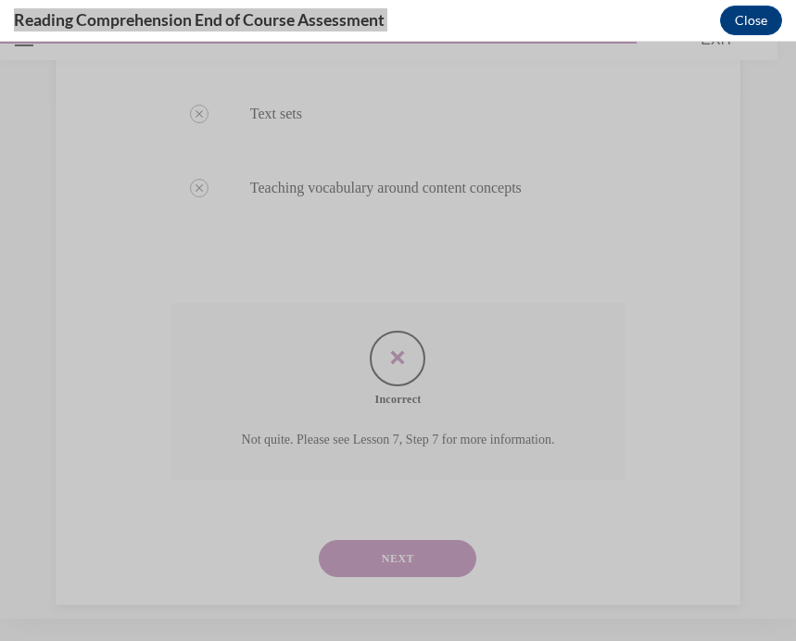
click at [395, 540] on button "NEXT" at bounding box center [397, 558] width 157 height 37
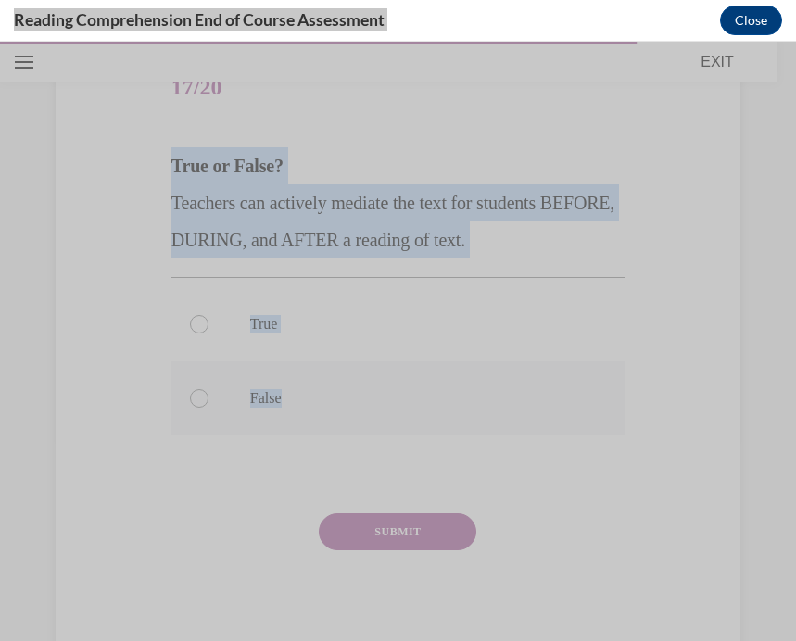
drag, startPoint x: 171, startPoint y: 163, endPoint x: 385, endPoint y: 427, distance: 339.8
click at [385, 427] on div "Question 17/20 True or False? Teachers can actively mediate the text for studen…" at bounding box center [397, 358] width 453 height 613
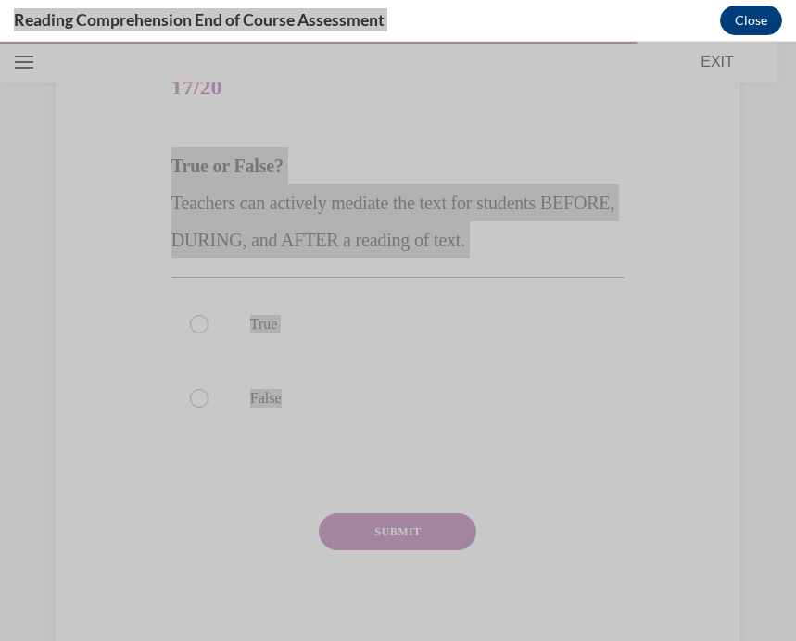
click at [300, 327] on p "True" at bounding box center [414, 324] width 328 height 19
click at [208, 327] on input "True" at bounding box center [199, 324] width 19 height 19
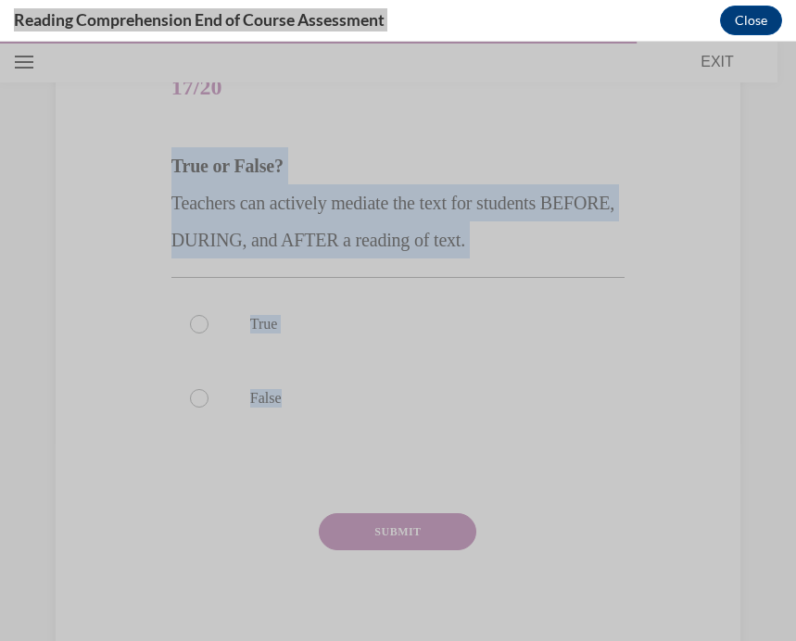
radio input "true"
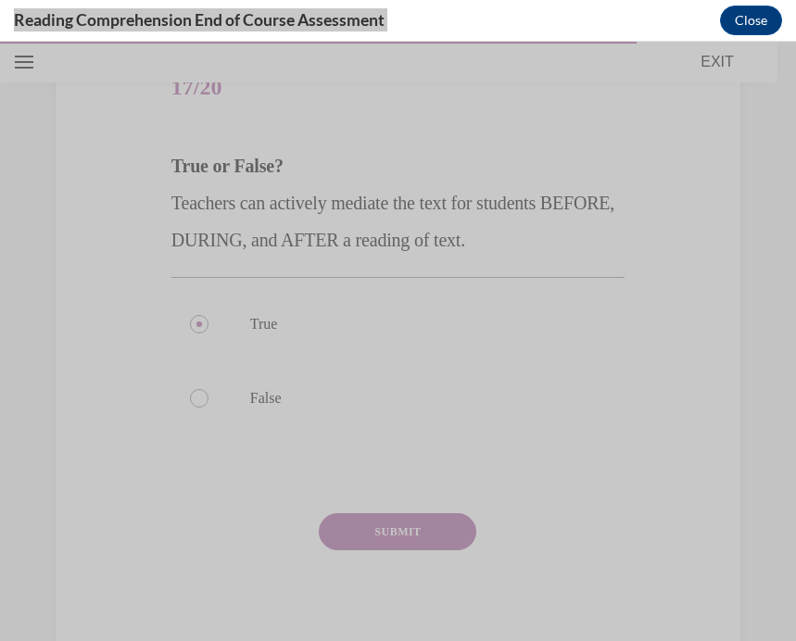
click at [399, 534] on button "SUBMIT" at bounding box center [397, 531] width 157 height 37
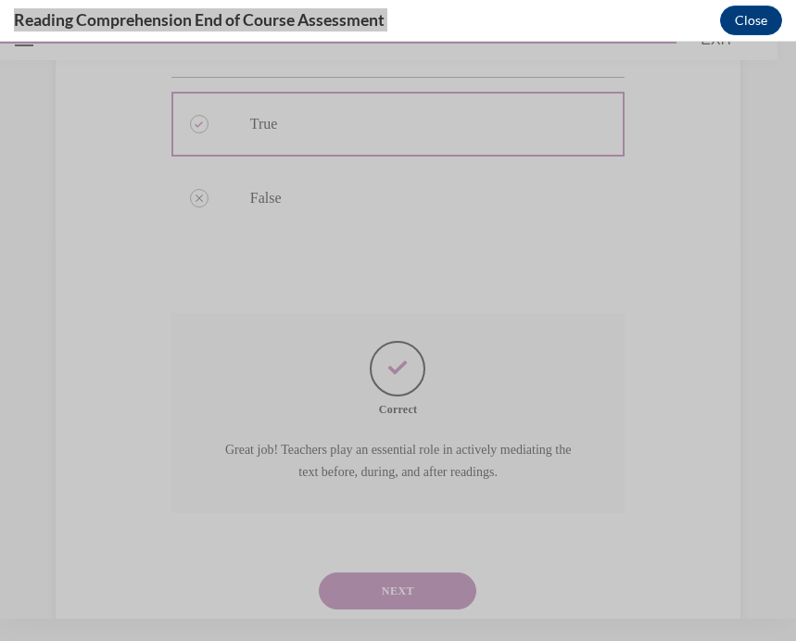
scroll to position [415, 0]
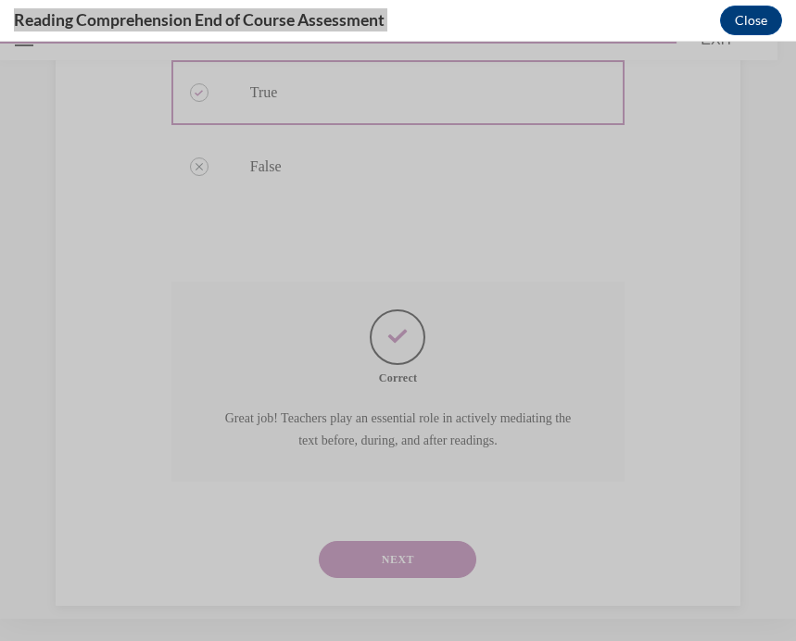
click at [399, 541] on button "NEXT" at bounding box center [397, 559] width 157 height 37
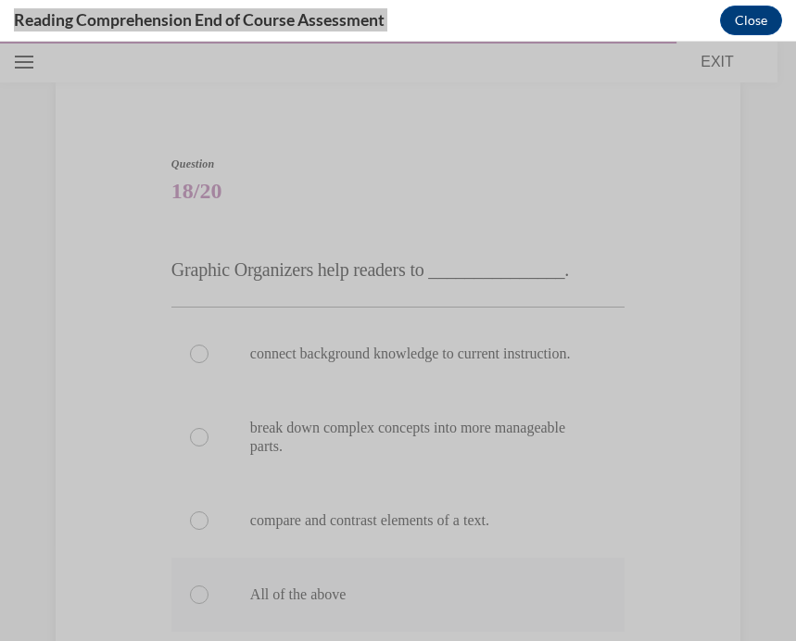
scroll to position [114, 0]
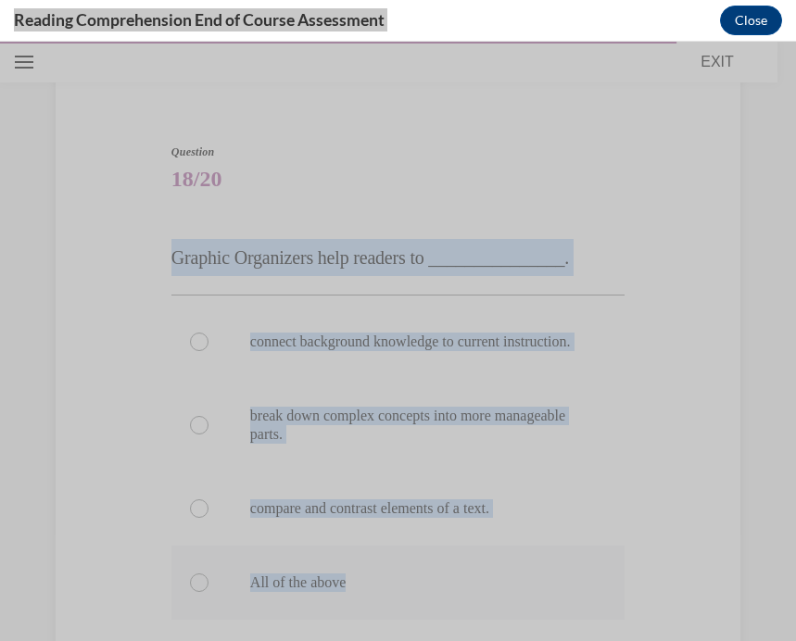
drag, startPoint x: 169, startPoint y: 255, endPoint x: 429, endPoint y: 620, distance: 448.3
click at [429, 620] on div "Question 18/20 Graphic Organizers help readers to _______________. connect back…" at bounding box center [398, 483] width 462 height 734
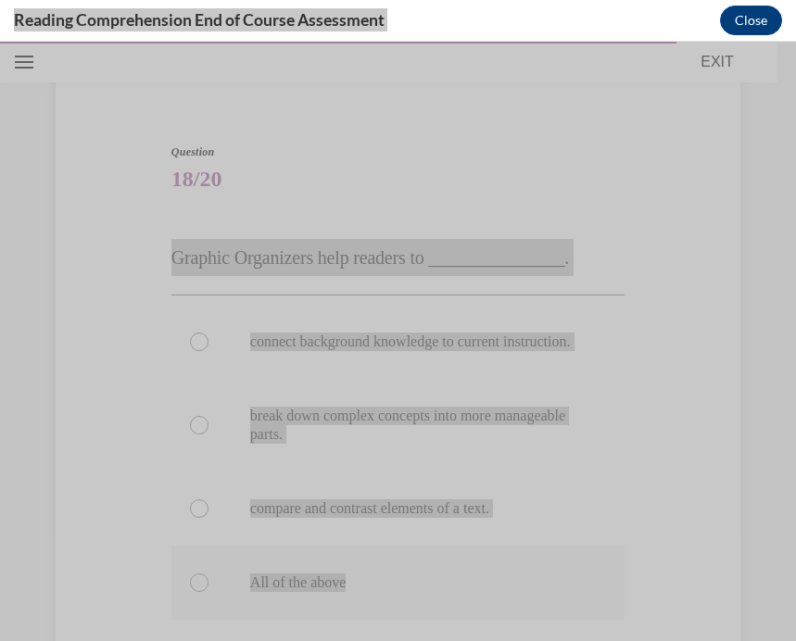
drag, startPoint x: 784, startPoint y: 62, endPoint x: 337, endPoint y: 600, distance: 699.3
click at [337, 592] on p "All of the above" at bounding box center [414, 582] width 328 height 19
click at [208, 592] on input "All of the above" at bounding box center [199, 582] width 19 height 19
radio input "true"
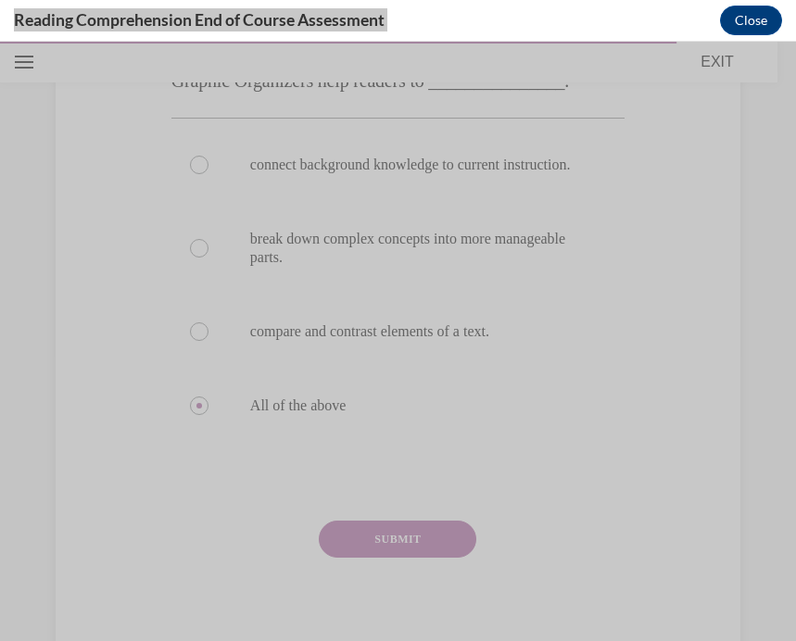
scroll to position [294, 0]
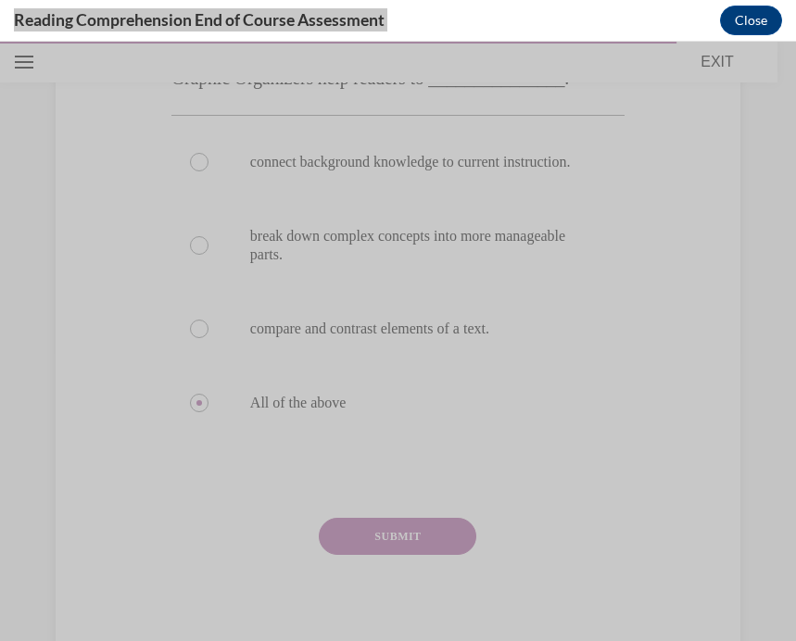
click at [388, 555] on button "SUBMIT" at bounding box center [397, 536] width 157 height 37
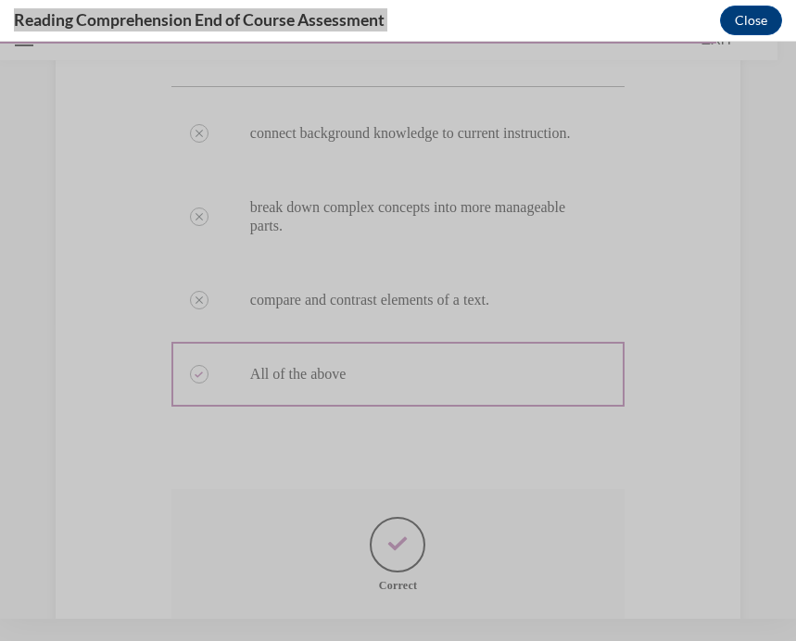
scroll to position [526, 0]
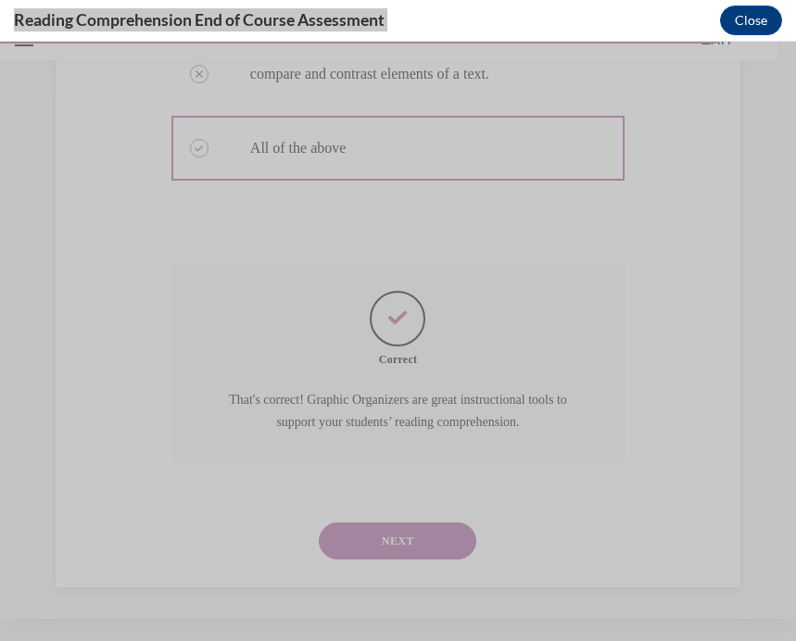
click at [391, 553] on button "NEXT" at bounding box center [397, 540] width 157 height 37
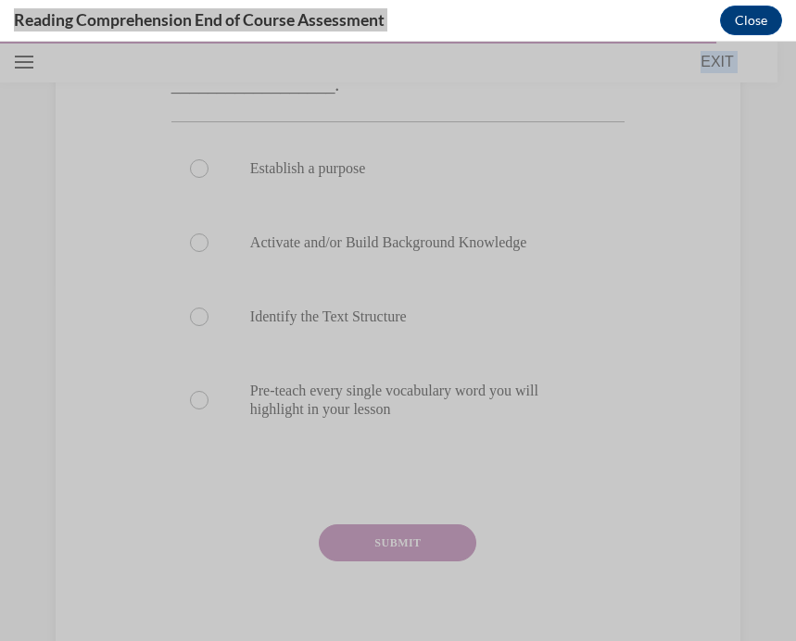
scroll to position [411, 0]
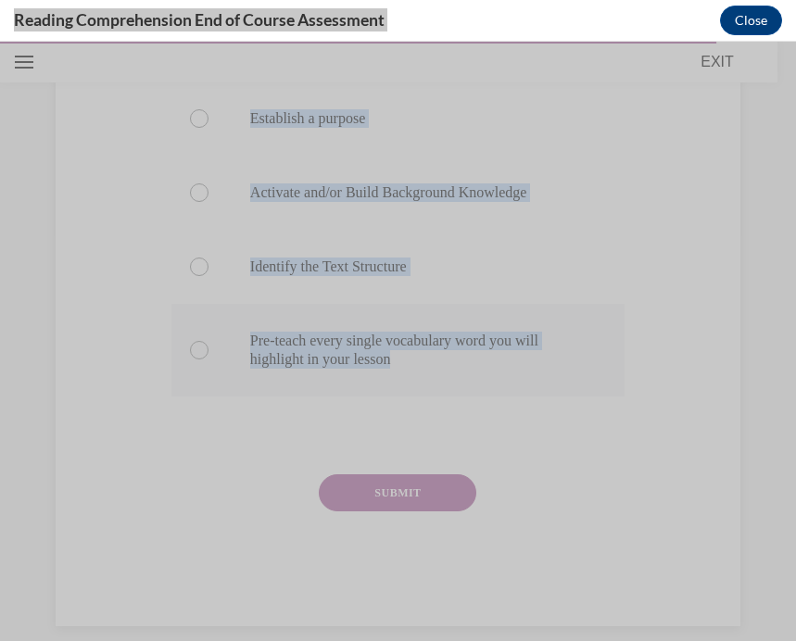
drag, startPoint x: 171, startPoint y: 195, endPoint x: 491, endPoint y: 374, distance: 366.6
click at [491, 374] on div "Question 19/20 BEFORE reading, teachers should do all of the following during a…" at bounding box center [397, 236] width 453 height 780
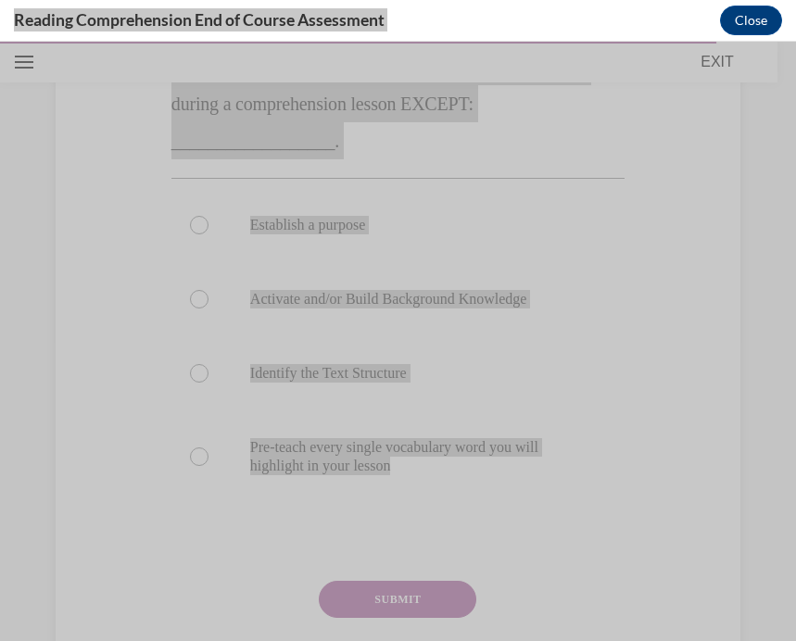
scroll to position [306, 0]
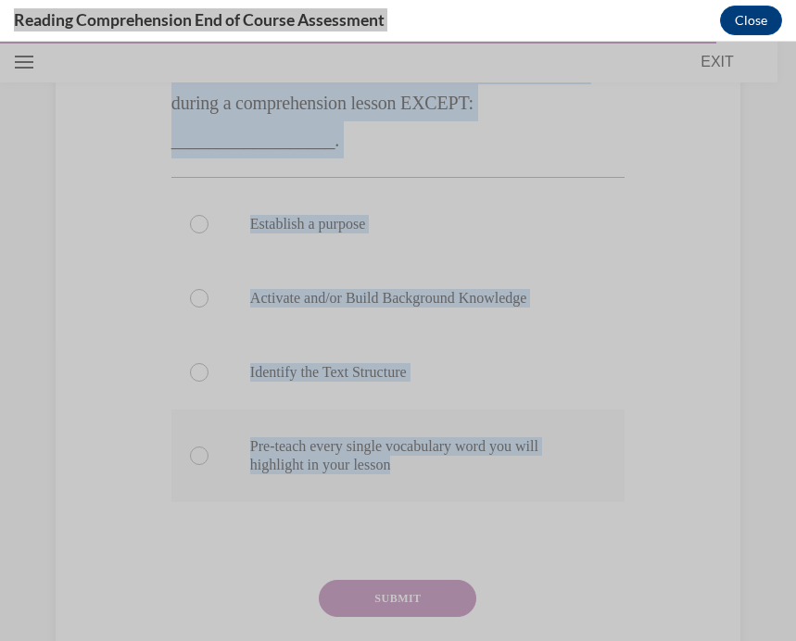
click at [369, 471] on p "Pre-teach every single vocabulary word you will highlight in your lesson" at bounding box center [414, 455] width 328 height 37
click at [208, 465] on input "Pre-teach every single vocabulary word you will highlight in your lesson" at bounding box center [199, 455] width 19 height 19
radio input "true"
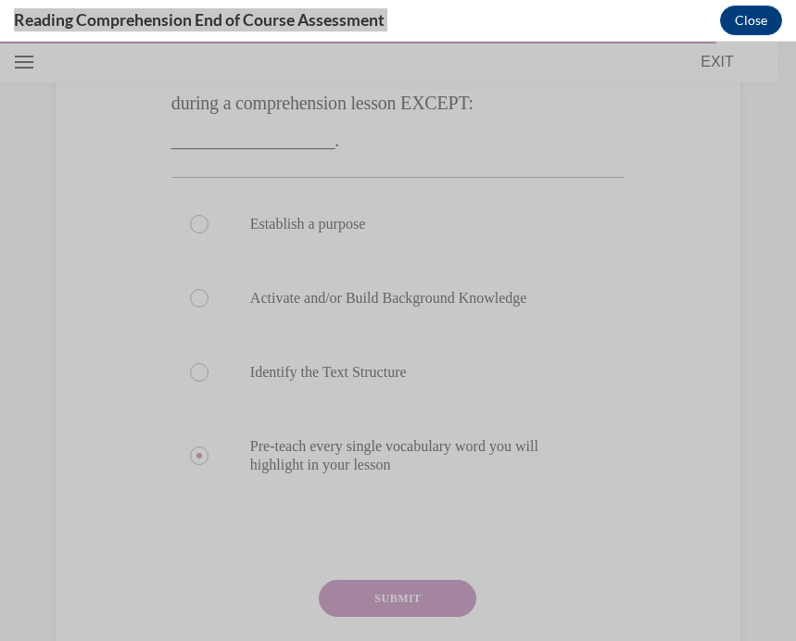
click at [401, 586] on button "SUBMIT" at bounding box center [397, 598] width 157 height 37
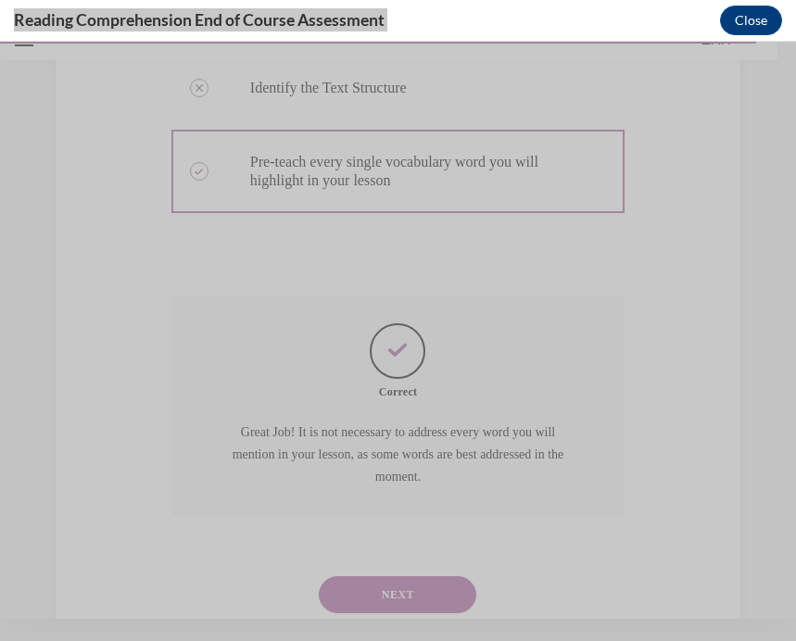
scroll to position [603, 0]
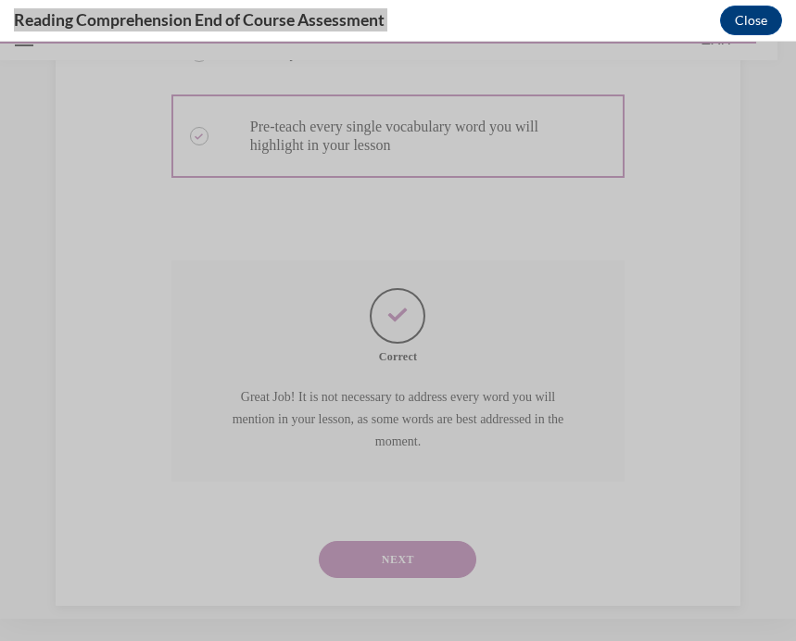
click at [379, 544] on button "NEXT" at bounding box center [397, 559] width 157 height 37
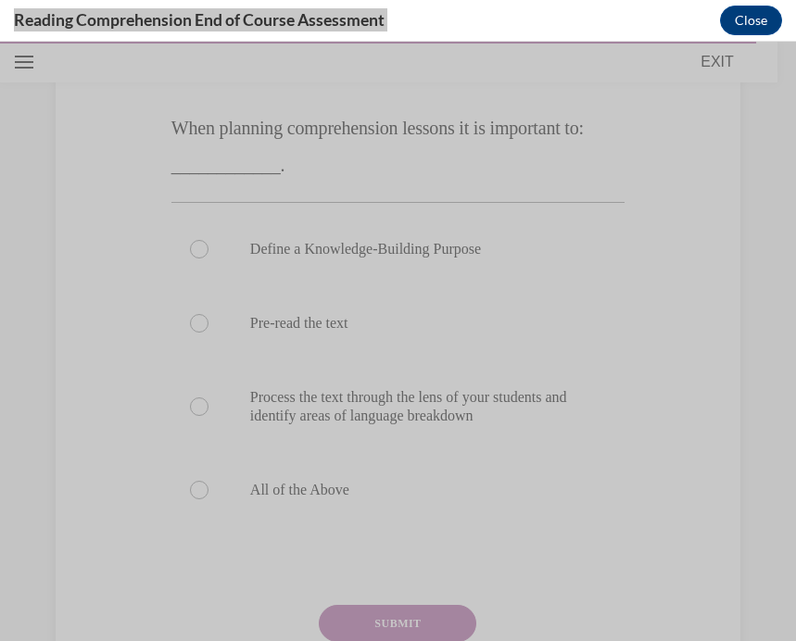
scroll to position [245, 0]
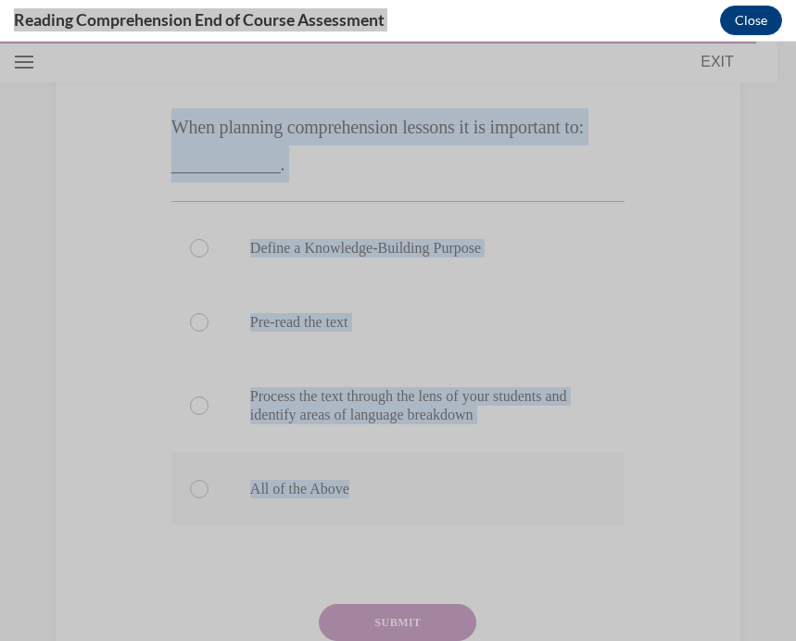
drag, startPoint x: 174, startPoint y: 122, endPoint x: 385, endPoint y: 491, distance: 424.9
click at [385, 491] on div "Question 20/20 When planning comprehension lessons it is important to: ________…" at bounding box center [397, 384] width 453 height 743
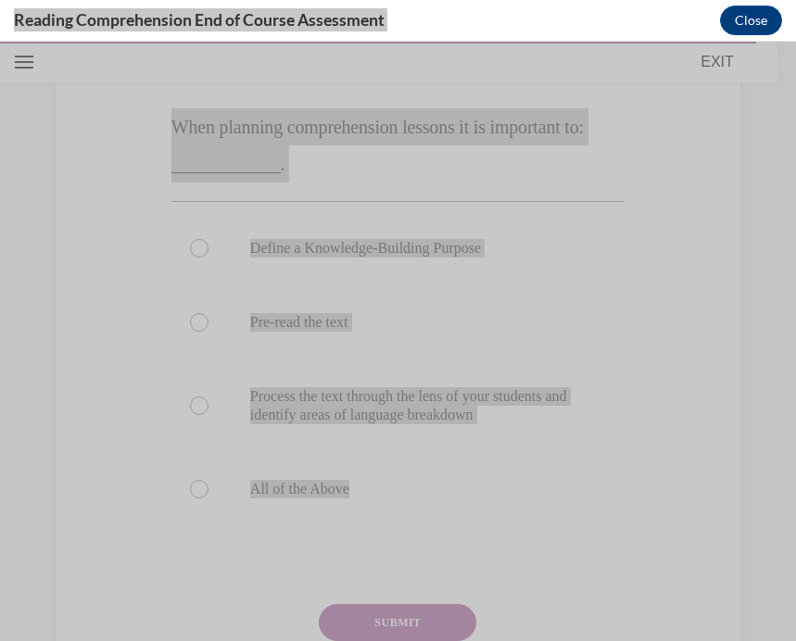
click at [283, 491] on p "All of the Above" at bounding box center [414, 489] width 328 height 19
click at [208, 491] on input "All of the Above" at bounding box center [199, 489] width 19 height 19
radio input "true"
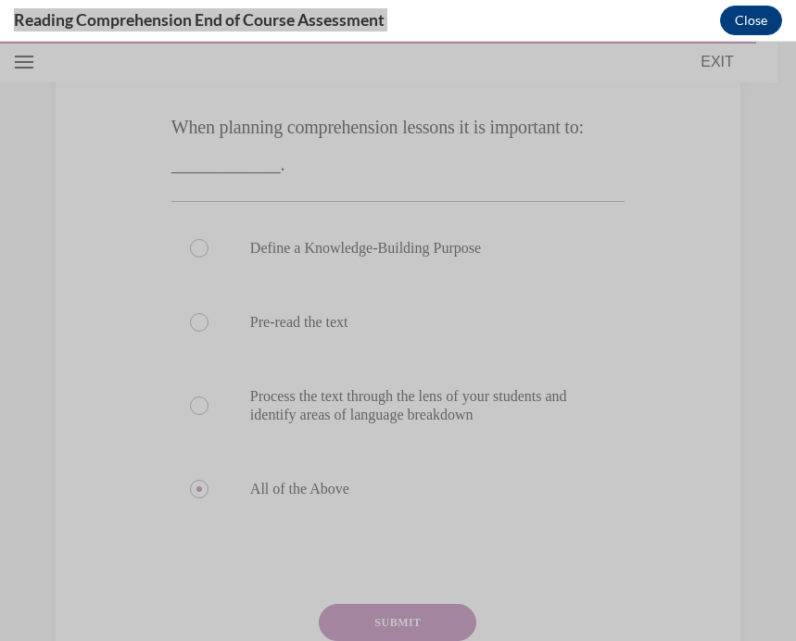
click at [430, 621] on button "SUBMIT" at bounding box center [397, 622] width 157 height 37
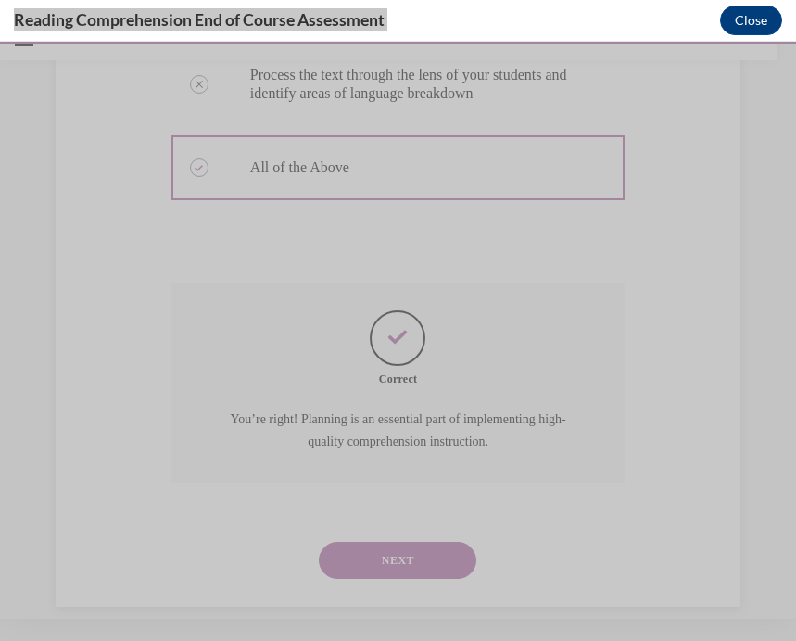
scroll to position [545, 0]
click at [405, 541] on button "NEXT" at bounding box center [397, 559] width 157 height 37
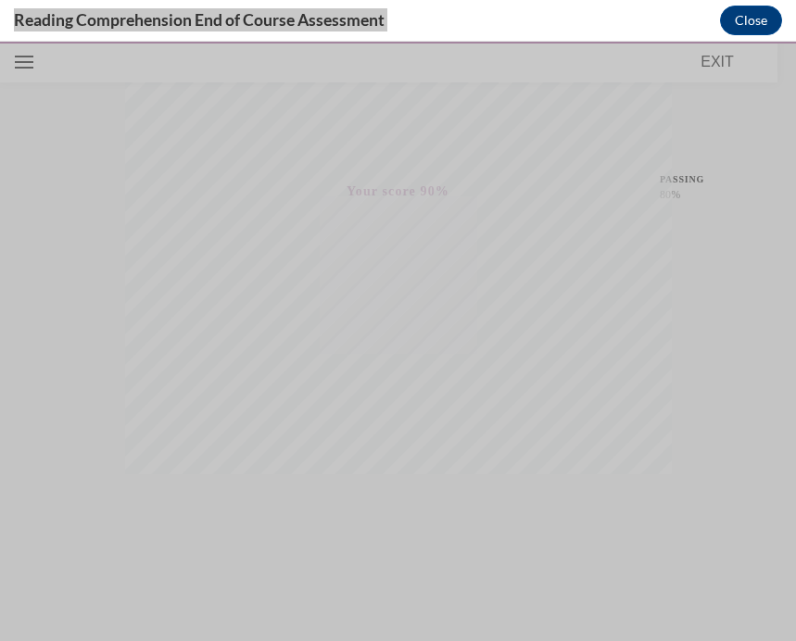
scroll to position [350, 0]
click at [720, 61] on button "EXIT" at bounding box center [716, 62] width 111 height 22
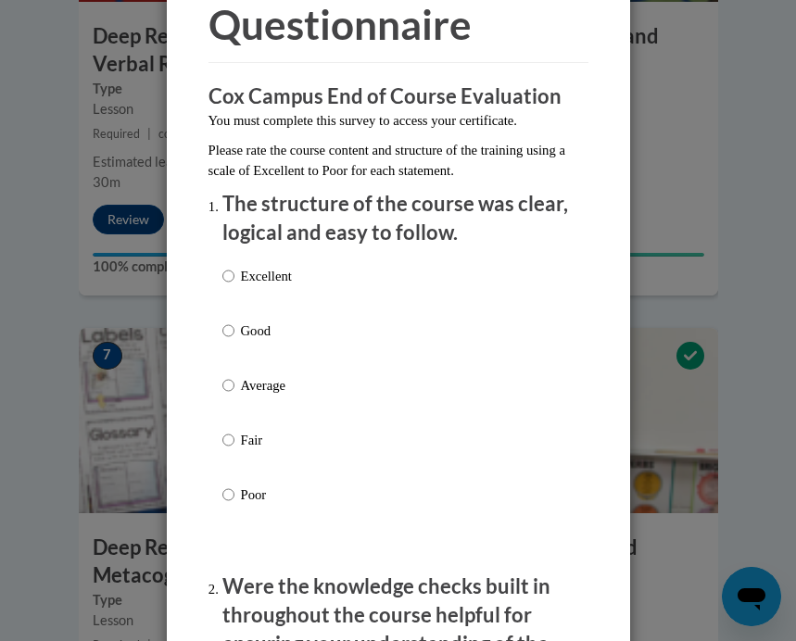
scroll to position [179, 0]
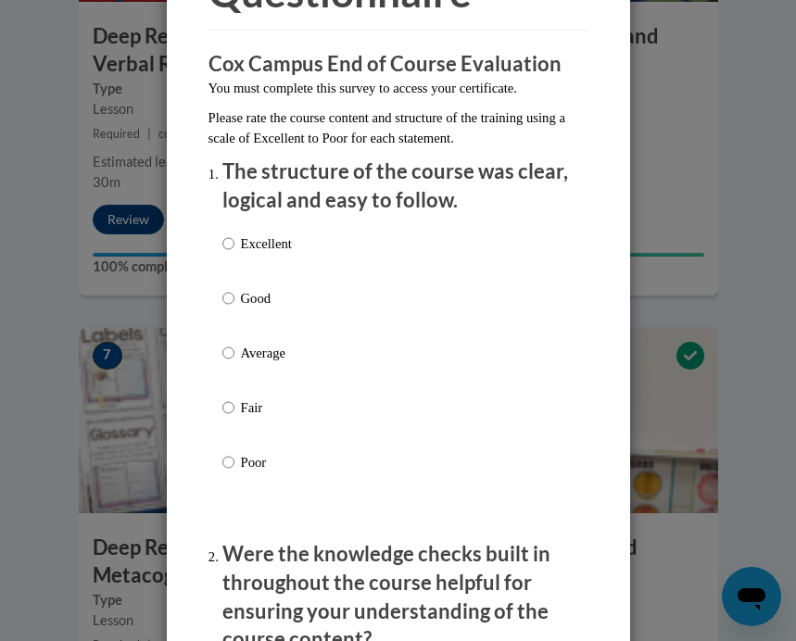
click at [230, 233] on input "Excellent" at bounding box center [228, 243] width 12 height 20
radio input "true"
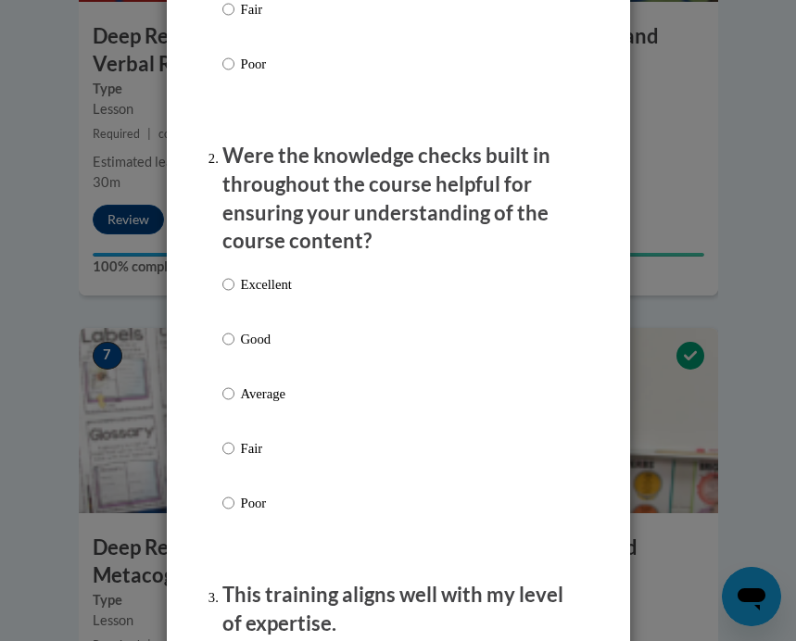
scroll to position [611, 0]
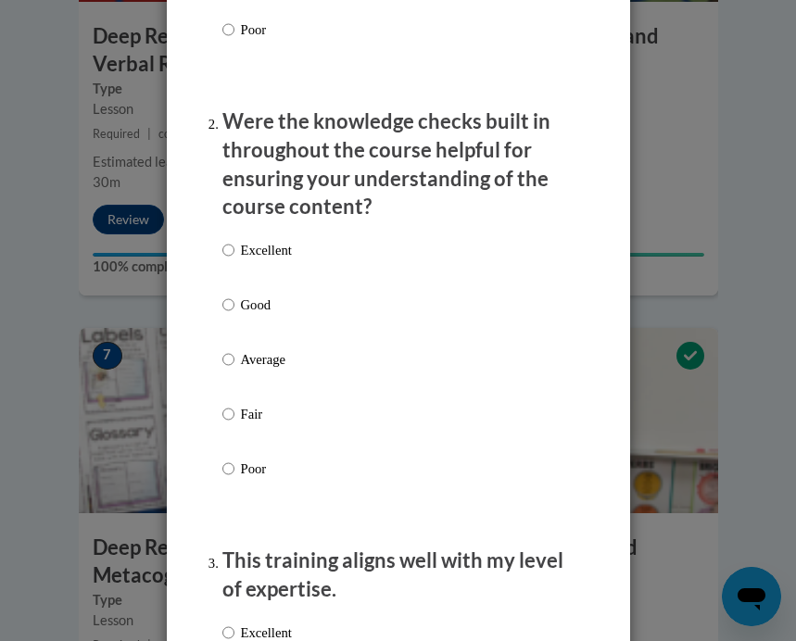
click at [270, 258] on label "Excellent" at bounding box center [256, 265] width 69 height 50
click at [234, 258] on input "Excellent" at bounding box center [228, 250] width 12 height 20
radio input "true"
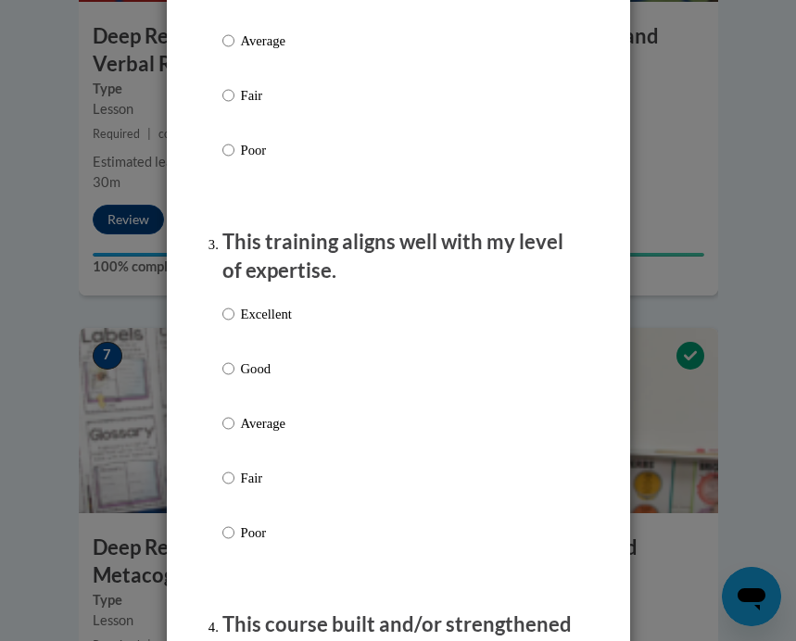
click at [265, 304] on p "Excellent" at bounding box center [266, 314] width 51 height 20
click at [234, 304] on input "Excellent" at bounding box center [228, 314] width 12 height 20
radio input "true"
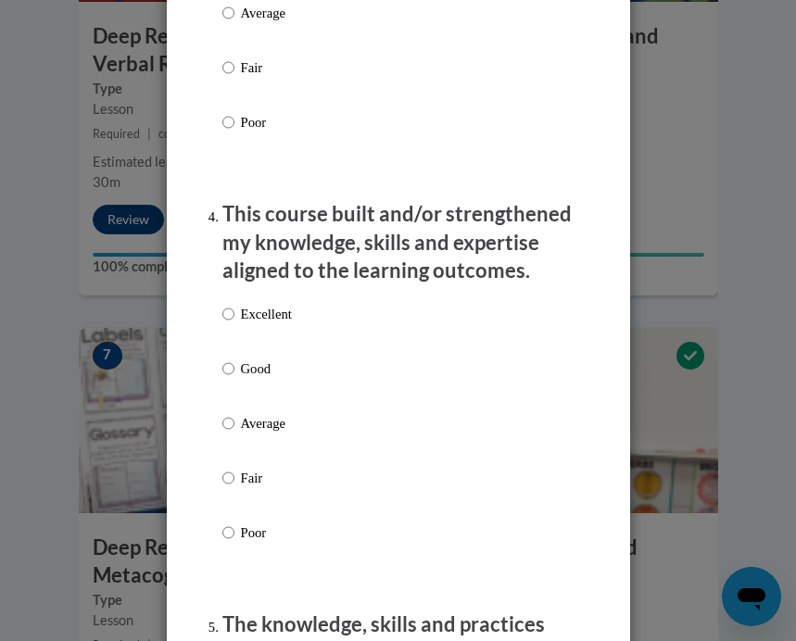
click at [265, 304] on p "Excellent" at bounding box center [266, 314] width 51 height 20
click at [234, 304] on input "Excellent" at bounding box center [228, 314] width 12 height 20
radio input "true"
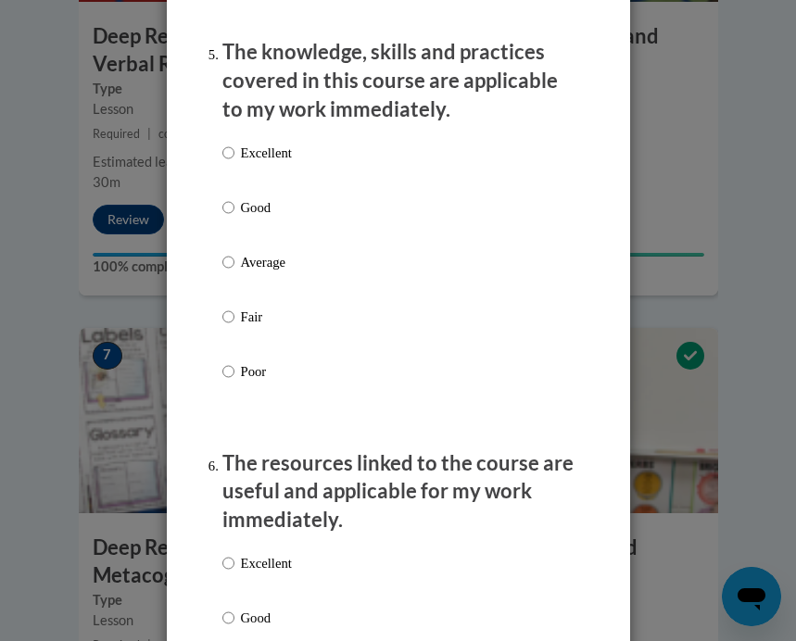
scroll to position [1942, 0]
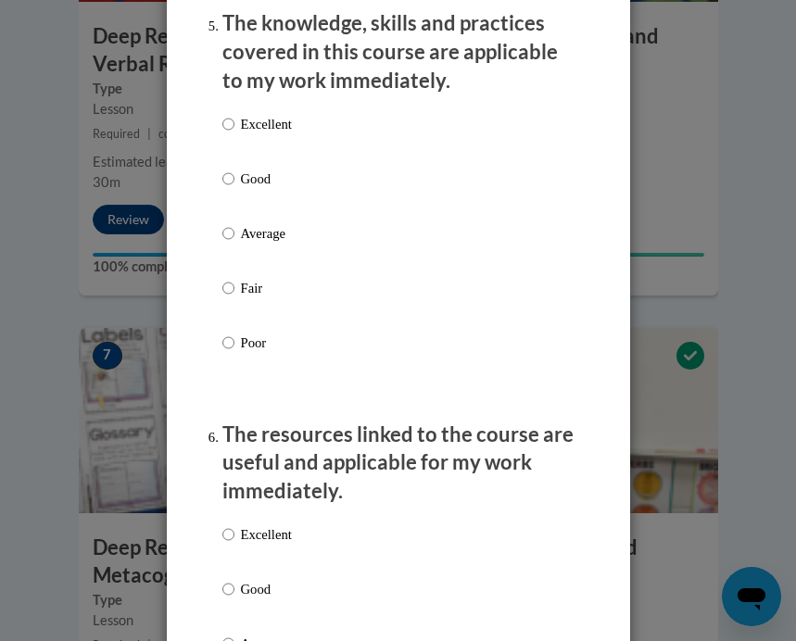
click at [270, 114] on p "Excellent" at bounding box center [266, 124] width 51 height 20
click at [234, 114] on input "Excellent" at bounding box center [228, 124] width 12 height 20
radio input "true"
click at [246, 524] on p "Excellent" at bounding box center [266, 534] width 51 height 20
click at [234, 524] on input "Excellent" at bounding box center [228, 534] width 12 height 20
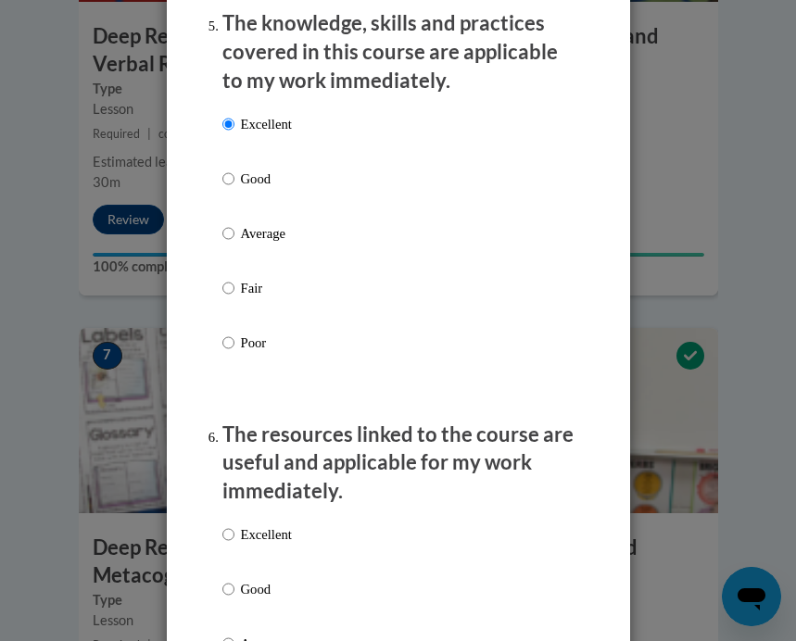
radio input "true"
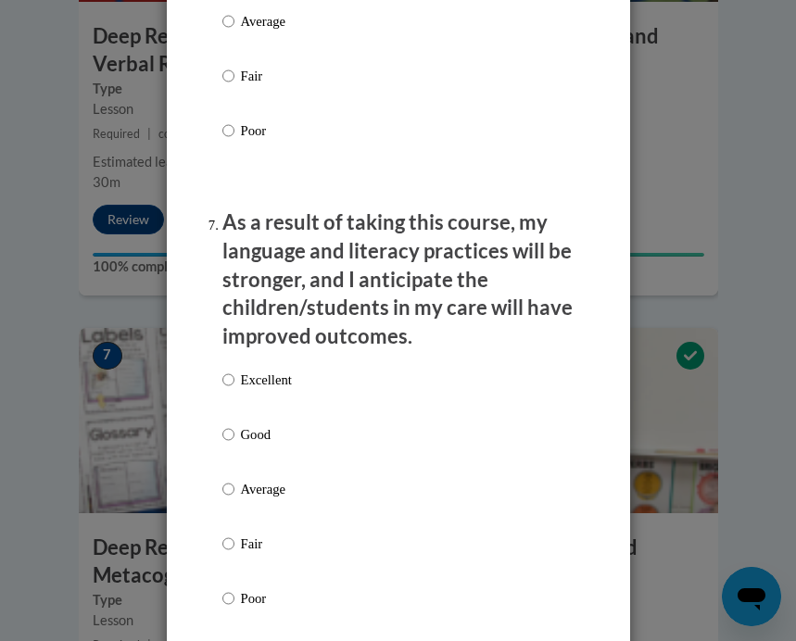
scroll to position [2588, 0]
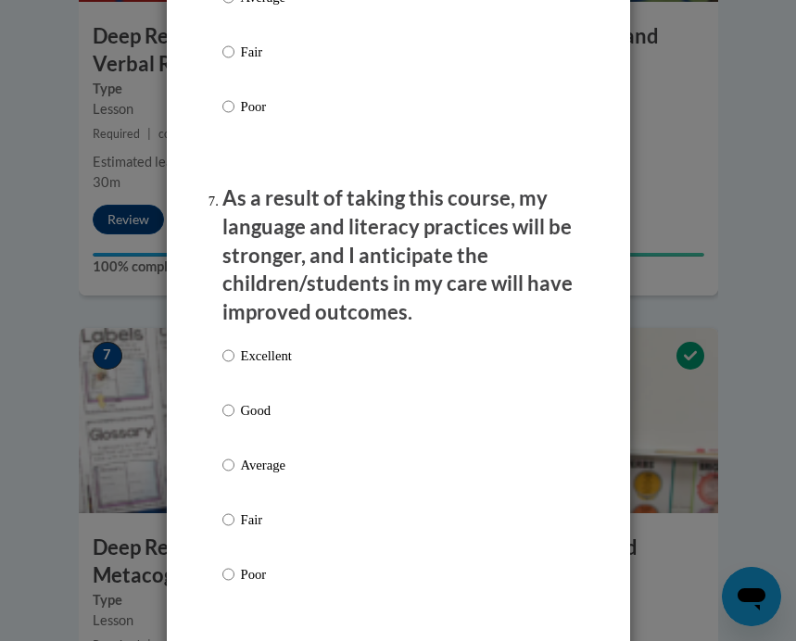
click at [268, 346] on p "Excellent" at bounding box center [266, 356] width 51 height 20
click at [234, 346] on input "Excellent" at bounding box center [228, 356] width 12 height 20
radio input "true"
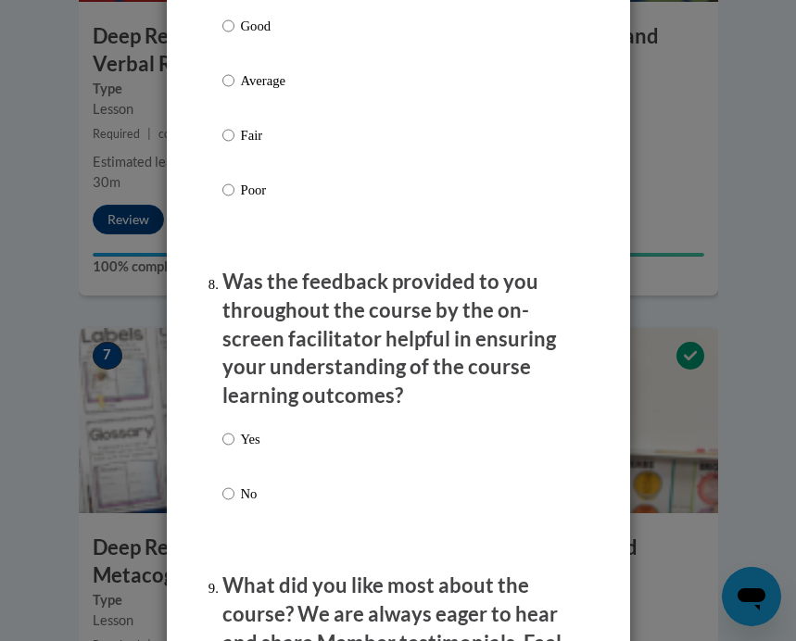
scroll to position [3063, 0]
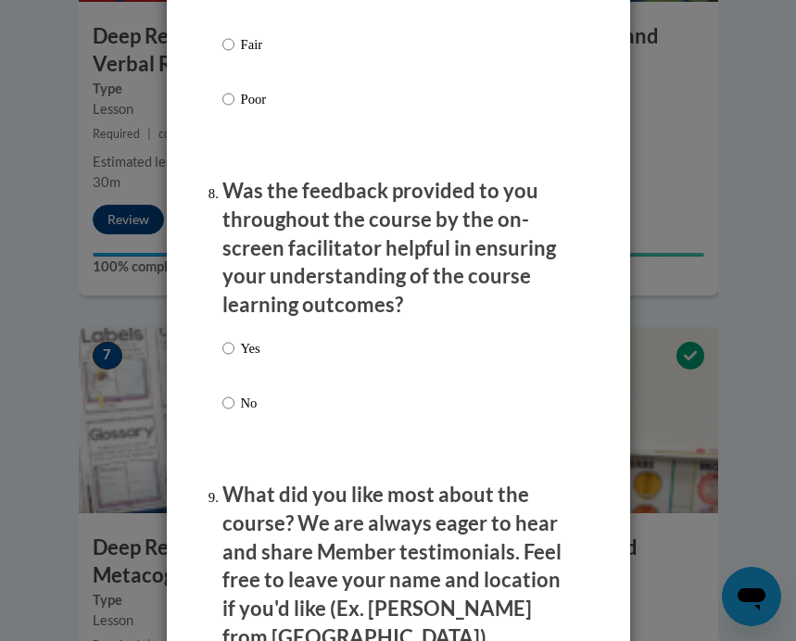
click at [264, 329] on div "Yes No" at bounding box center [398, 398] width 352 height 138
click at [245, 329] on div "Yes No" at bounding box center [241, 390] width 38 height 123
click at [238, 338] on label "Yes" at bounding box center [241, 363] width 38 height 50
click at [234, 338] on input "Yes" at bounding box center [228, 348] width 12 height 20
radio input "true"
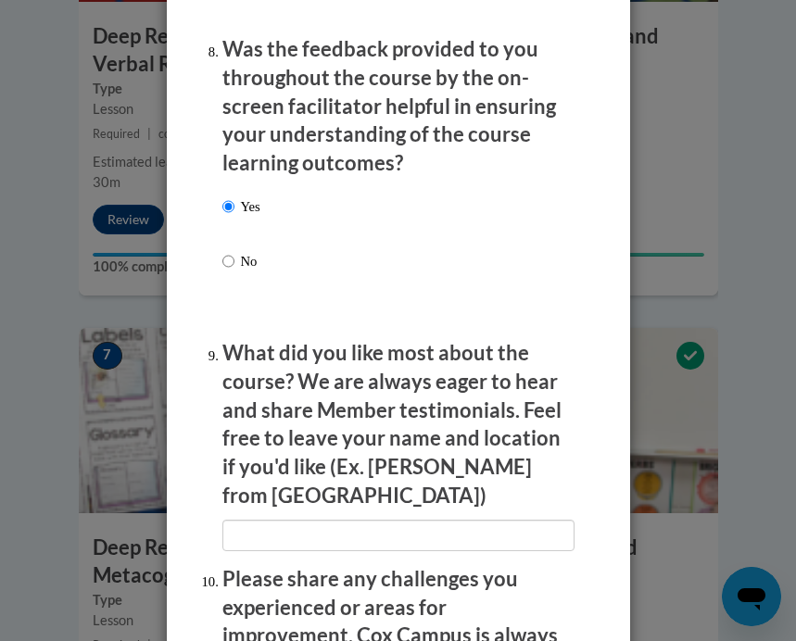
scroll to position [3244, 0]
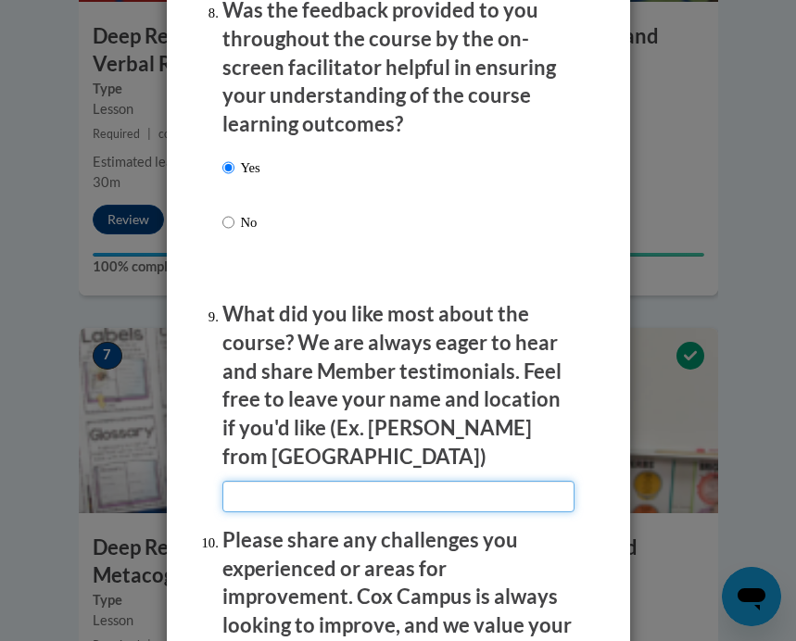
click at [401, 481] on input "textbox" at bounding box center [398, 496] width 352 height 31
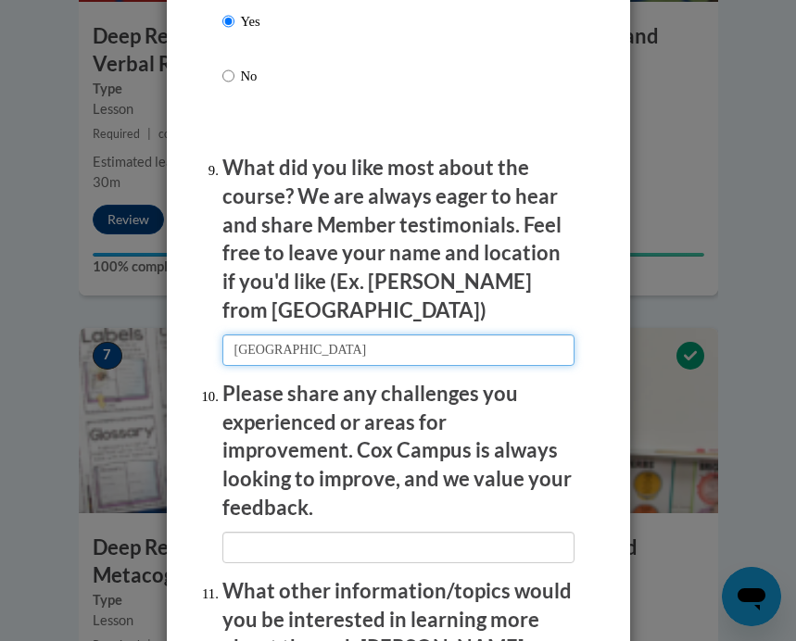
scroll to position [3400, 0]
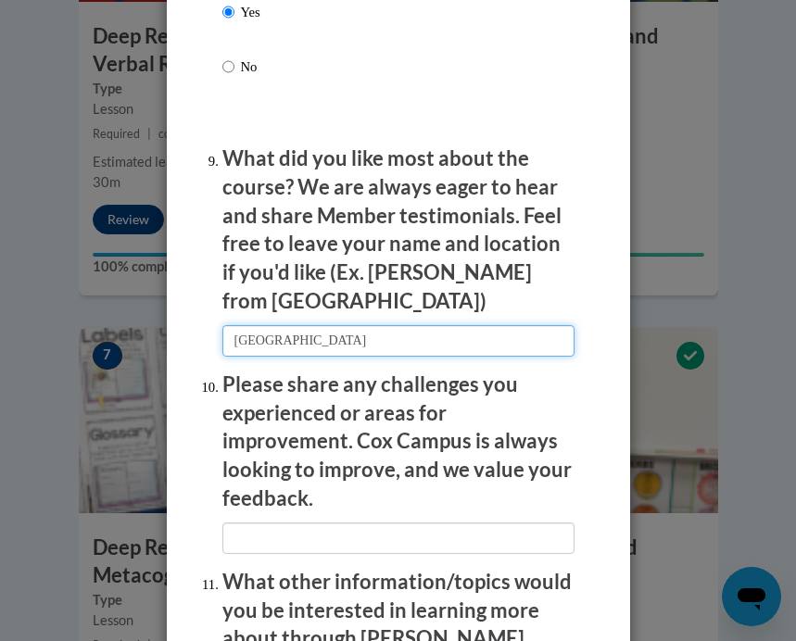
type input "Brooklyn"
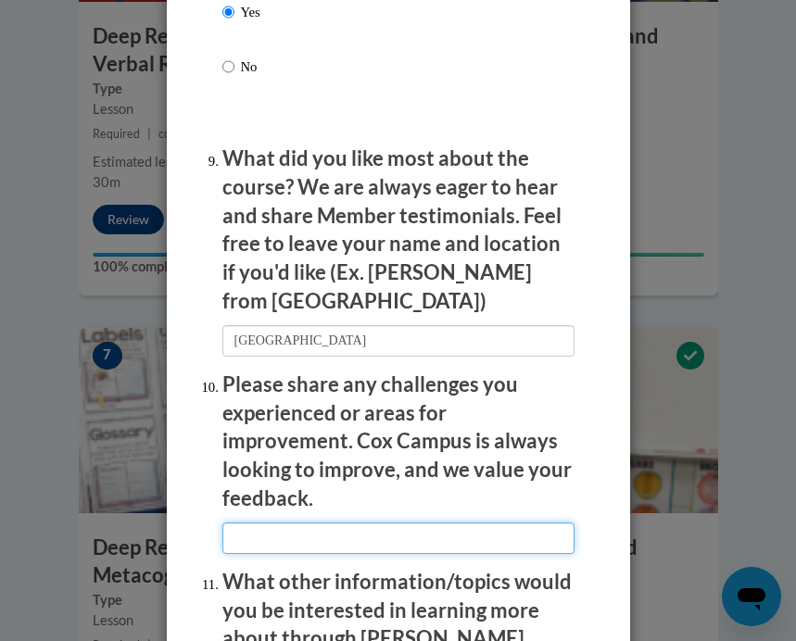
click at [495, 522] on input "textbox" at bounding box center [398, 537] width 352 height 31
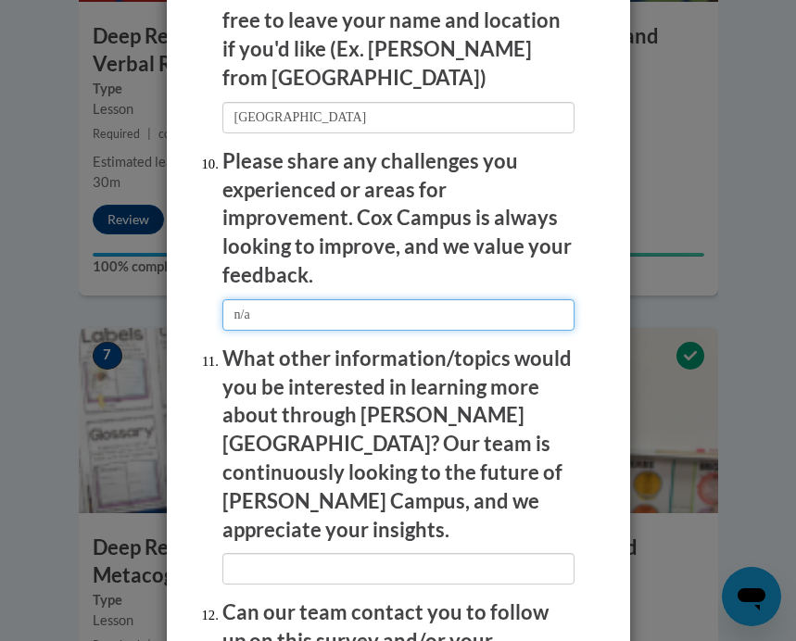
scroll to position [3631, 0]
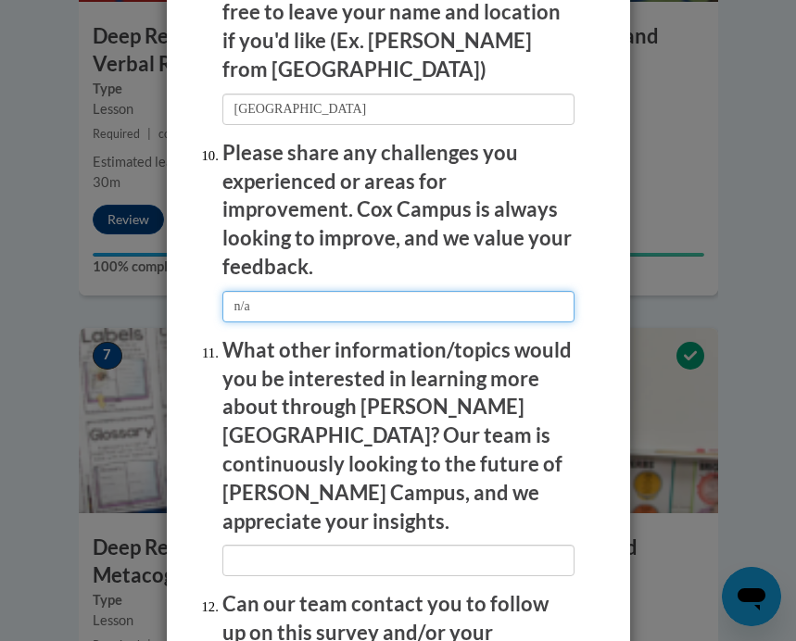
type input "n/a"
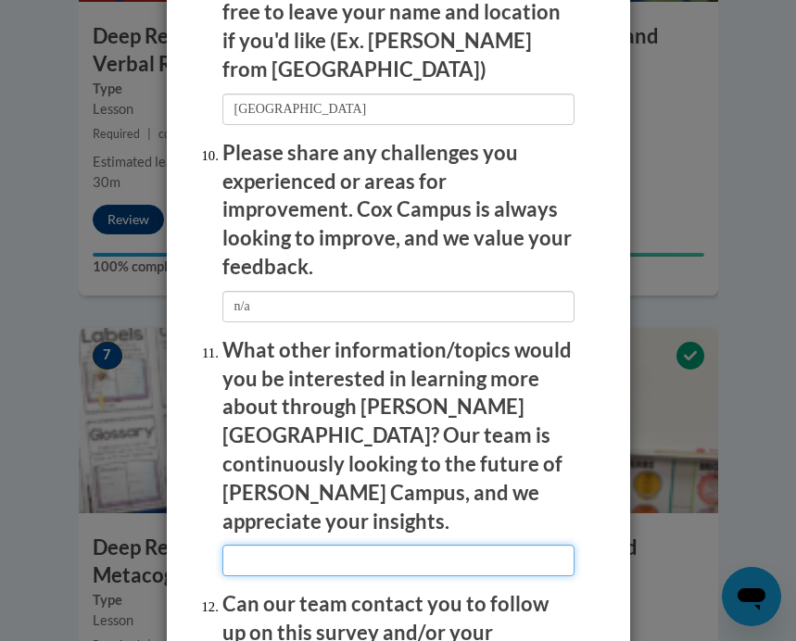
click at [531, 545] on input "textbox" at bounding box center [398, 560] width 352 height 31
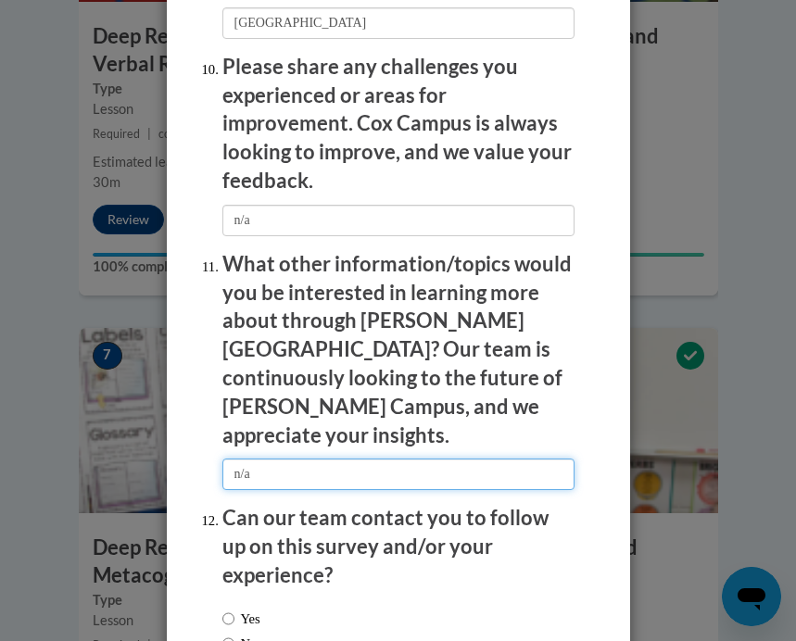
scroll to position [3716, 0]
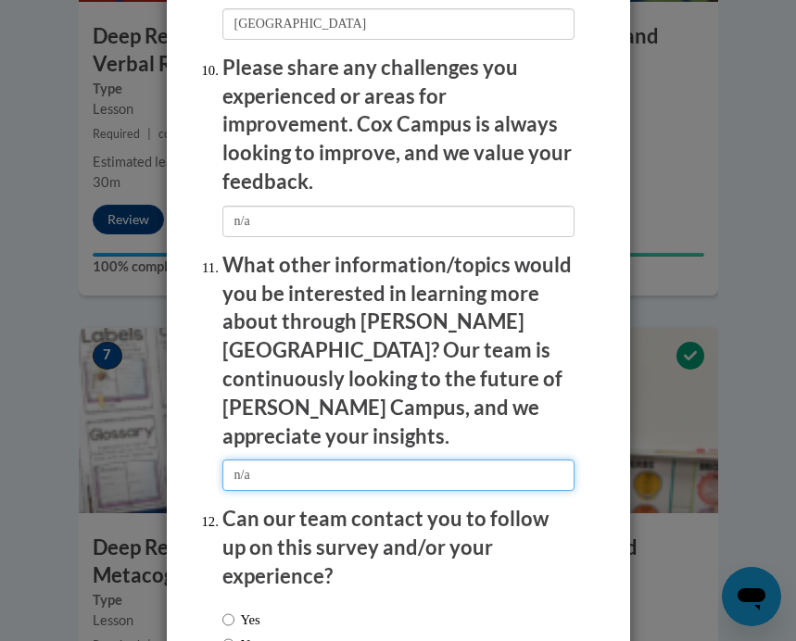
type input "n/a"
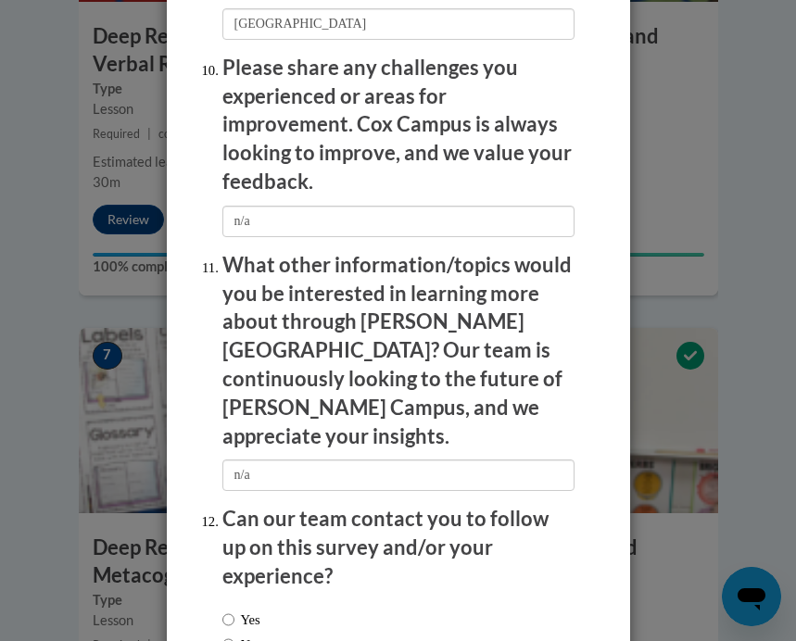
click at [243, 635] on label "No" at bounding box center [239, 645] width 35 height 20
click at [234, 635] on input "No" at bounding box center [228, 645] width 12 height 20
radio input "true"
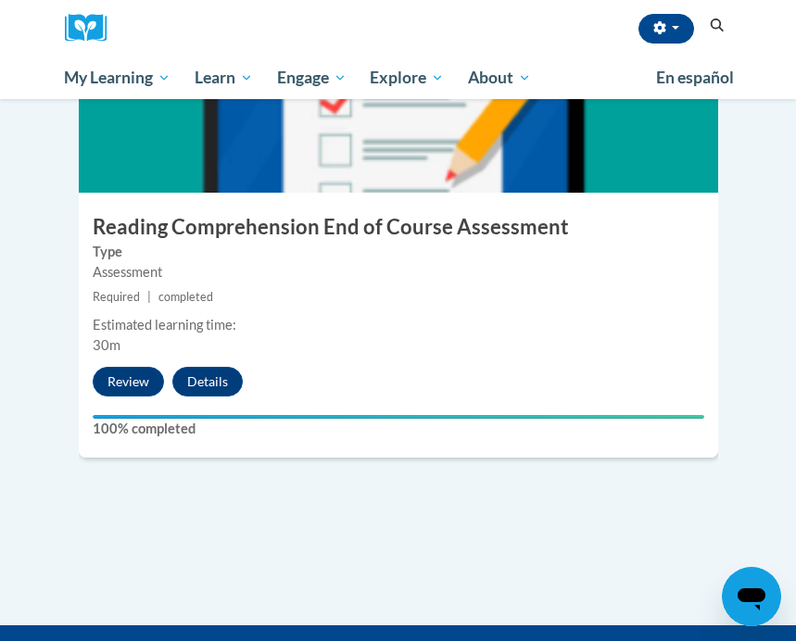
scroll to position [4980, 0]
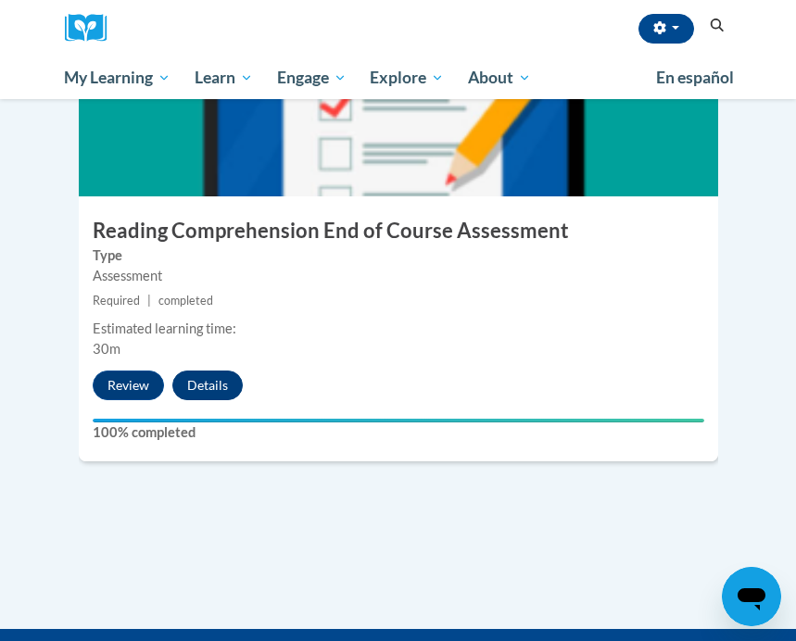
click at [205, 371] on button "Details" at bounding box center [207, 386] width 70 height 30
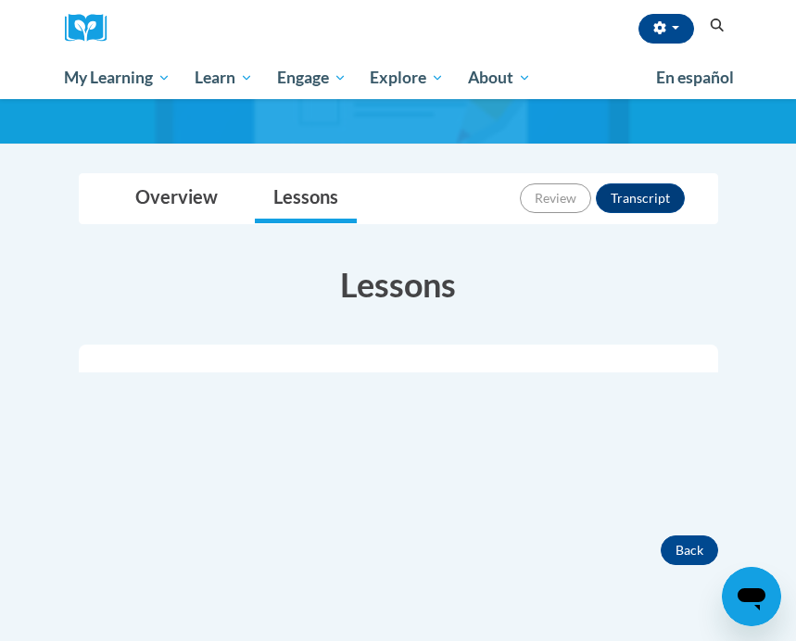
scroll to position [164, 0]
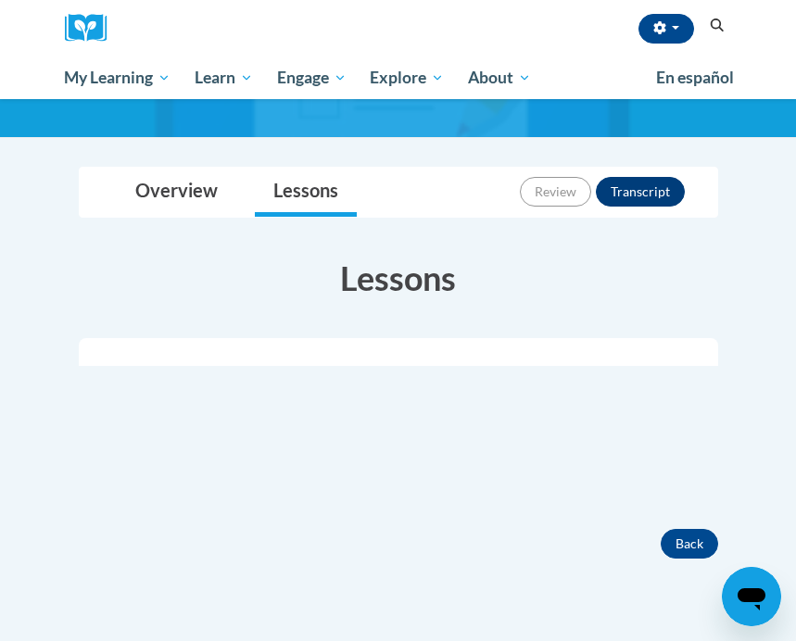
click at [659, 186] on button "Transcript" at bounding box center [640, 192] width 89 height 30
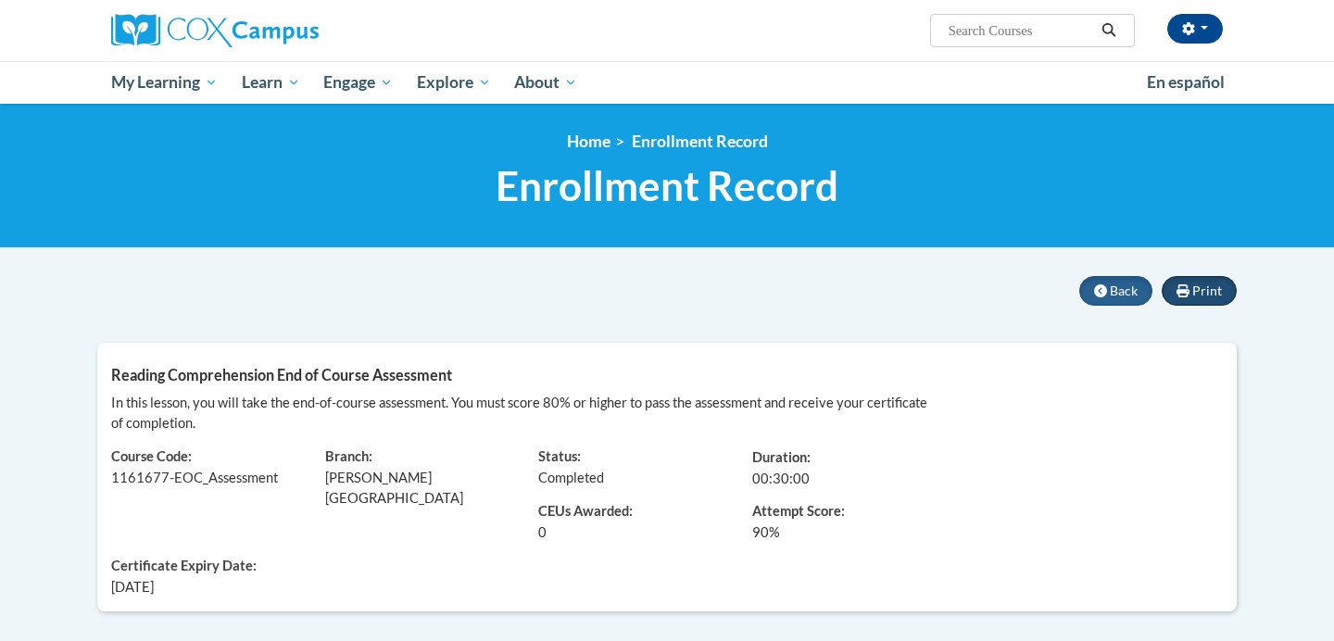
click at [795, 284] on span "Print" at bounding box center [1207, 291] width 30 height 16
click at [795, 15] on button "button" at bounding box center [1195, 29] width 56 height 30
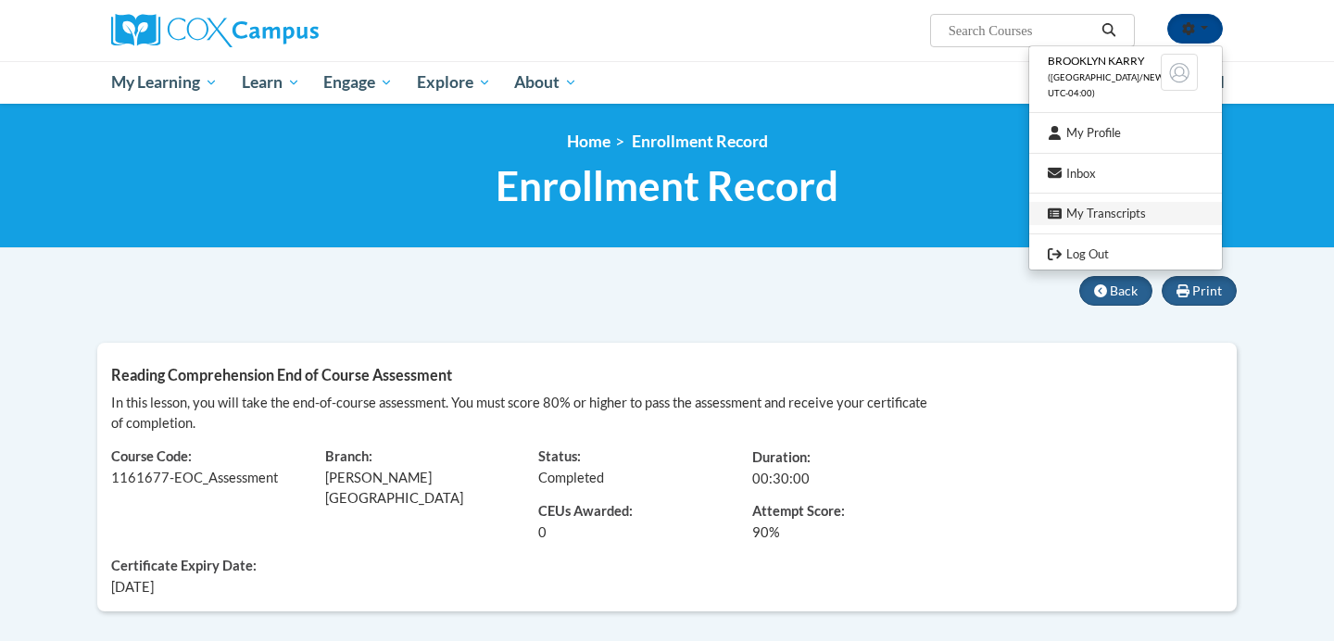
click at [795, 217] on link "My Transcripts" at bounding box center [1125, 213] width 193 height 23
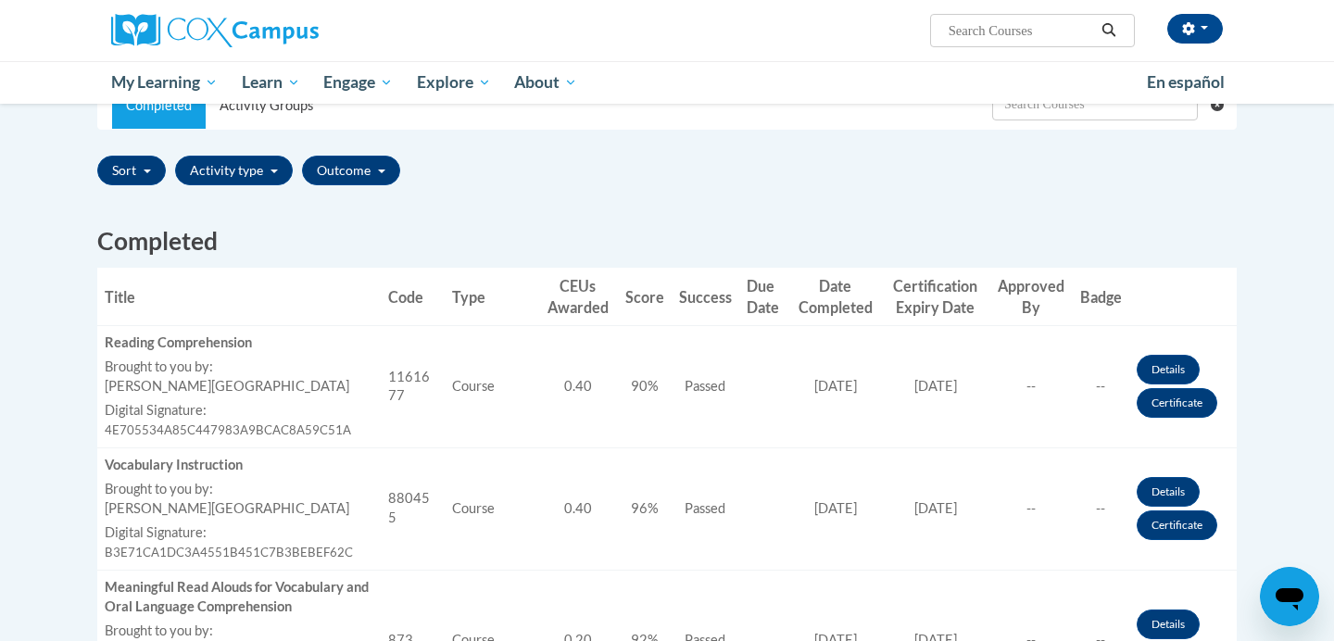
scroll to position [393, 0]
click at [1173, 400] on link "Certificate" at bounding box center [1177, 402] width 81 height 30
click at [1173, 399] on link "Certificate" at bounding box center [1177, 402] width 81 height 30
